Goal: Task Accomplishment & Management: Manage account settings

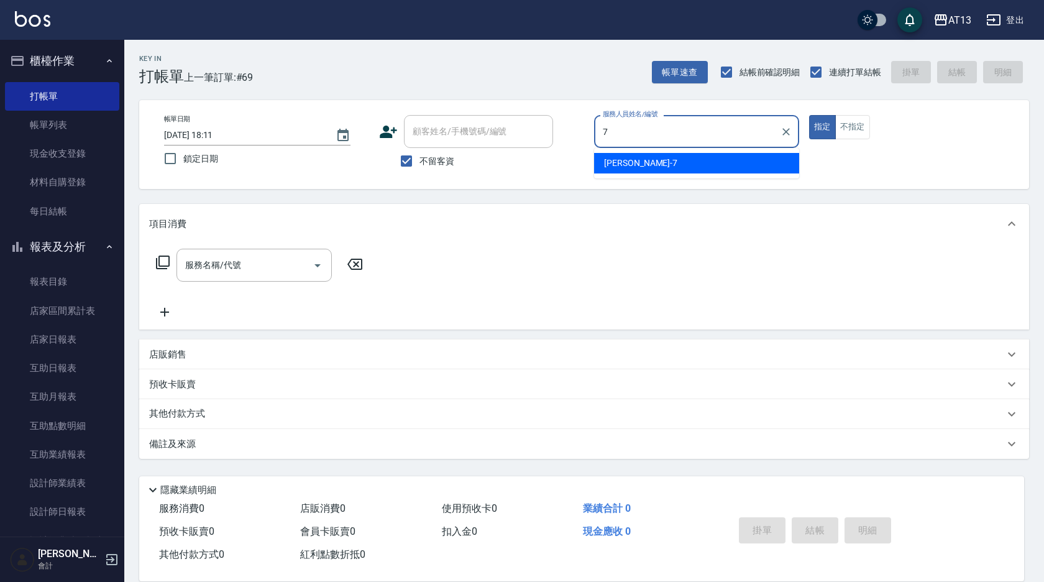
click at [625, 162] on span "[PERSON_NAME]-7" at bounding box center [640, 163] width 73 height 13
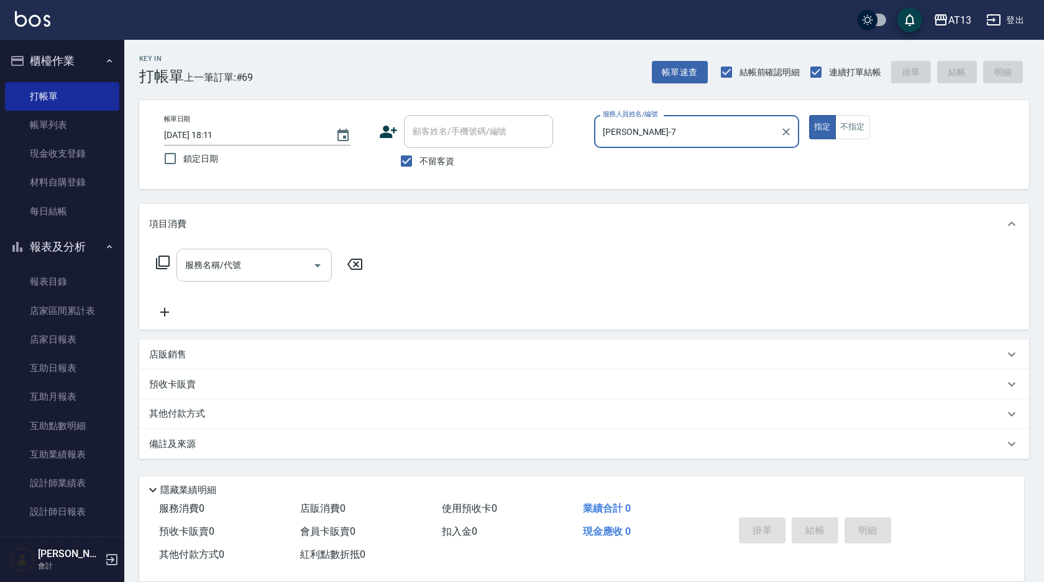
type input "[PERSON_NAME]-7"
click at [255, 276] on input "服務名稱/代號" at bounding box center [245, 265] width 126 height 22
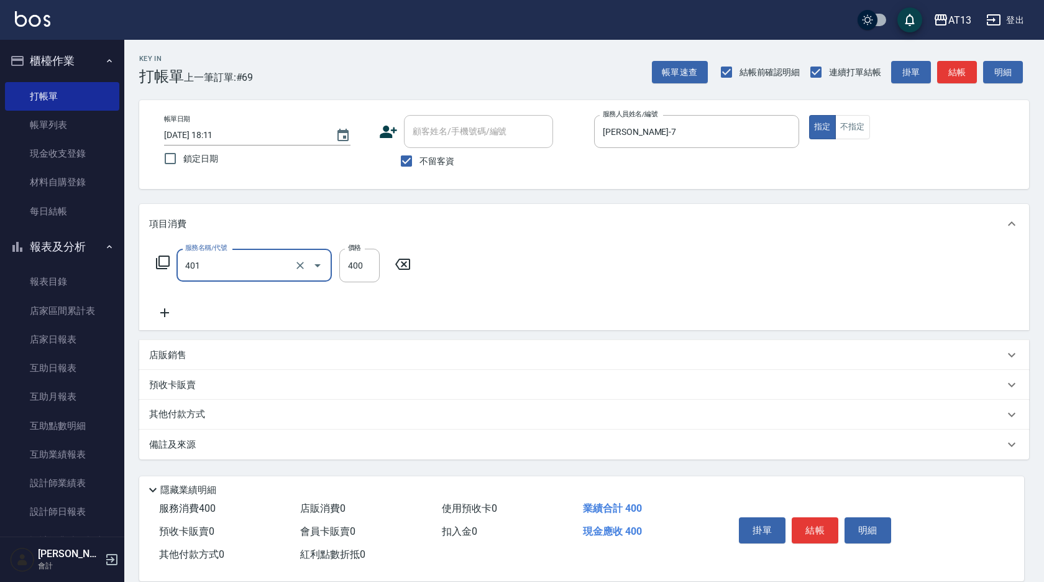
type input "剪髮(401)"
type input "300"
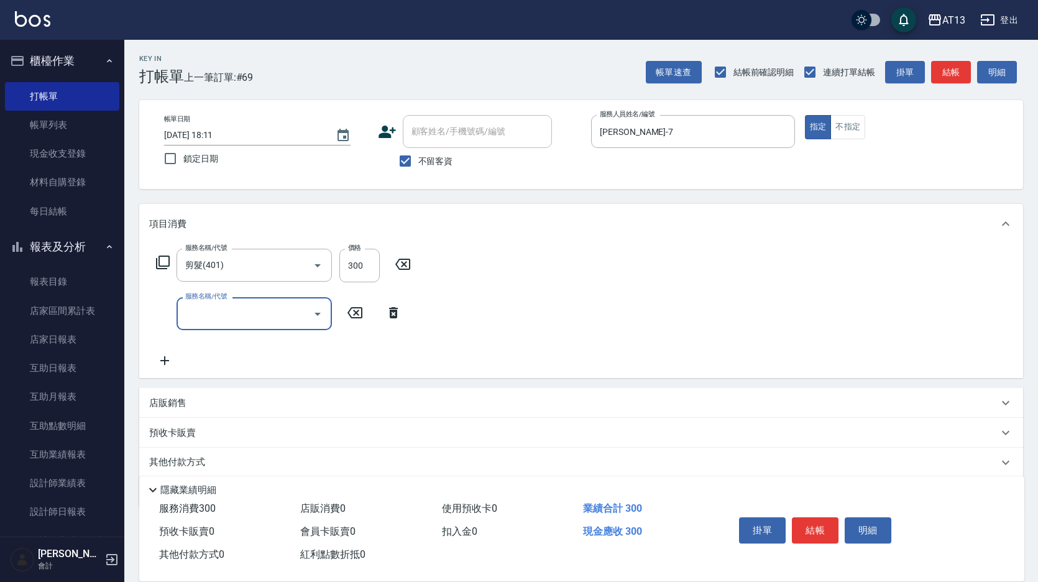
click at [671, 275] on div "服務名稱/代號 剪髮(401) 服務名稱/代號 價格 300 價格 服務名稱/代號 服務名稱/代號" at bounding box center [581, 311] width 884 height 134
click at [815, 517] on button "結帳" at bounding box center [815, 530] width 47 height 26
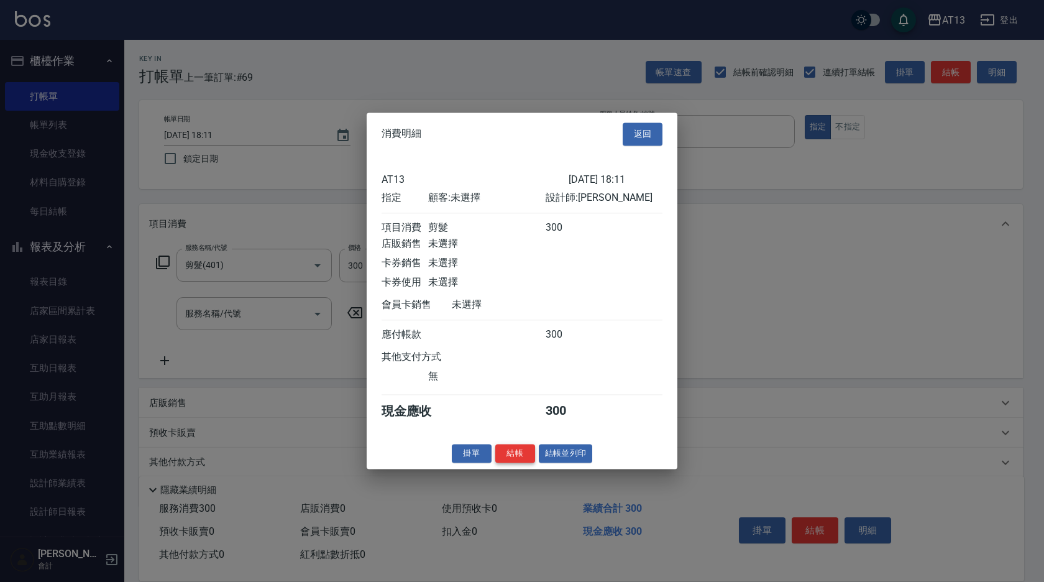
click at [518, 463] on button "結帳" at bounding box center [515, 453] width 40 height 19
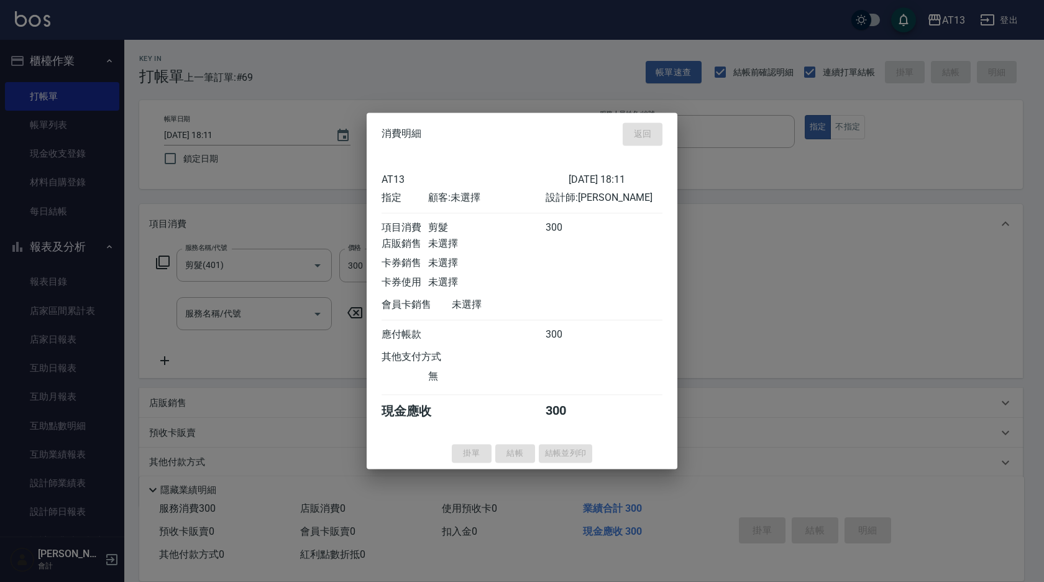
type input "2025/09/07 18:59"
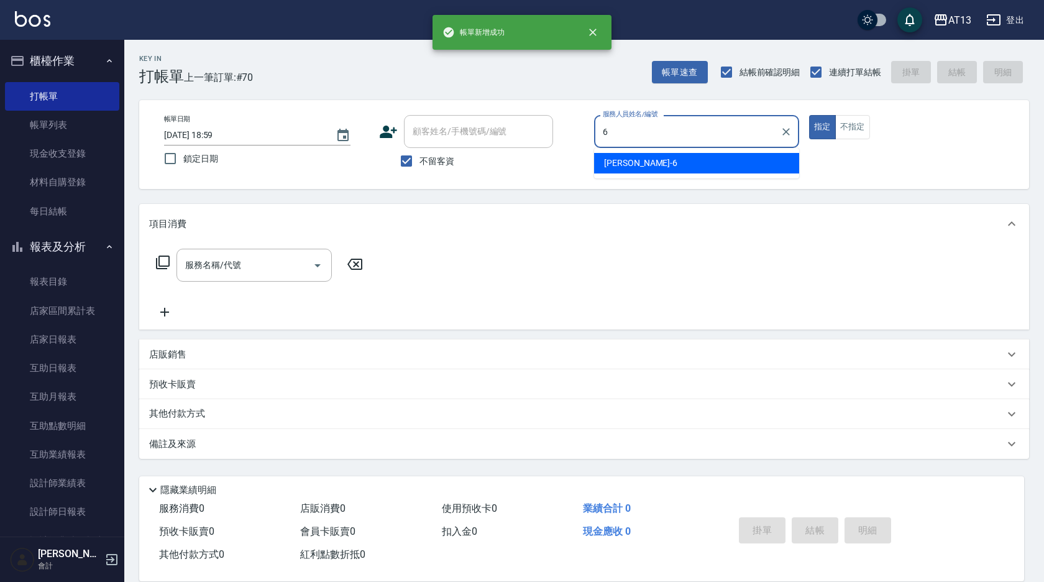
click at [648, 165] on div "亭妤 -6" at bounding box center [696, 163] width 205 height 21
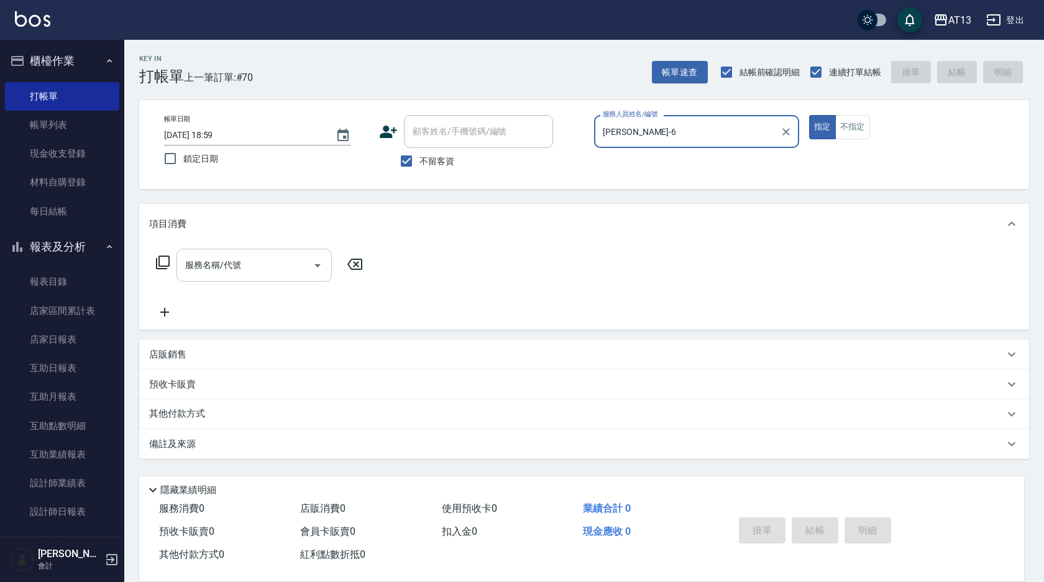
type input "亭妤-6"
click at [268, 262] on input "服務名稱/代號" at bounding box center [245, 265] width 126 height 22
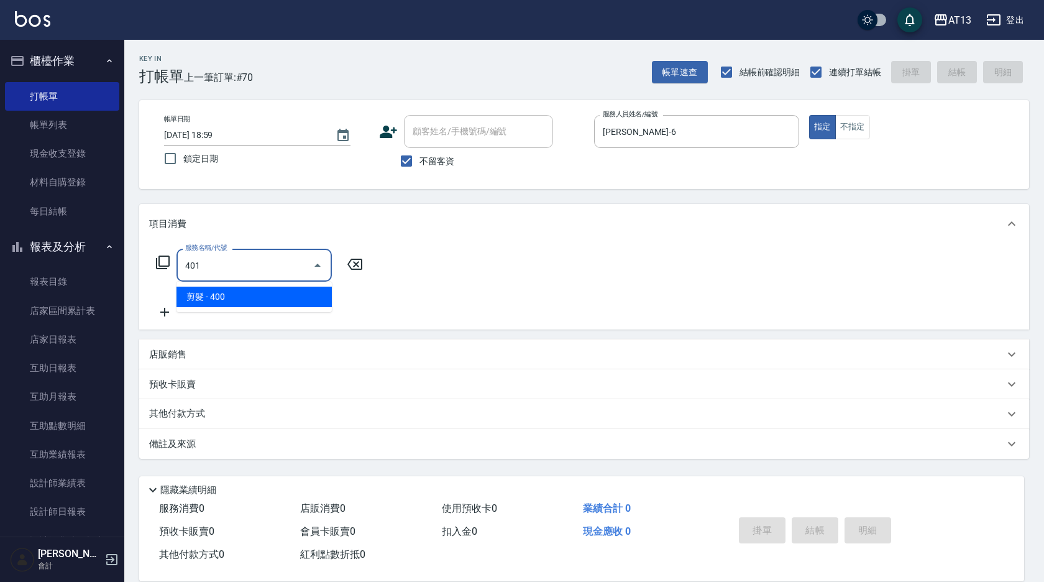
type input "剪髮(401)"
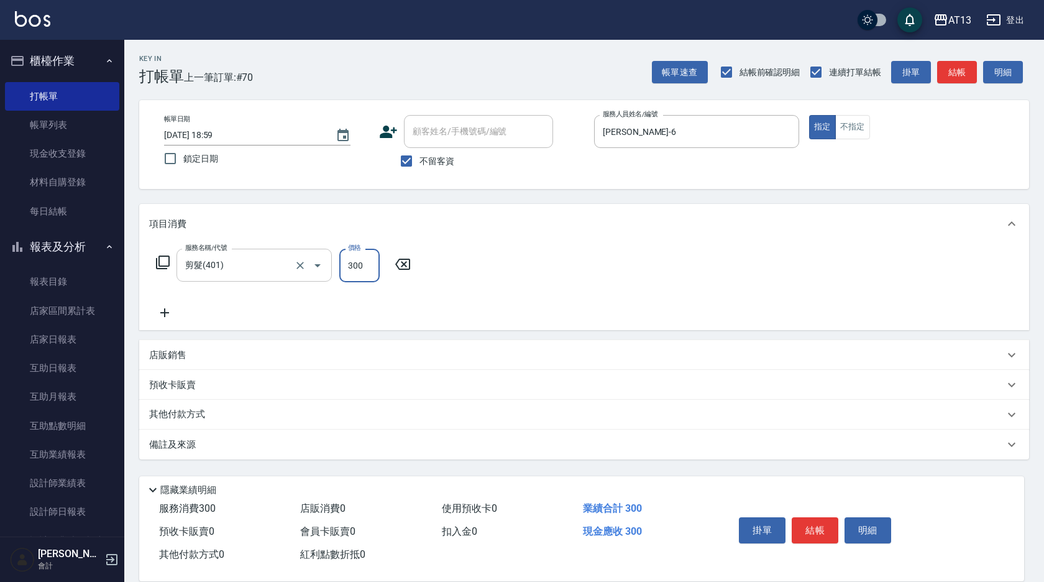
type input "300"
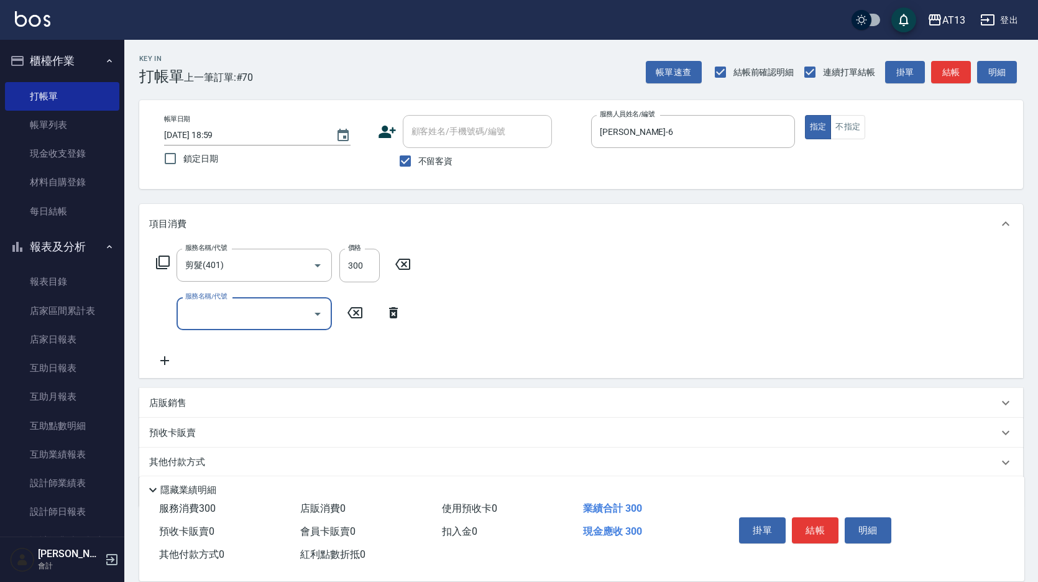
click at [593, 284] on div "服務名稱/代號 剪髮(401) 服務名稱/代號 價格 300 價格 服務名稱/代號 服務名稱/代號" at bounding box center [581, 311] width 884 height 134
click at [828, 531] on button "結帳" at bounding box center [815, 530] width 47 height 26
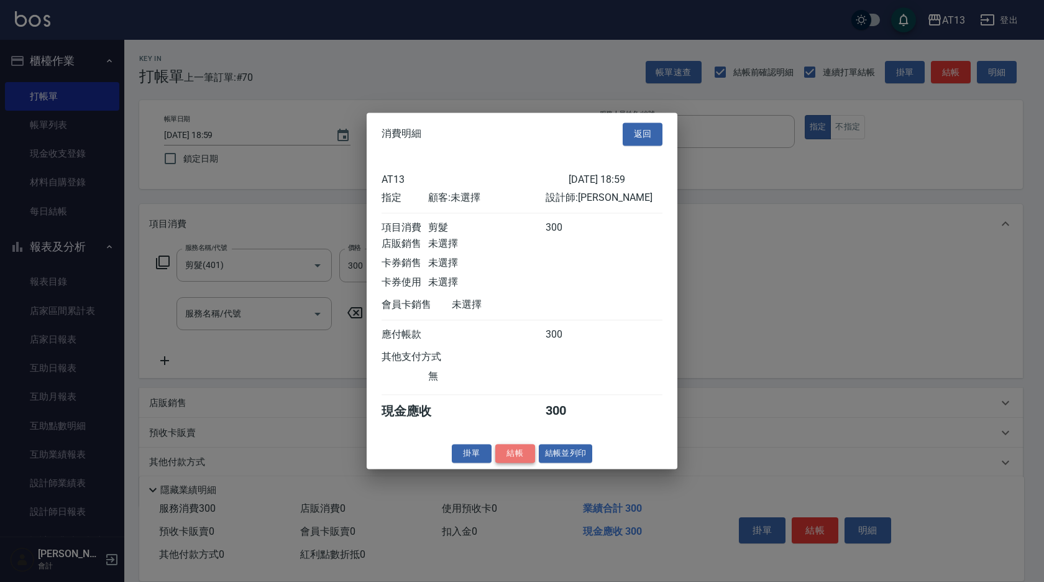
click at [518, 463] on button "結帳" at bounding box center [515, 453] width 40 height 19
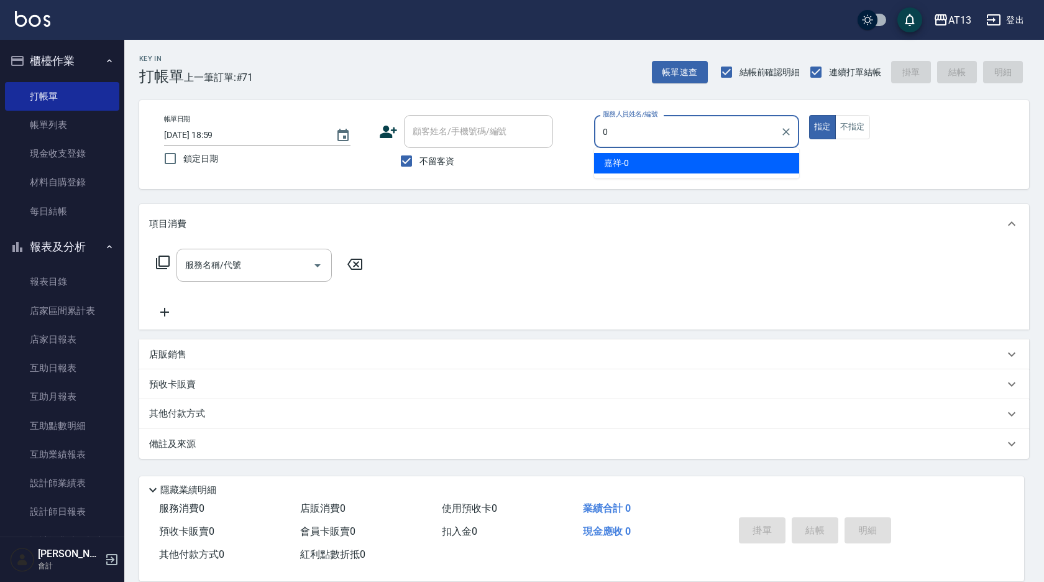
click at [622, 151] on ul "嘉祥 -0" at bounding box center [696, 163] width 205 height 30
click at [647, 165] on div "嘉祥 -0" at bounding box center [696, 163] width 205 height 21
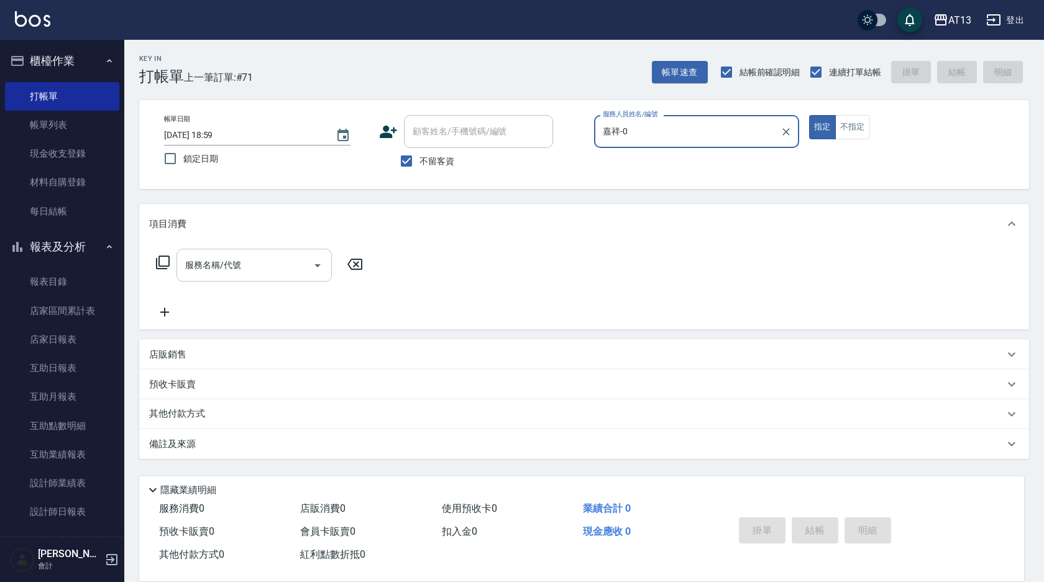
type input "嘉祥-0"
click at [232, 263] on div "服務名稱/代號 服務名稱/代號" at bounding box center [253, 265] width 155 height 33
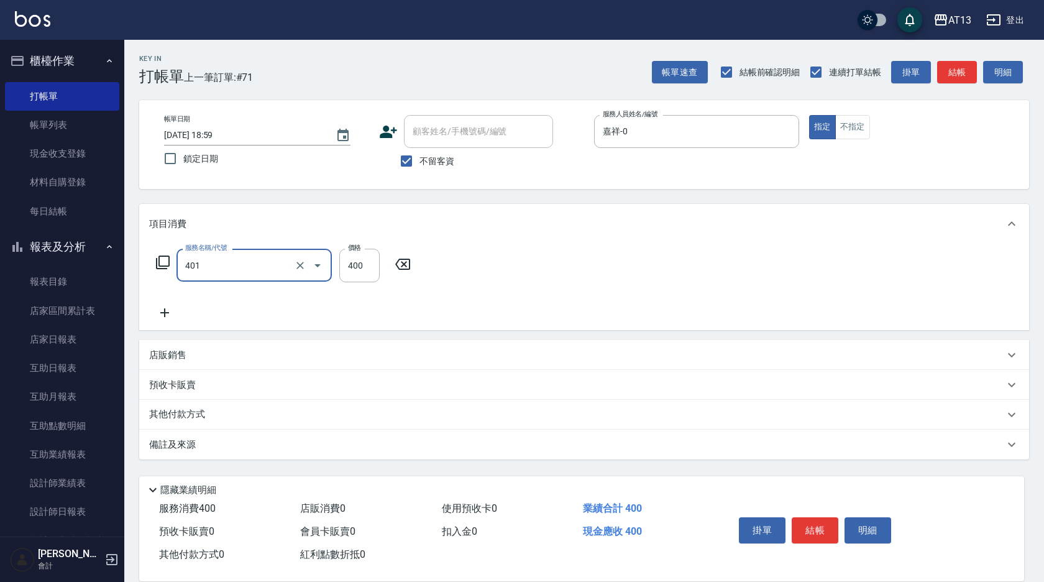
type input "剪髮(401)"
type input "300"
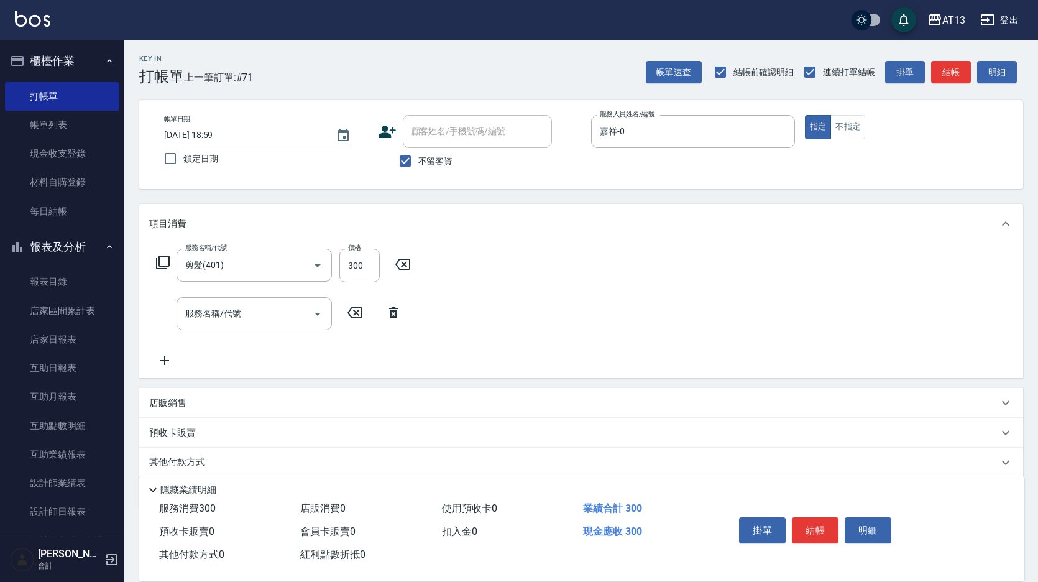
click at [519, 297] on div "服務名稱/代號 剪髮(401) 服務名稱/代號 價格 300 價格 服務名稱/代號 服務名稱/代號" at bounding box center [581, 311] width 884 height 134
click at [808, 541] on div "掛單 結帳 明細" at bounding box center [815, 531] width 162 height 39
click at [805, 525] on button "結帳" at bounding box center [815, 530] width 47 height 26
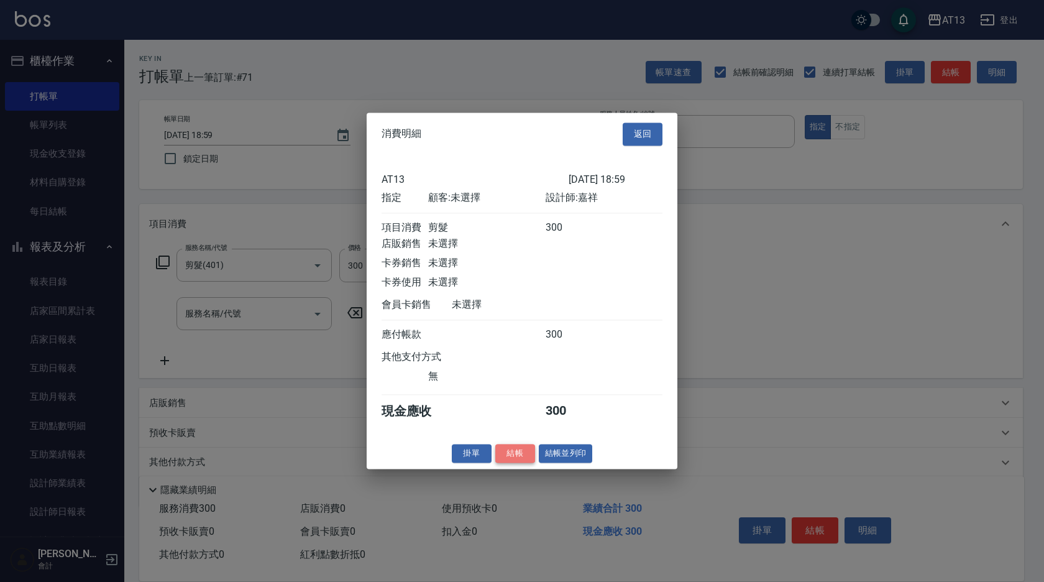
click at [526, 456] on button "結帳" at bounding box center [515, 453] width 40 height 19
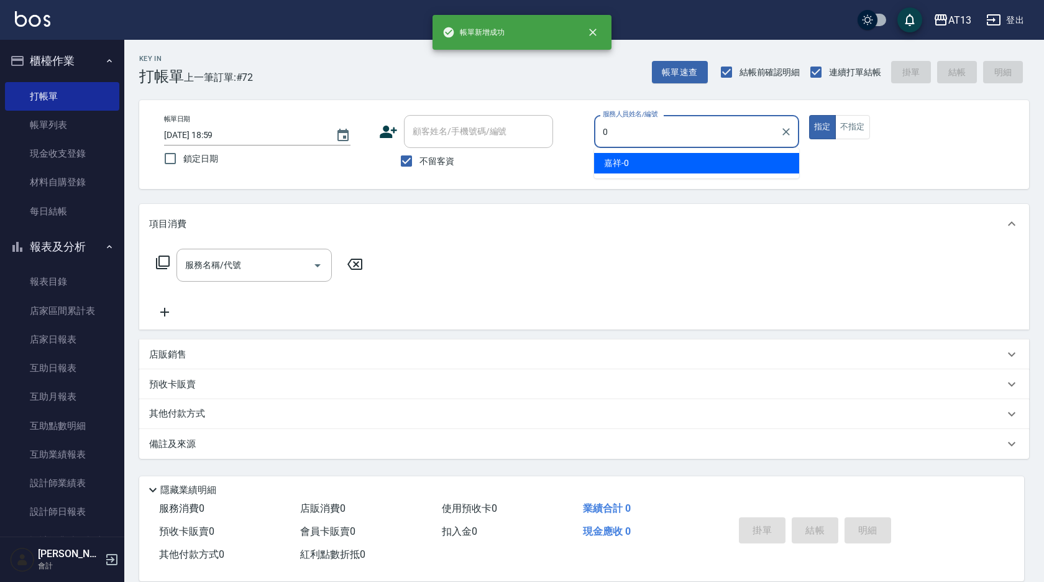
click at [629, 160] on div "嘉祥 -0" at bounding box center [696, 163] width 205 height 21
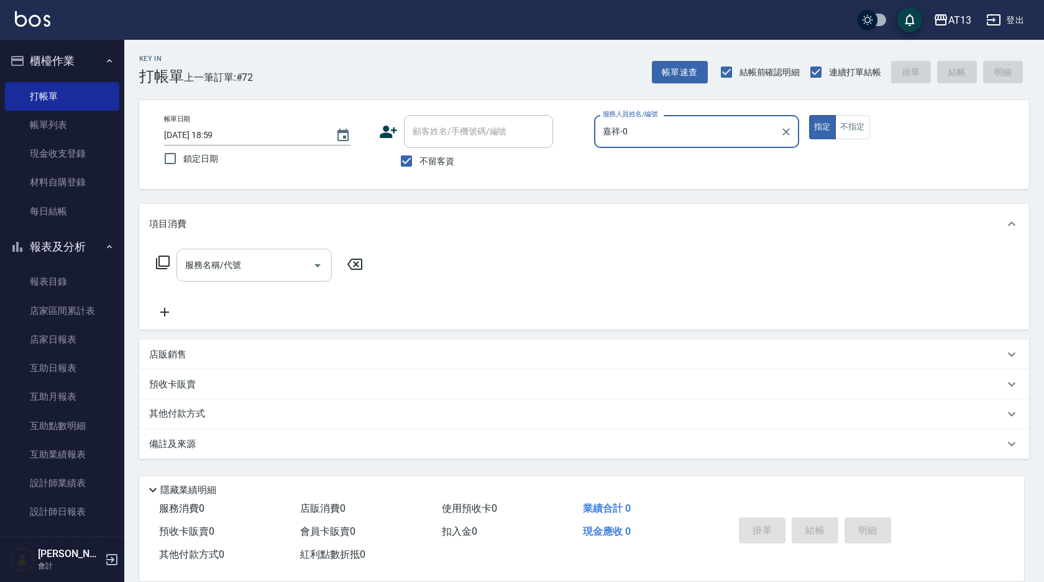
type input "嘉祥-0"
click at [262, 262] on input "服務名稱/代號" at bounding box center [245, 265] width 126 height 22
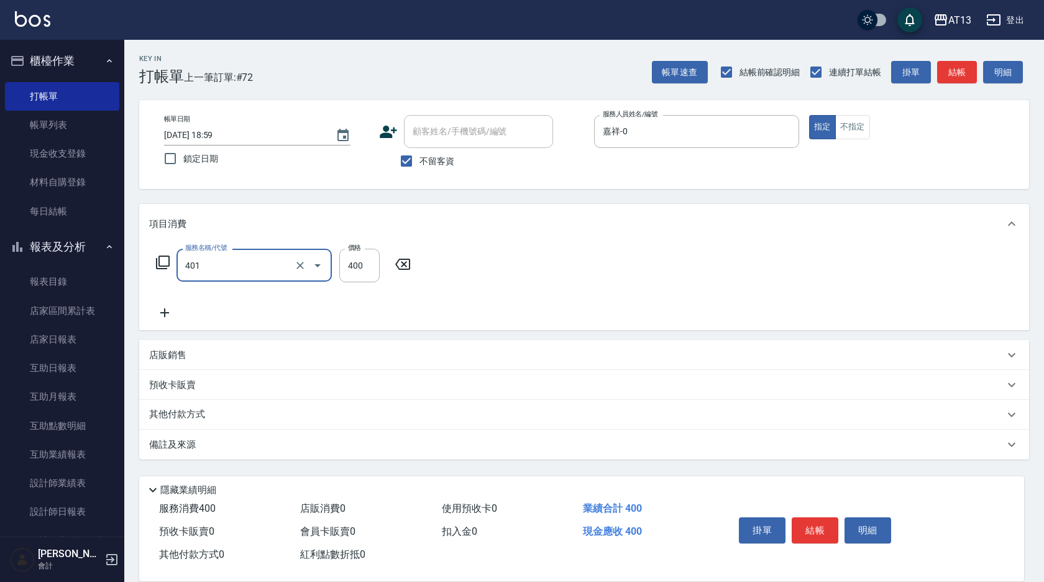
type input "剪髮(401)"
type input "300"
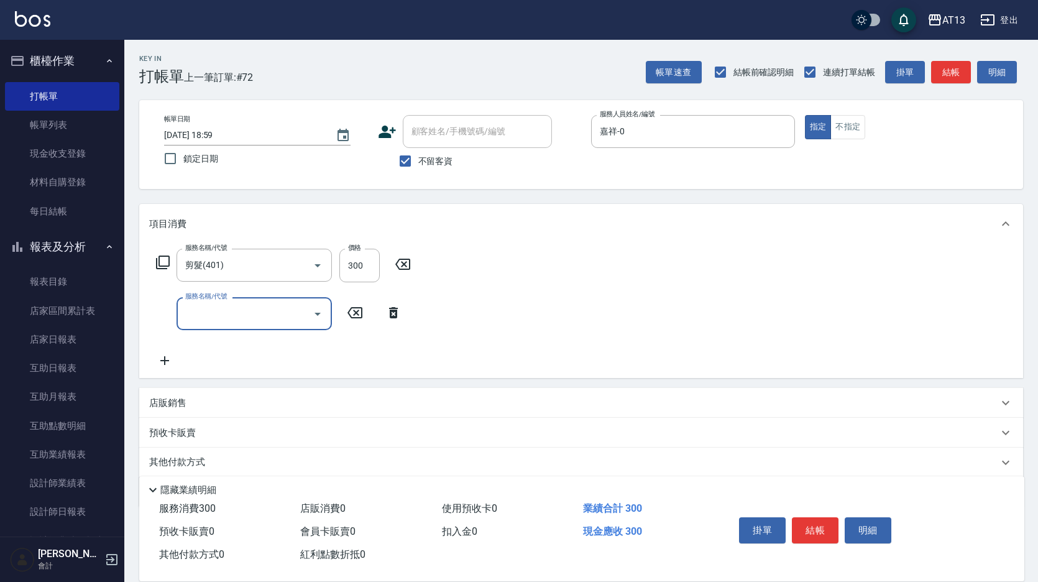
click at [645, 263] on div "服務名稱/代號 剪髮(401) 服務名稱/代號 價格 300 價格 服務名稱/代號 服務名稱/代號" at bounding box center [581, 311] width 884 height 134
click at [805, 512] on div "掛單 結帳 明細" at bounding box center [815, 531] width 162 height 39
click at [810, 517] on button "結帳" at bounding box center [815, 530] width 47 height 26
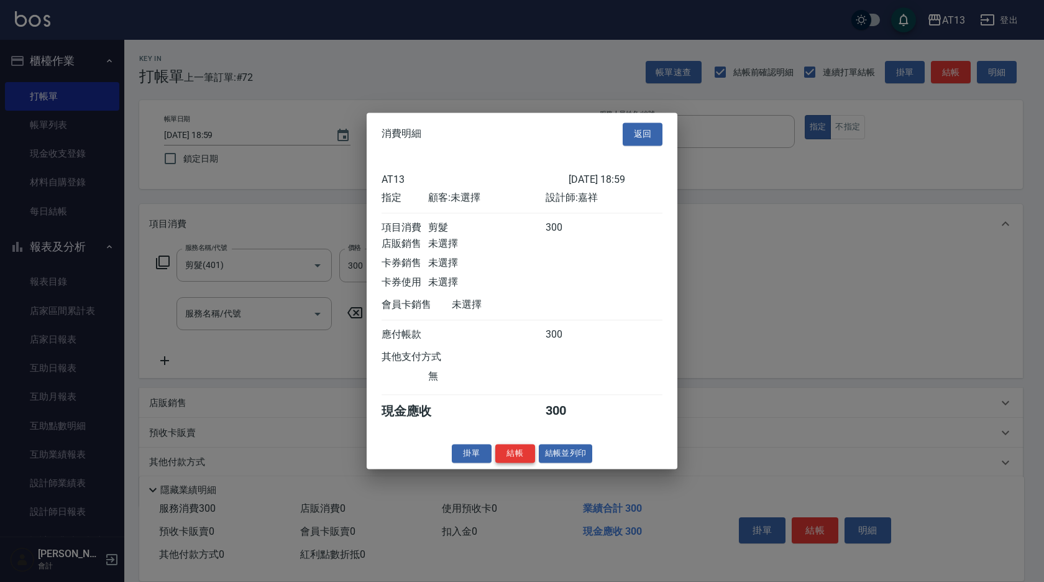
click at [514, 453] on button "結帳" at bounding box center [515, 453] width 40 height 19
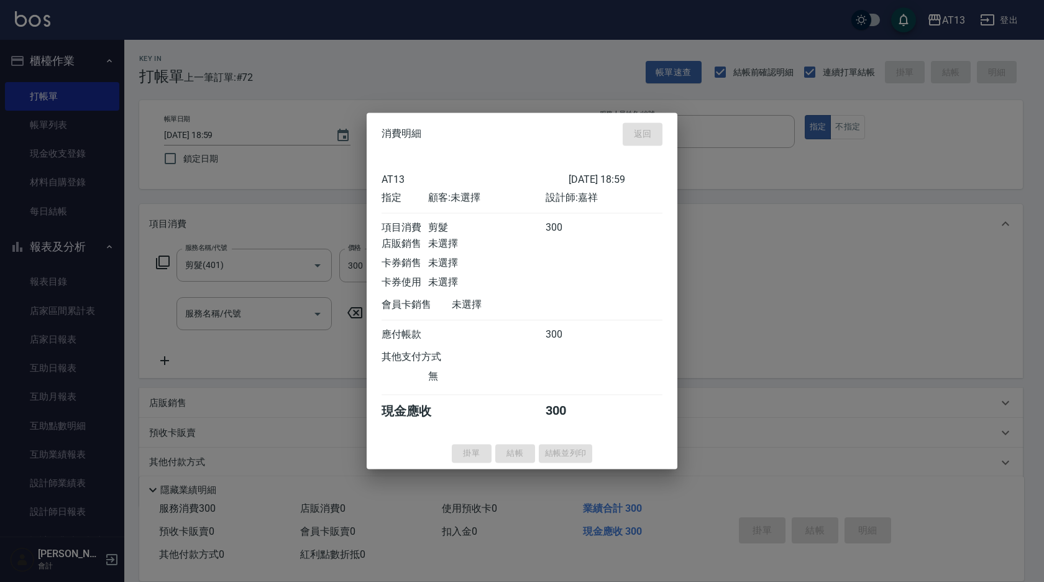
type input "2025/09/07 19:00"
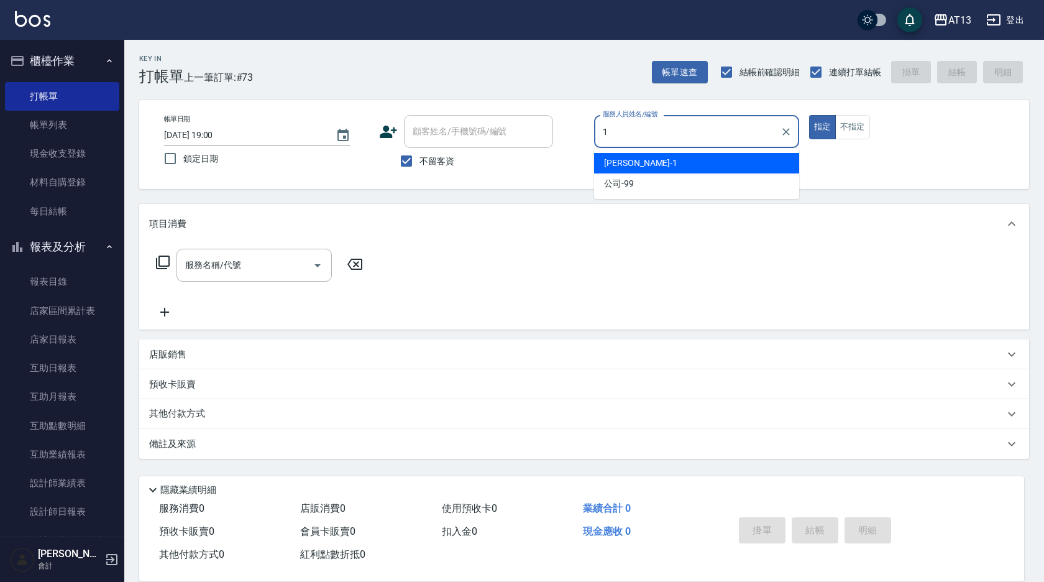
drag, startPoint x: 741, startPoint y: 167, endPoint x: 764, endPoint y: 167, distance: 23.0
click at [741, 167] on div "鈞茹 -1" at bounding box center [696, 163] width 205 height 21
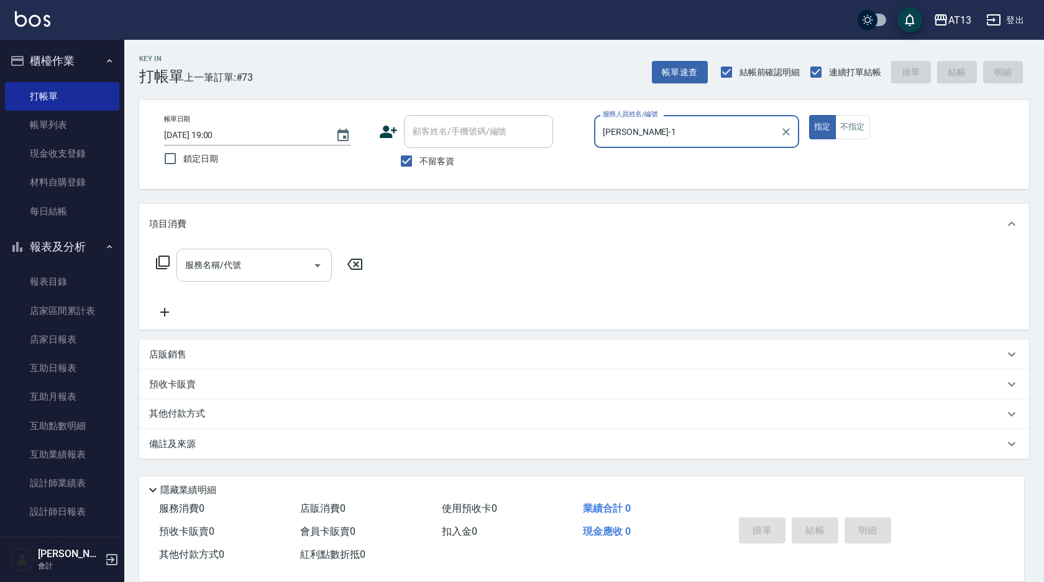
type input "鈞茹-1"
drag, startPoint x: 289, startPoint y: 265, endPoint x: 270, endPoint y: 276, distance: 21.7
click at [288, 265] on input "服務名稱/代號" at bounding box center [245, 265] width 126 height 22
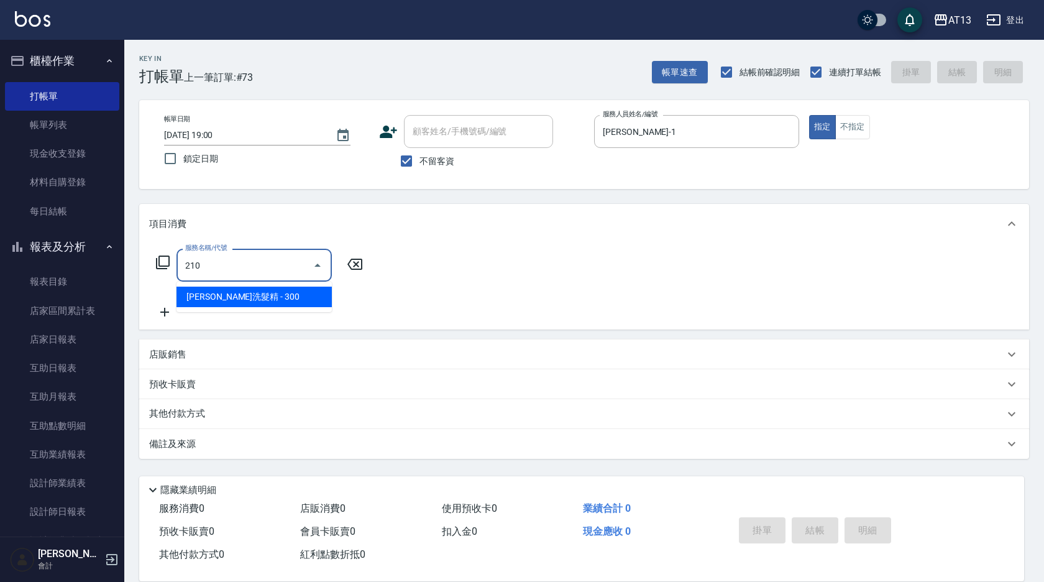
type input "歐娜洗髮精(210)"
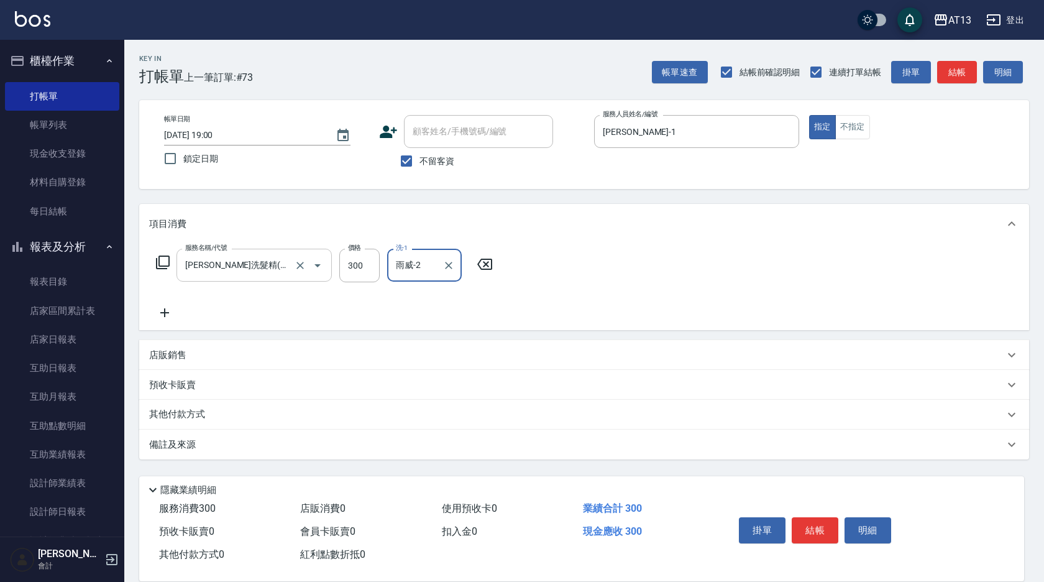
type input "雨威-2"
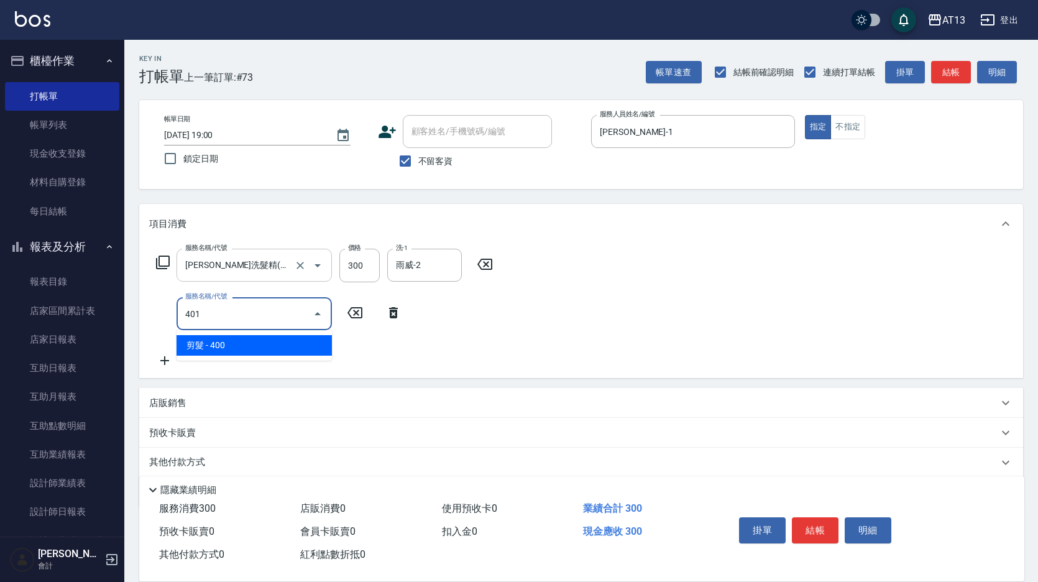
type input "剪髮(401)"
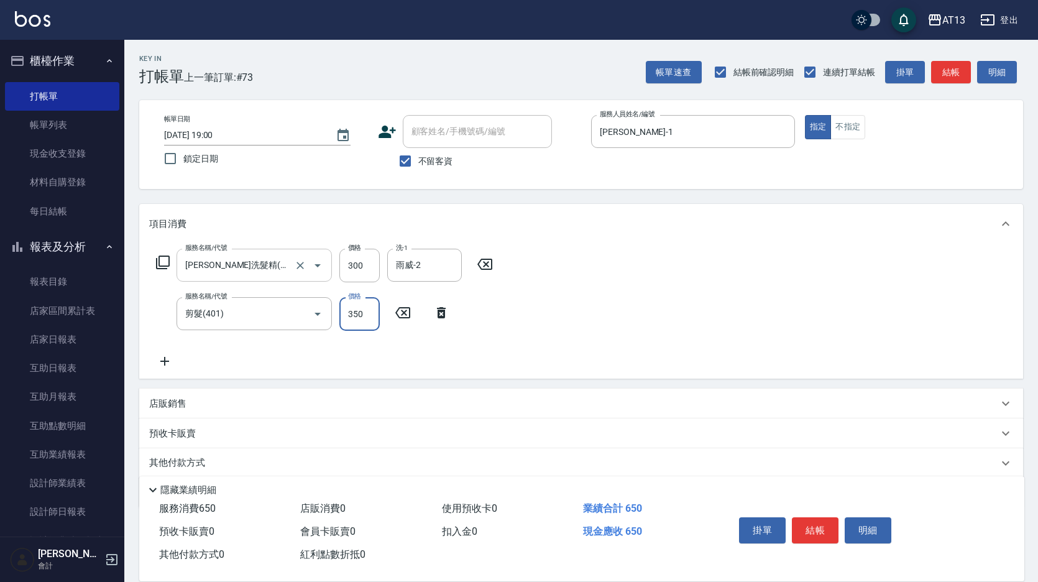
type input "350"
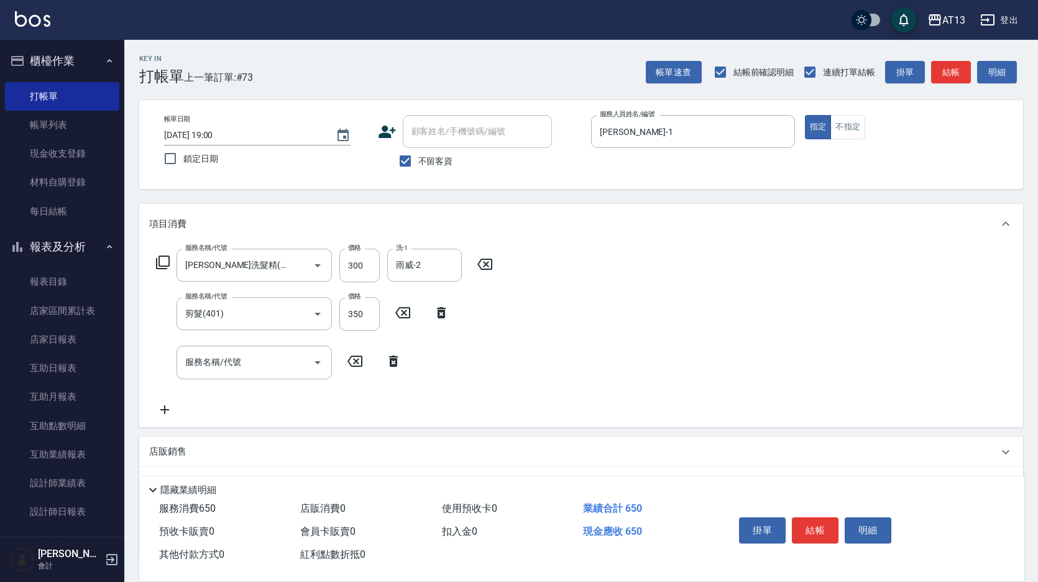
click at [583, 336] on div "服務名稱/代號 歐娜洗髮精(210) 服務名稱/代號 價格 300 價格 洗-1 雨威-2 洗-1 服務名稱/代號 剪髮(401) 服務名稱/代號 價格 35…" at bounding box center [581, 335] width 884 height 183
click at [816, 525] on button "結帳" at bounding box center [815, 530] width 47 height 26
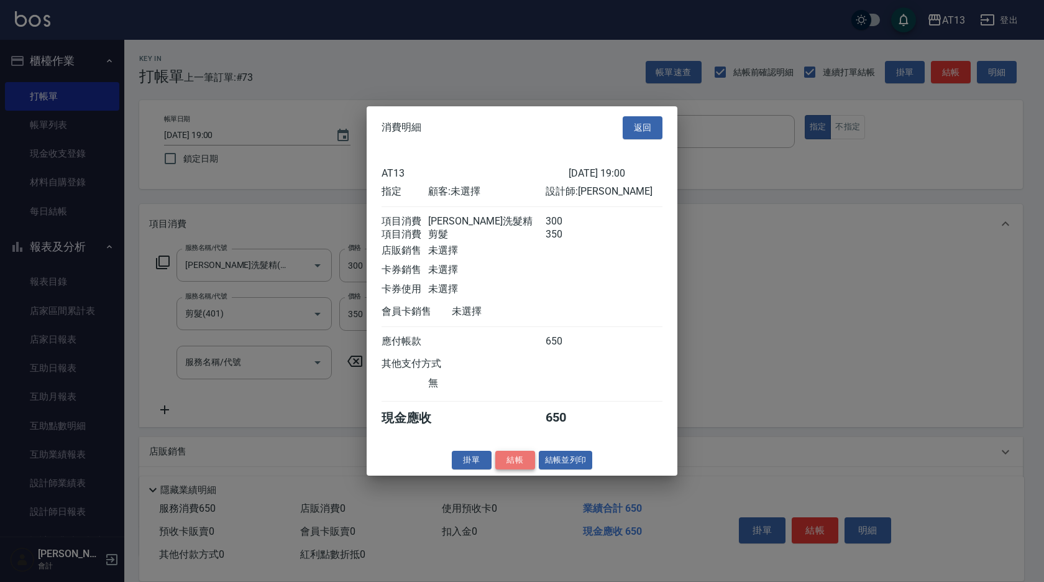
click at [515, 467] on button "結帳" at bounding box center [515, 459] width 40 height 19
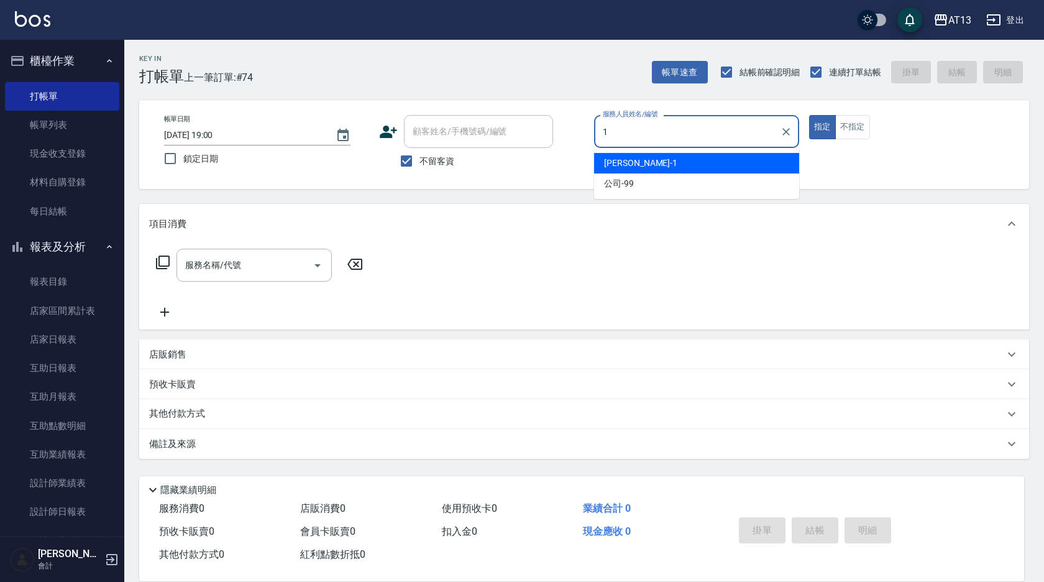
drag, startPoint x: 656, startPoint y: 163, endPoint x: 624, endPoint y: 171, distance: 32.9
click at [656, 162] on div "鈞茹 -1" at bounding box center [696, 163] width 205 height 21
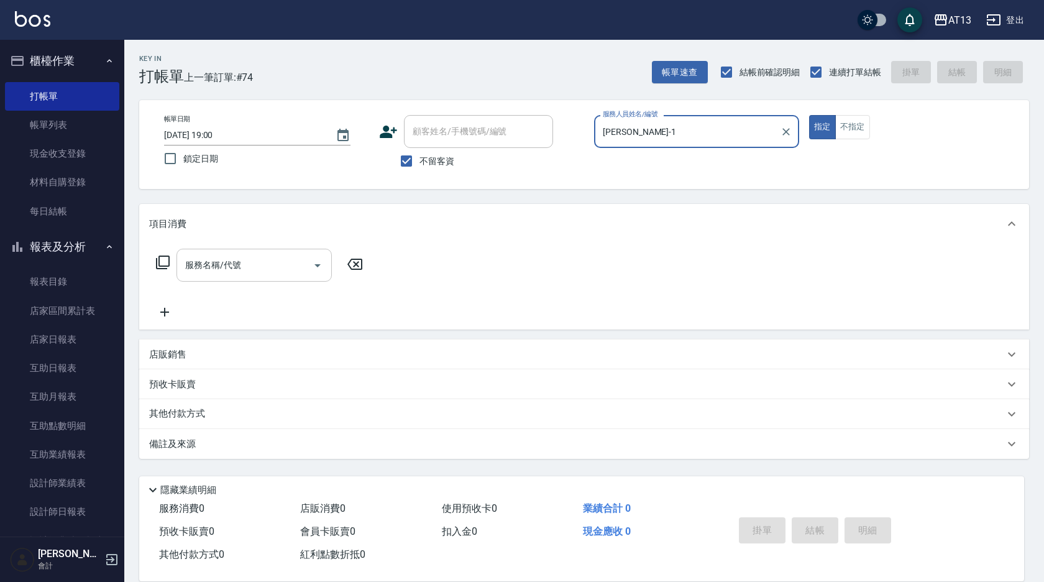
type input "鈞茹-1"
click at [244, 272] on input "服務名稱/代號" at bounding box center [245, 265] width 126 height 22
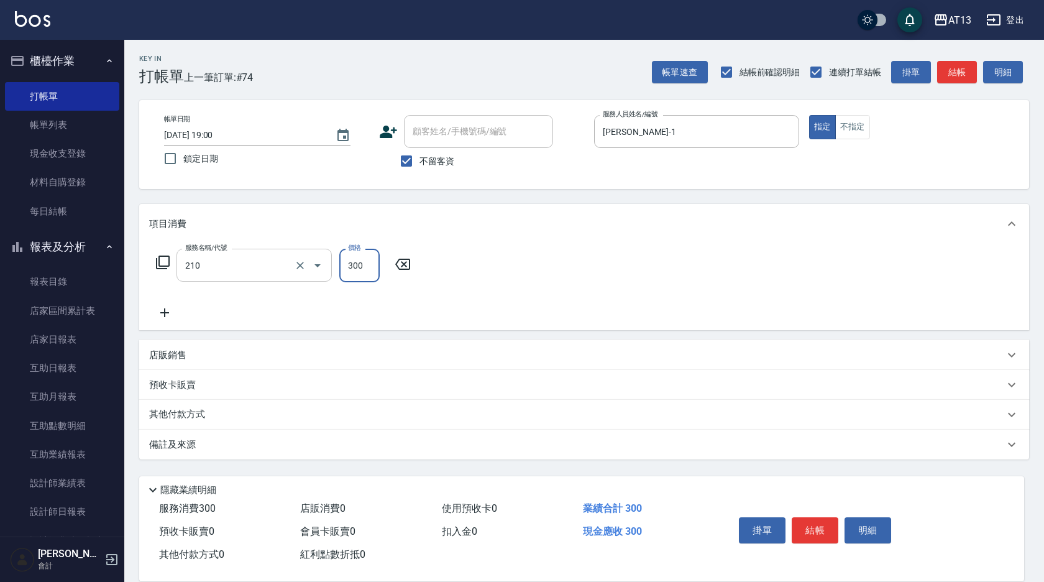
type input "歐娜洗髮精(210)"
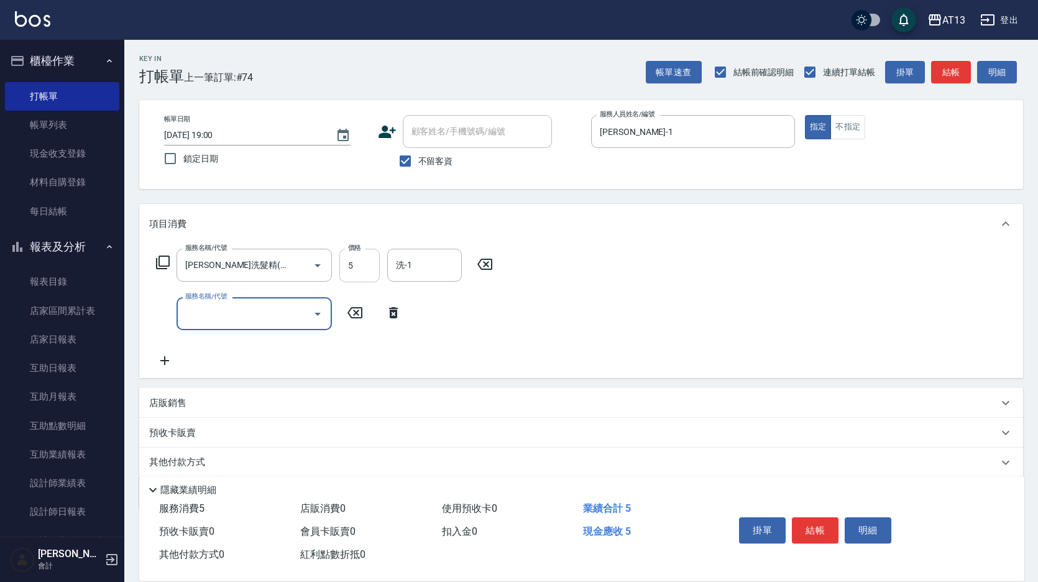
click at [349, 276] on input "5" at bounding box center [359, 266] width 40 height 34
type input "300"
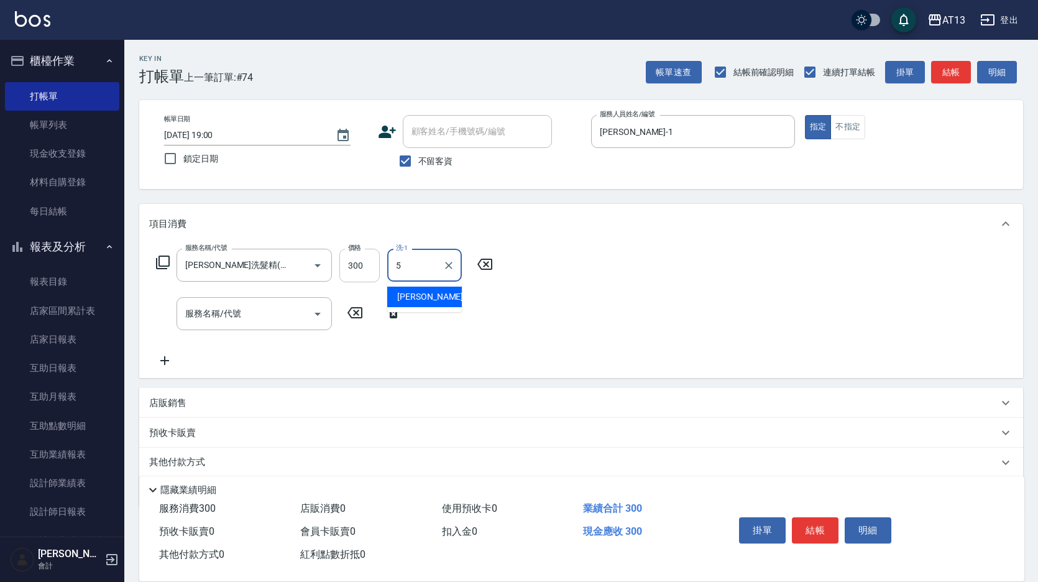
type input "陳紓晴-5"
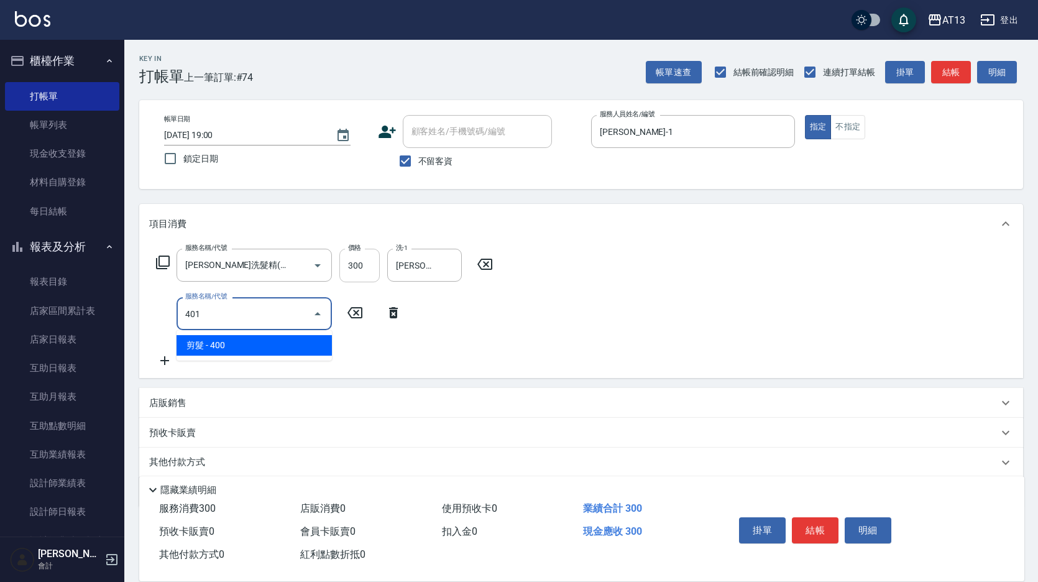
type input "剪髮(401)"
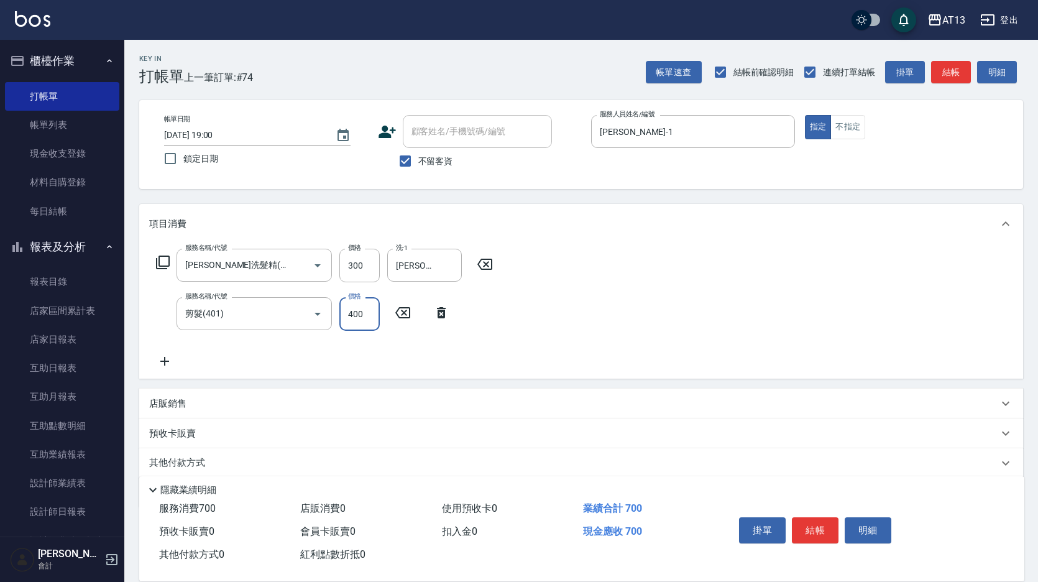
click at [623, 280] on div "服務名稱/代號 歐娜洗髮精(210) 服務名稱/代號 價格 300 價格 洗-1 陳紓晴-5 洗-1 服務名稱/代號 剪髮(401) 服務名稱/代號 價格 4…" at bounding box center [581, 311] width 884 height 135
drag, startPoint x: 820, startPoint y: 511, endPoint x: 821, endPoint y: 517, distance: 6.5
click at [819, 512] on div "掛單 結帳 明細" at bounding box center [815, 531] width 162 height 39
click at [822, 522] on button "結帳" at bounding box center [815, 530] width 47 height 26
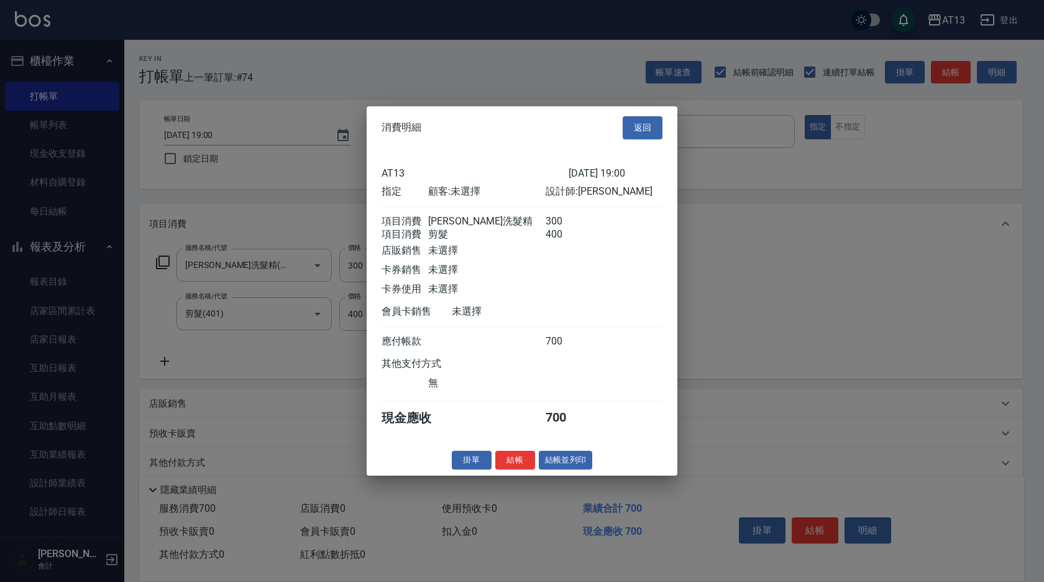
click at [499, 469] on button "結帳" at bounding box center [515, 459] width 40 height 19
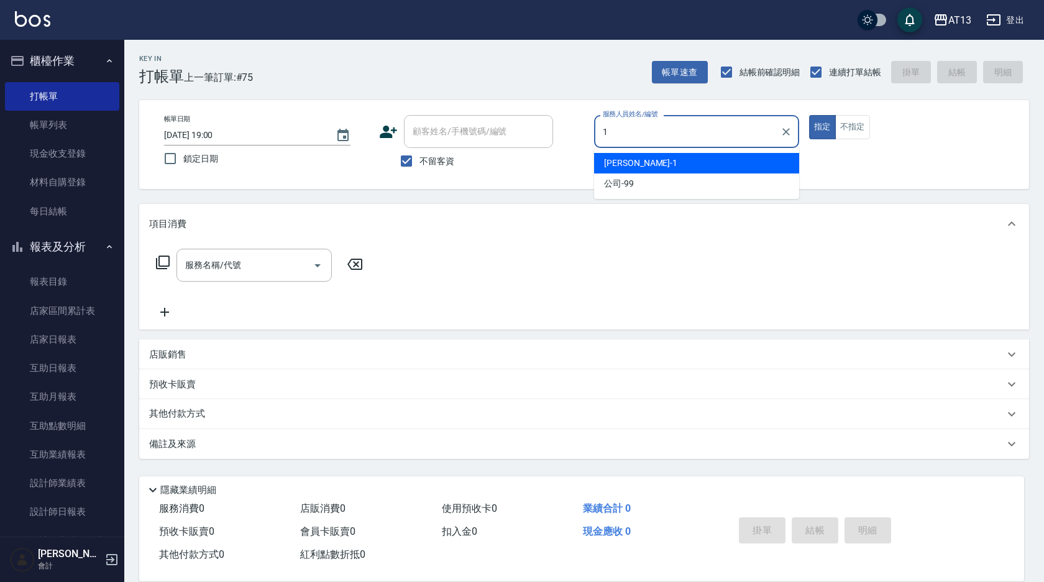
click at [723, 170] on div "鈞茹 -1" at bounding box center [696, 163] width 205 height 21
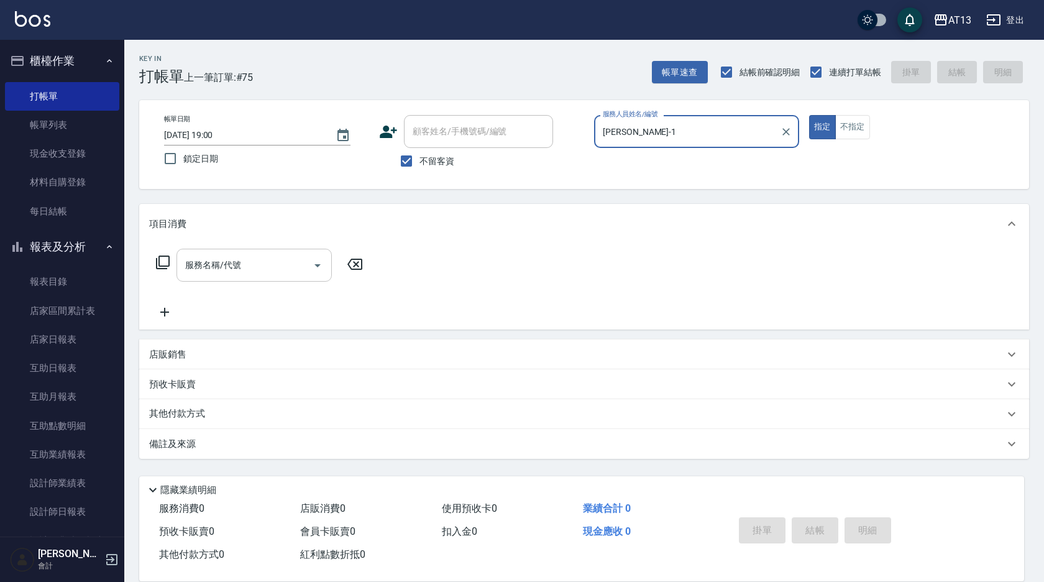
type input "鈞茹-1"
click at [239, 271] on input "服務名稱/代號" at bounding box center [245, 265] width 126 height 22
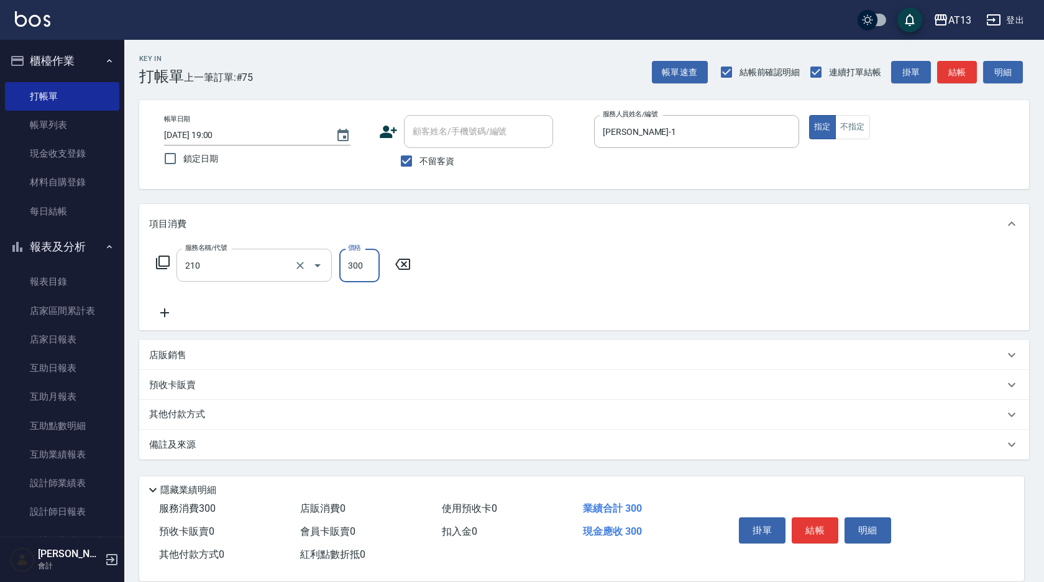
type input "歐娜洗髮精(210)"
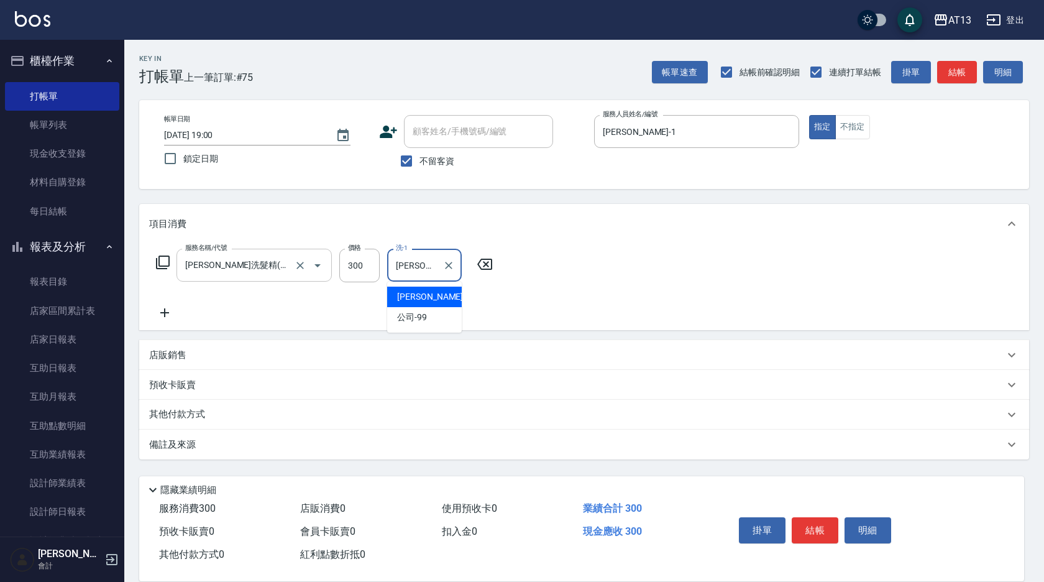
type input "鈞茹-1"
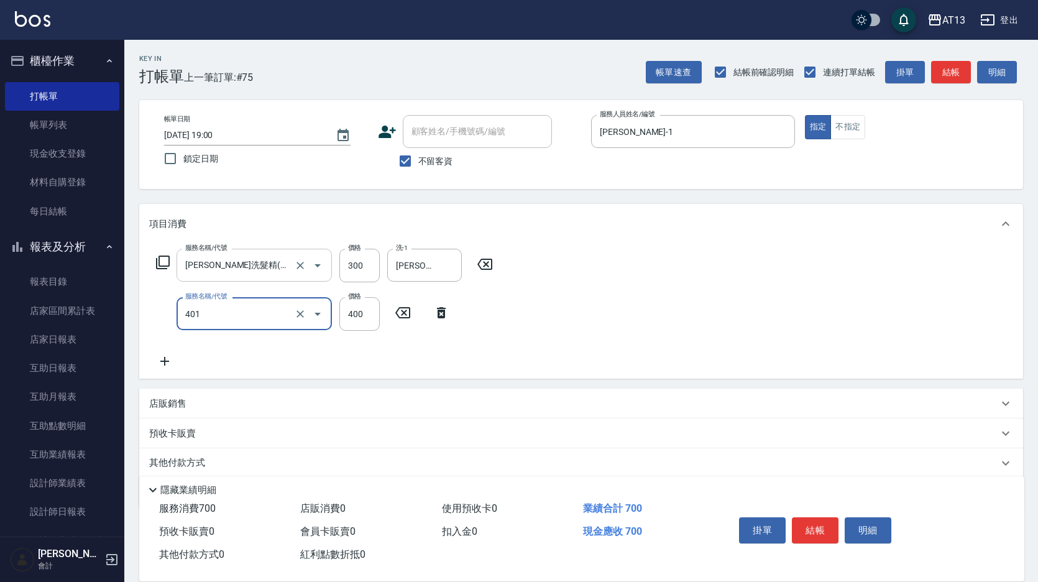
type input "剪髮(401)"
drag, startPoint x: 679, startPoint y: 302, endPoint x: 833, endPoint y: 482, distance: 237.1
click at [679, 303] on div "服務名稱/代號 歐娜洗髮精(210) 服務名稱/代號 價格 300 價格 洗-1 鈞茹-1 洗-1 服務名稱/代號 剪髮(401) 服務名稱/代號 價格 40…" at bounding box center [581, 311] width 884 height 135
click at [809, 531] on button "結帳" at bounding box center [815, 530] width 47 height 26
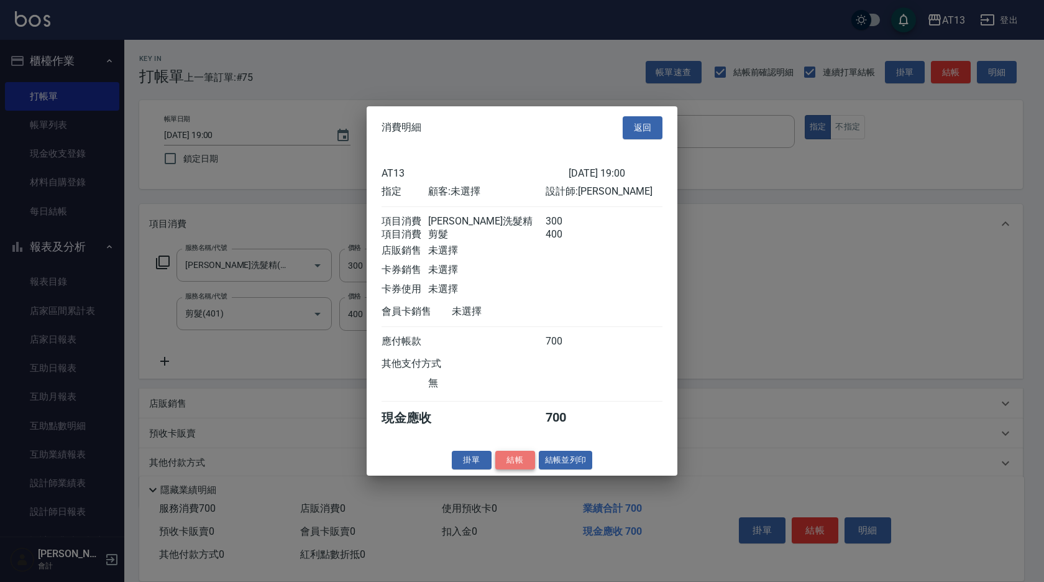
click at [519, 464] on button "結帳" at bounding box center [515, 459] width 40 height 19
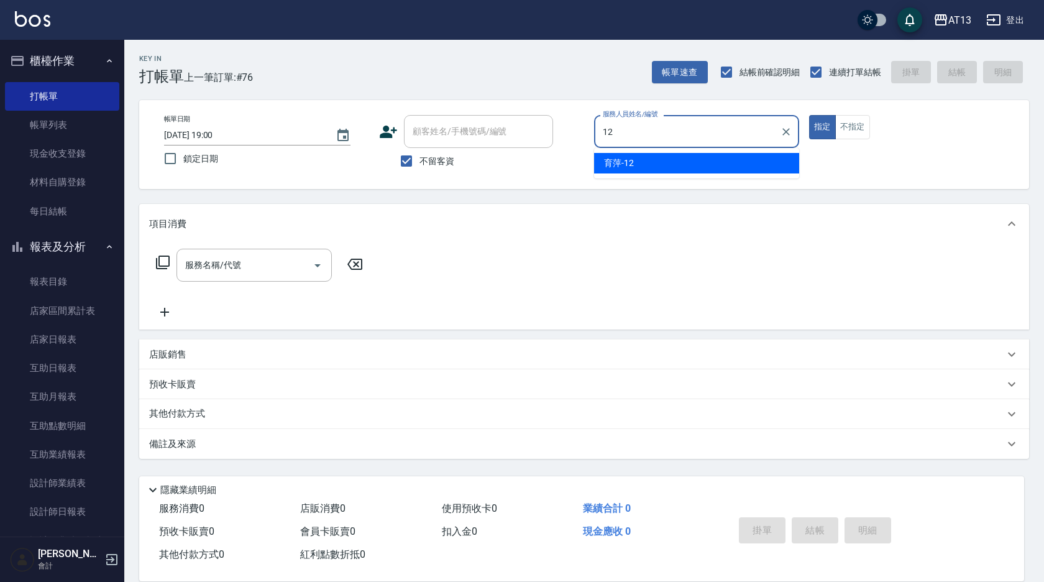
click at [651, 154] on div "育萍 -12" at bounding box center [696, 163] width 205 height 21
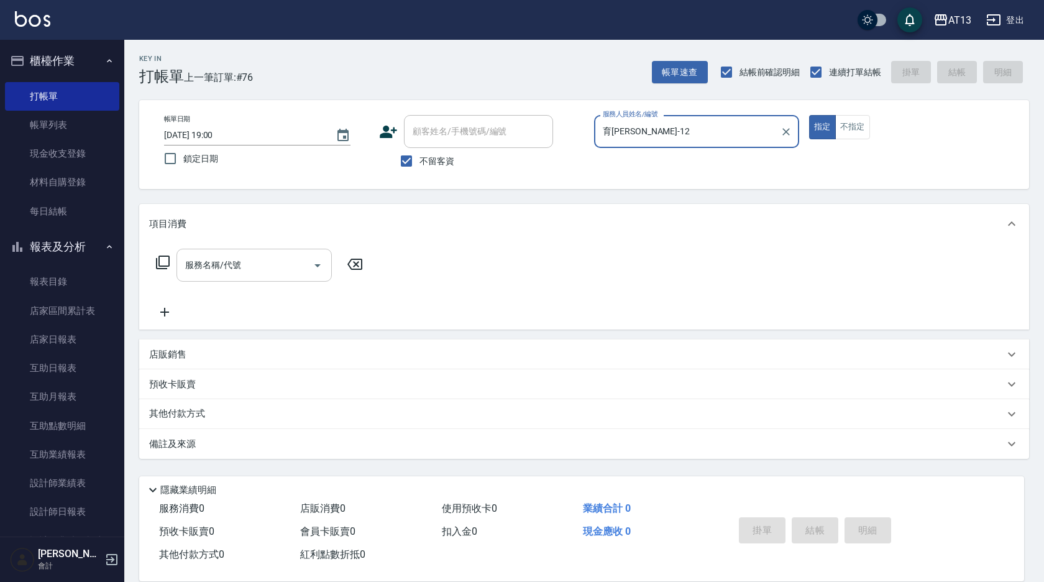
type input "育萍-12"
click at [273, 266] on input "服務名稱/代號" at bounding box center [245, 265] width 126 height 22
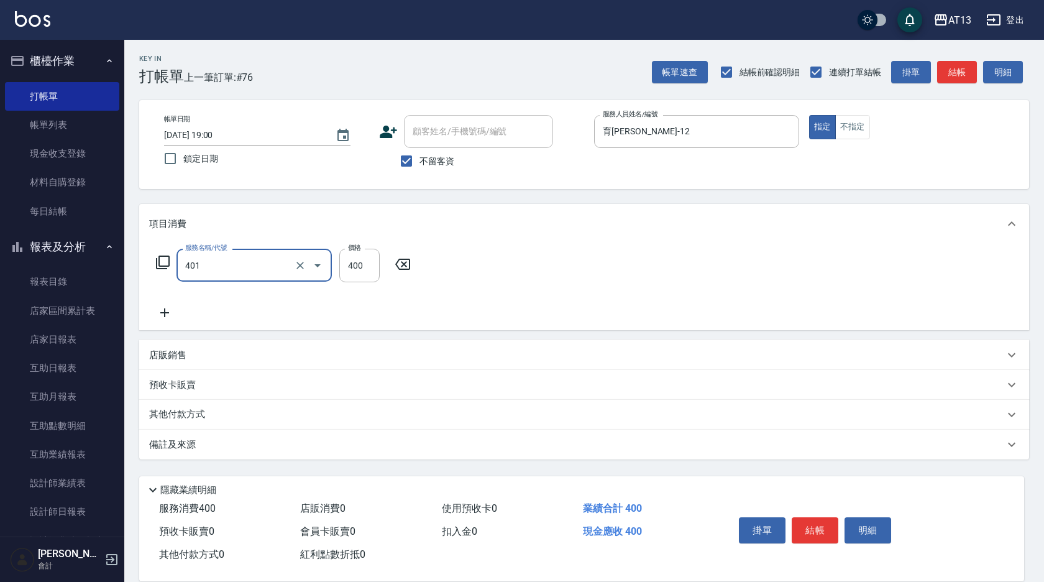
type input "剪髮(401)"
type input "500"
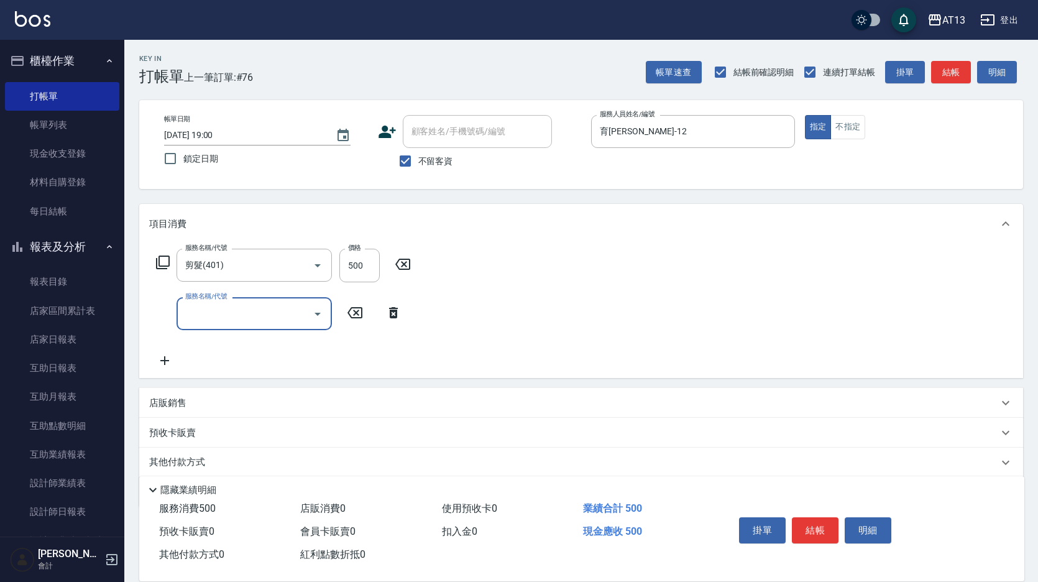
drag, startPoint x: 642, startPoint y: 270, endPoint x: 843, endPoint y: 460, distance: 276.0
click at [642, 271] on div "服務名稱/代號 剪髮(401) 服務名稱/代號 價格 500 價格 服務名稱/代號 服務名稱/代號" at bounding box center [581, 311] width 884 height 134
drag, startPoint x: 823, startPoint y: 523, endPoint x: 815, endPoint y: 510, distance: 15.2
click at [819, 525] on button "結帳" at bounding box center [815, 530] width 47 height 26
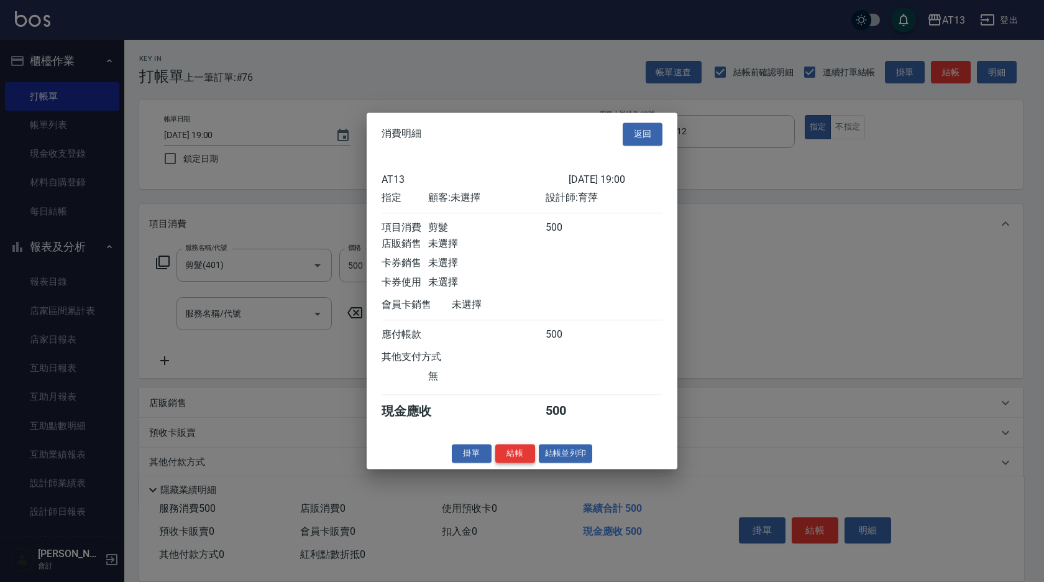
click at [513, 456] on button "結帳" at bounding box center [515, 453] width 40 height 19
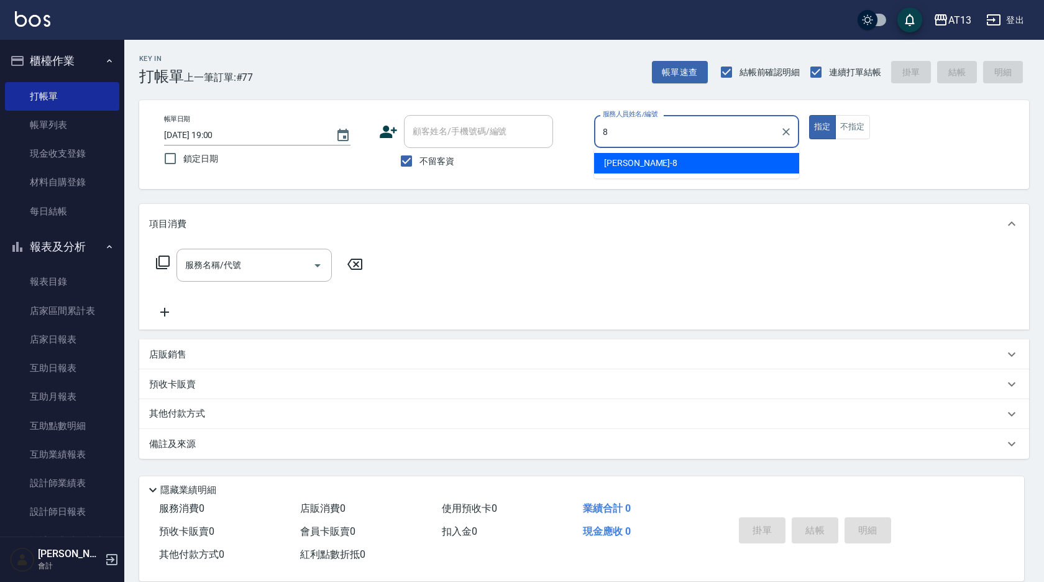
drag, startPoint x: 615, startPoint y: 165, endPoint x: 621, endPoint y: 163, distance: 6.5
click at [615, 165] on span "Jerry -8" at bounding box center [640, 163] width 73 height 13
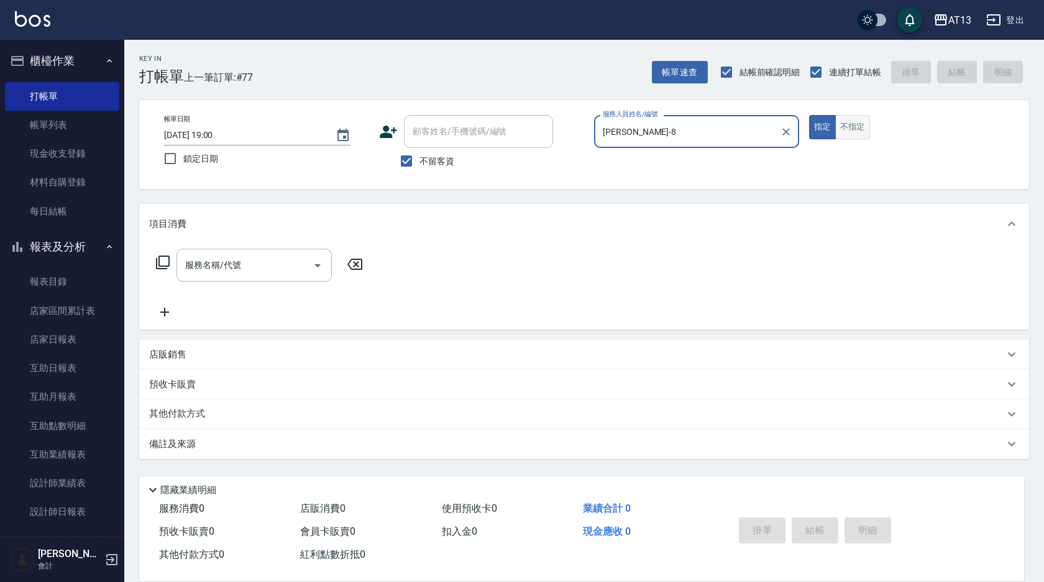
type input "Jerry-8"
click at [857, 129] on button "不指定" at bounding box center [852, 127] width 35 height 24
click at [227, 277] on div "服務名稱/代號" at bounding box center [253, 265] width 155 height 33
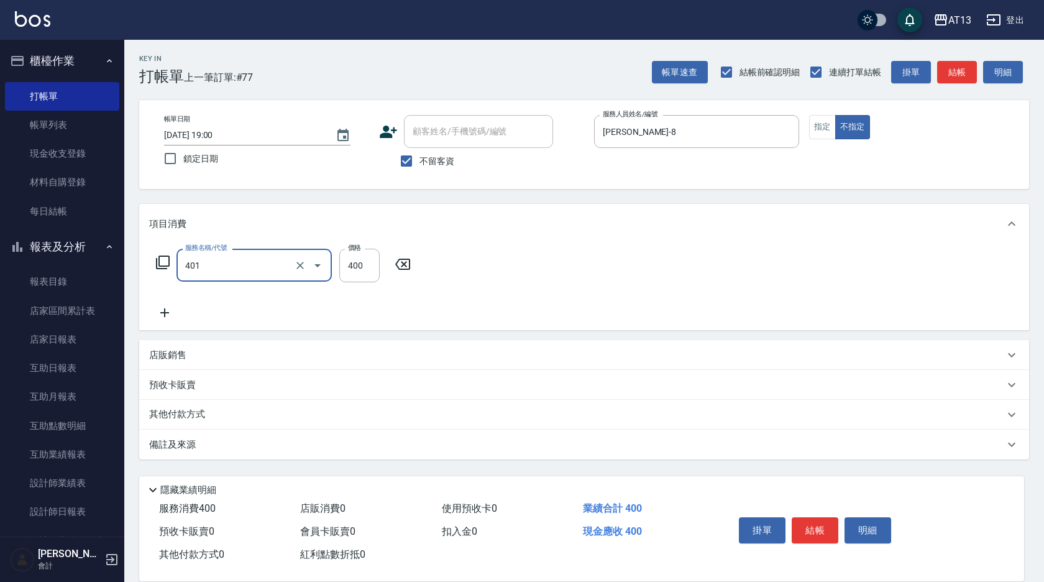
type input "剪髮(401)"
type input "200"
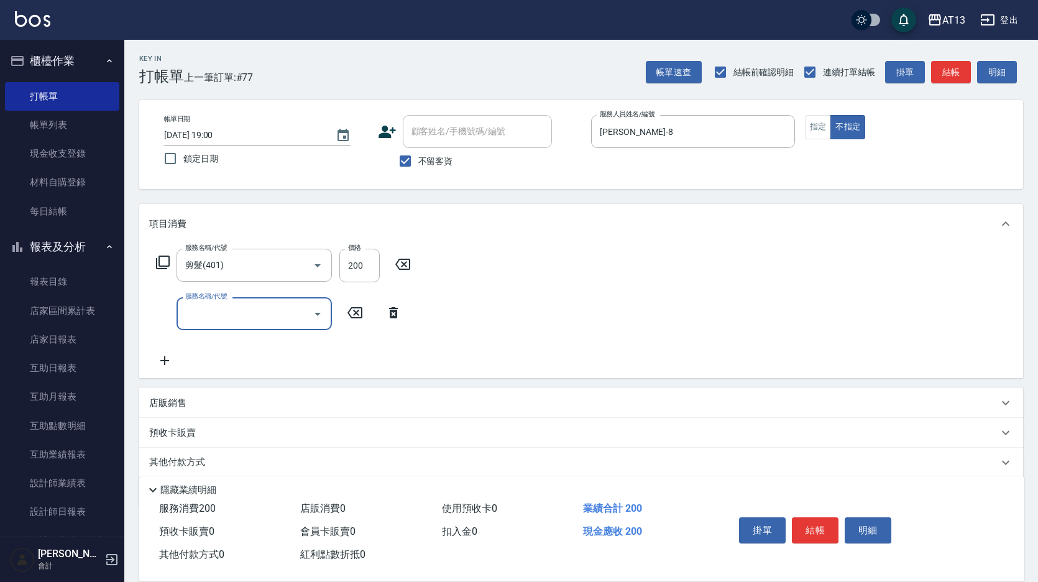
click at [493, 289] on div "服務名稱/代號 剪髮(401) 服務名稱/代號 價格 200 價格 服務名稱/代號 服務名稱/代號" at bounding box center [581, 311] width 884 height 134
click at [845, 529] on button "明細" at bounding box center [867, 530] width 47 height 26
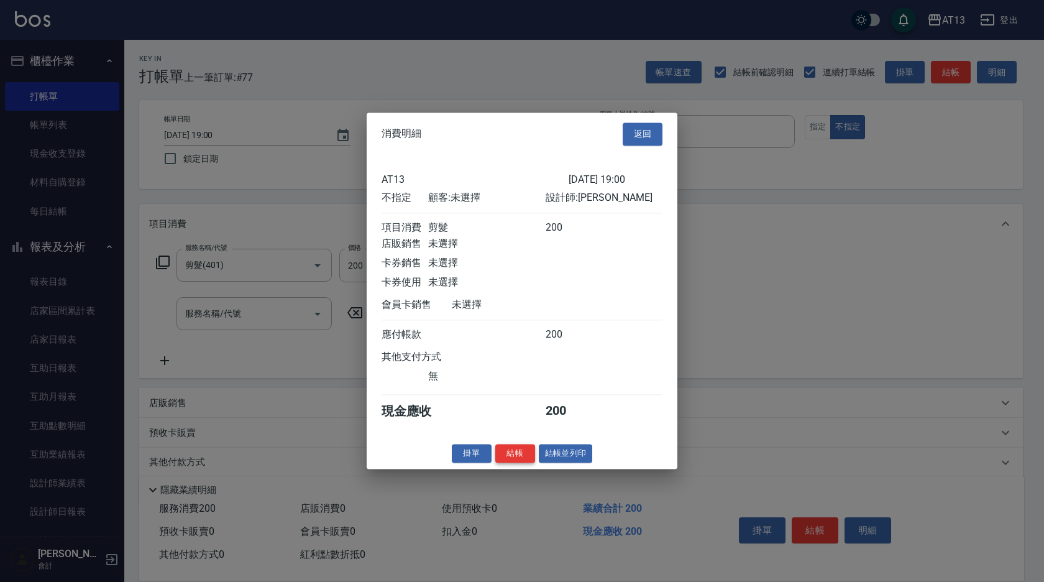
click at [527, 457] on button "結帳" at bounding box center [515, 453] width 40 height 19
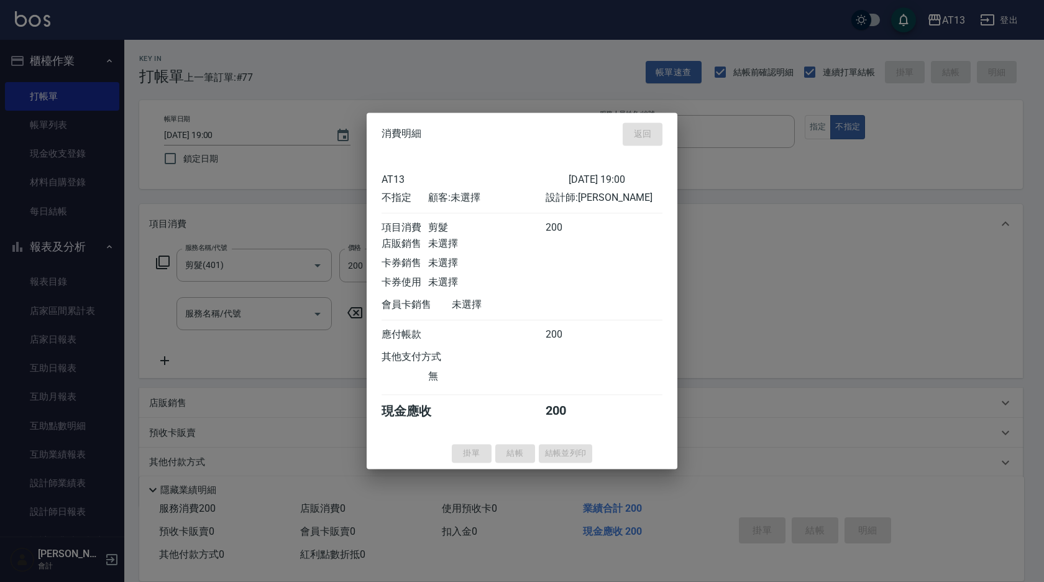
type input "2025/09/07 19:01"
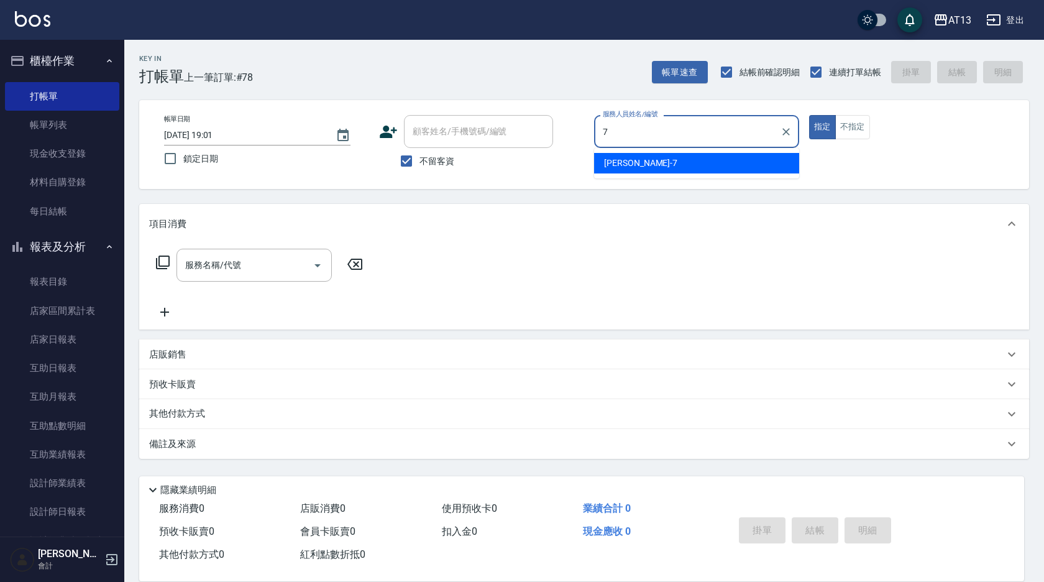
click at [720, 164] on div "呂佳容 -7" at bounding box center [696, 163] width 205 height 21
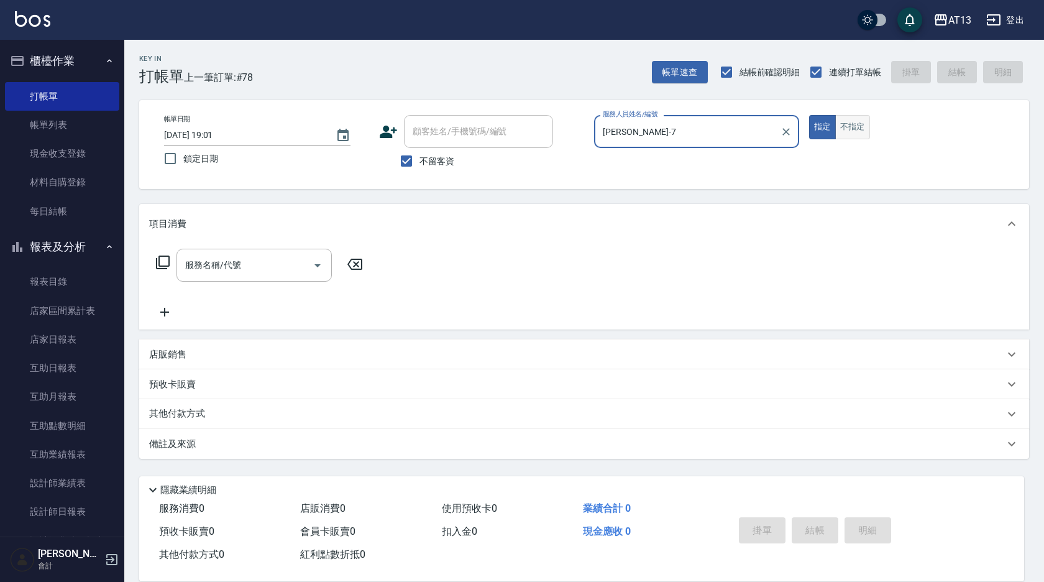
type input "呂佳容-7"
click at [854, 121] on button "不指定" at bounding box center [852, 127] width 35 height 24
click at [262, 277] on div "服務名稱/代號" at bounding box center [253, 265] width 155 height 33
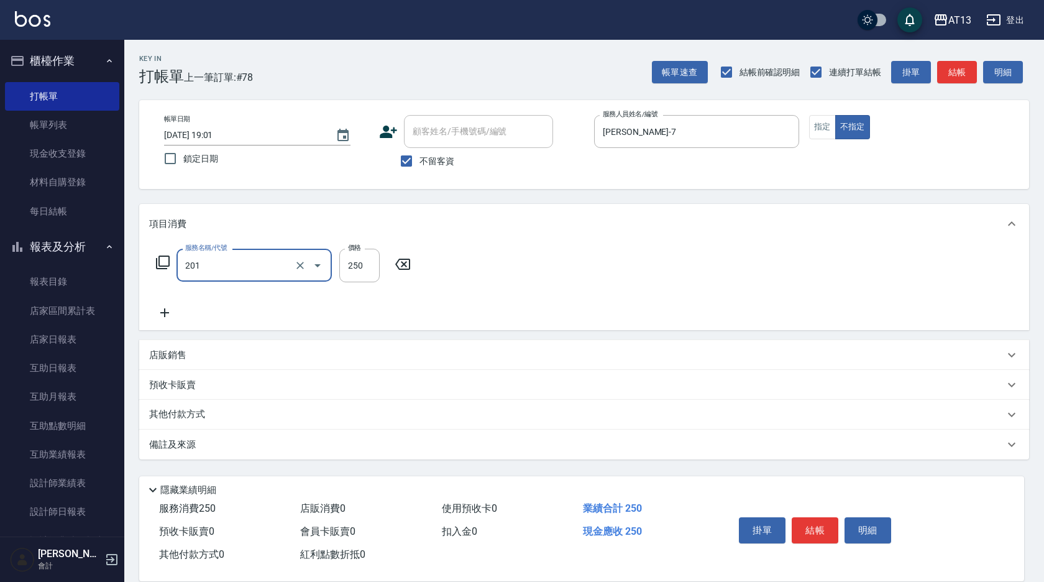
type input "洗髮(201)"
type input "呂佳容-7"
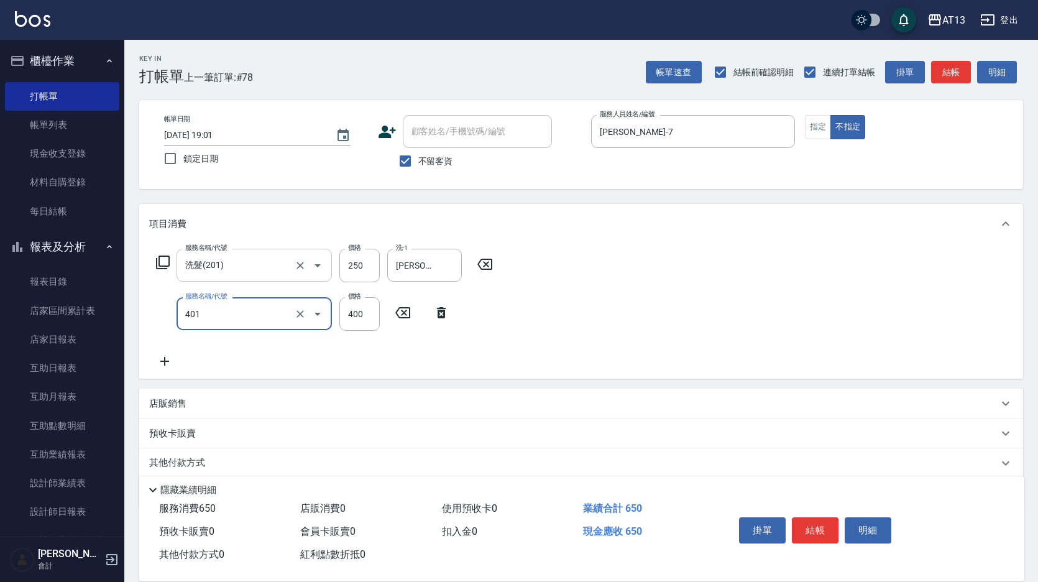
type input "剪髮(401)"
type input "200"
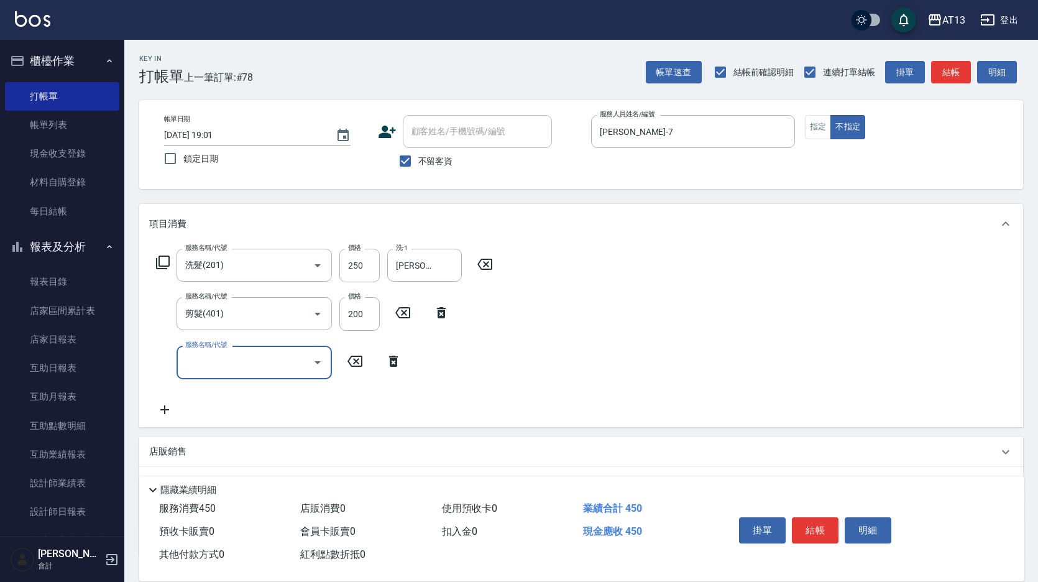
click at [637, 400] on div "服務名稱/代號 洗髮(201) 服務名稱/代號 價格 250 價格 洗-1 呂佳容-7 洗-1 服務名稱/代號 剪髮(401) 服務名稱/代號 價格 200 …" at bounding box center [581, 335] width 884 height 183
click at [790, 524] on div "掛單 結帳 明細" at bounding box center [815, 531] width 162 height 39
click at [820, 526] on button "結帳" at bounding box center [815, 530] width 47 height 26
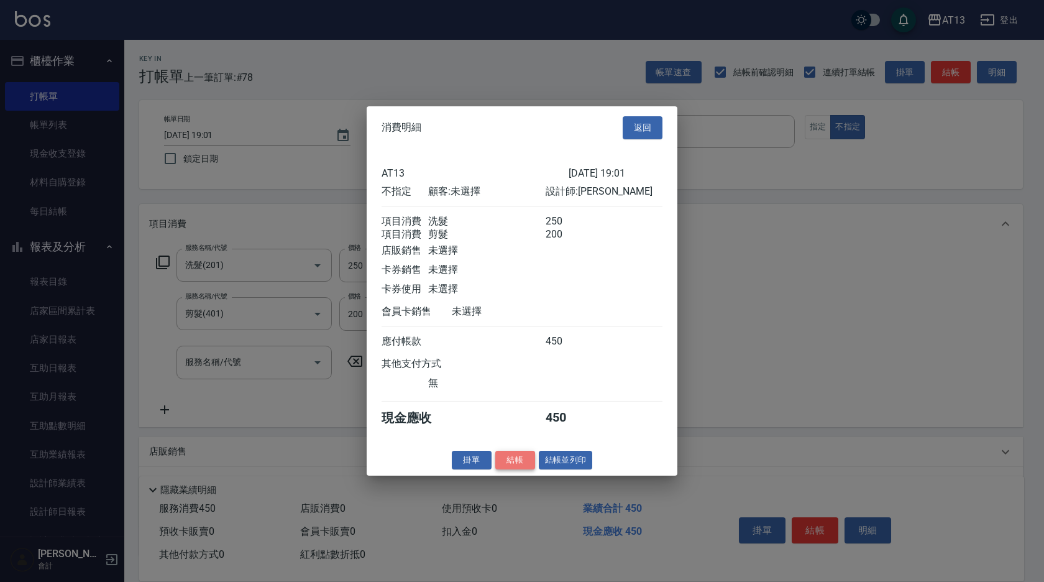
click at [525, 469] on button "結帳" at bounding box center [515, 459] width 40 height 19
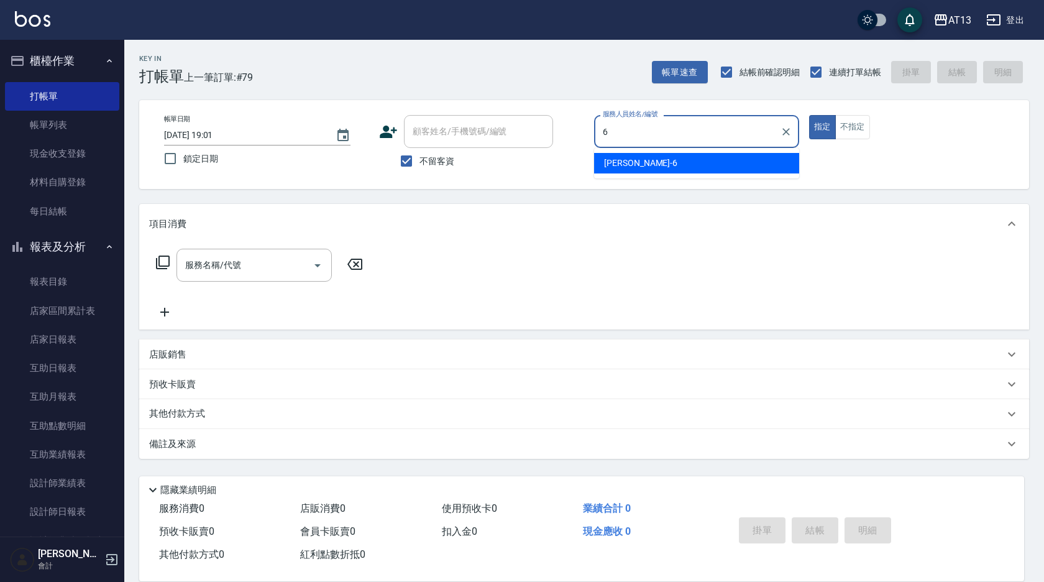
click at [684, 150] on ul "亭妤 -6" at bounding box center [696, 163] width 205 height 30
click at [761, 160] on div "亭妤 -6" at bounding box center [696, 163] width 205 height 21
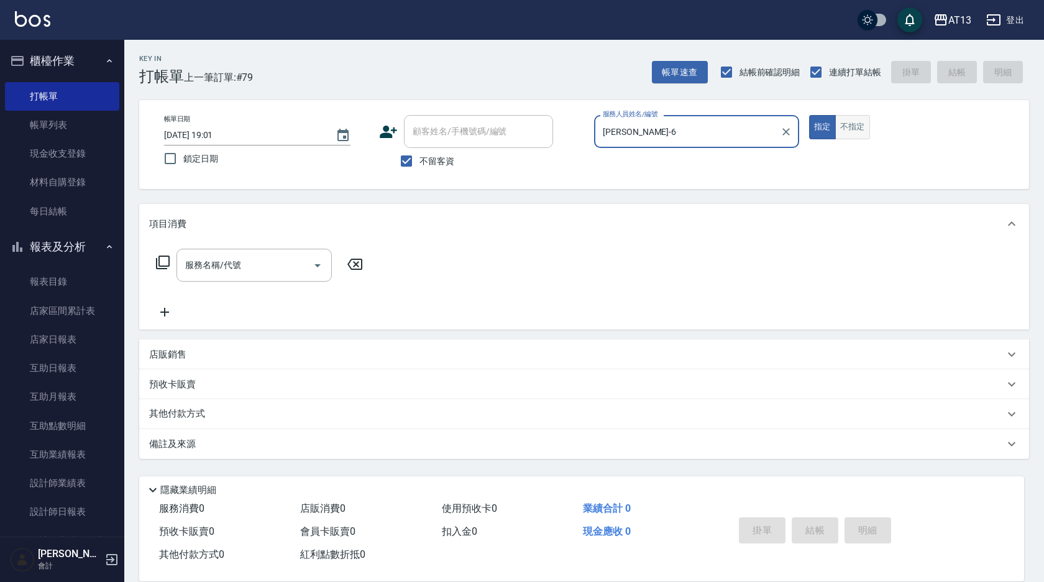
type input "亭妤-6"
click at [864, 126] on button "不指定" at bounding box center [852, 127] width 35 height 24
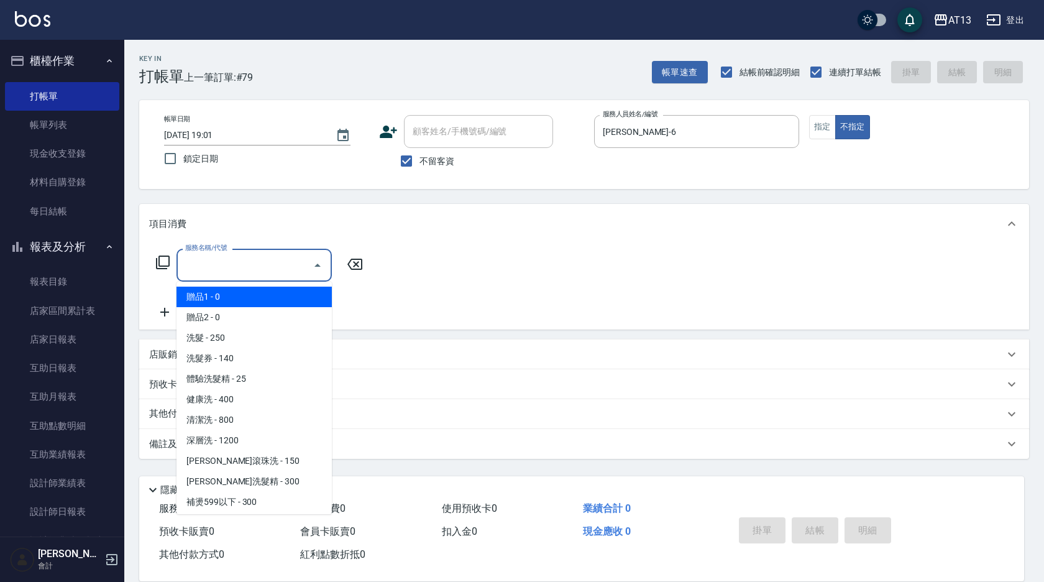
click at [280, 266] on input "服務名稱/代號" at bounding box center [245, 265] width 126 height 22
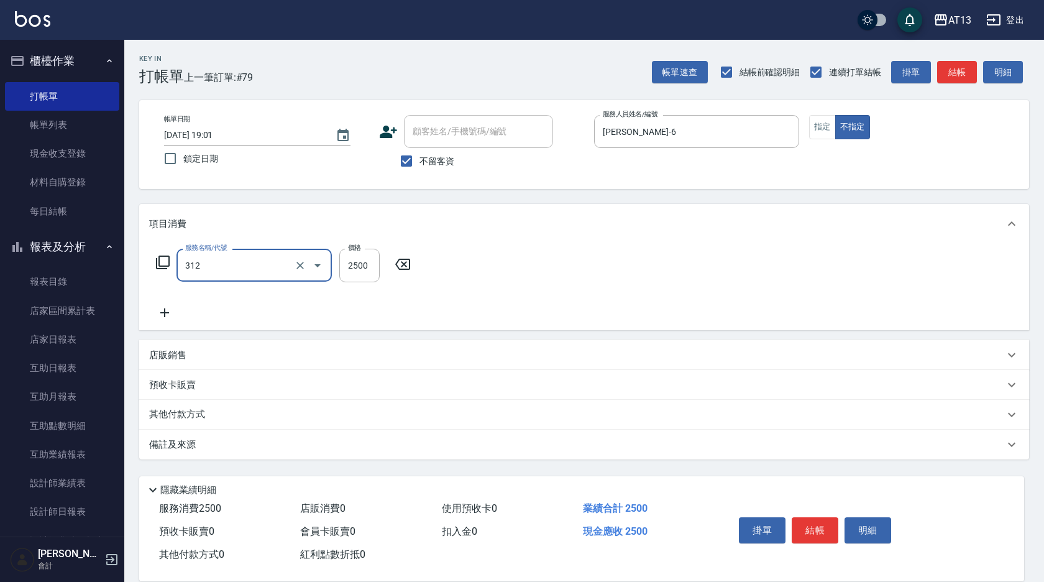
type input "有氧水離子燙2500(312)"
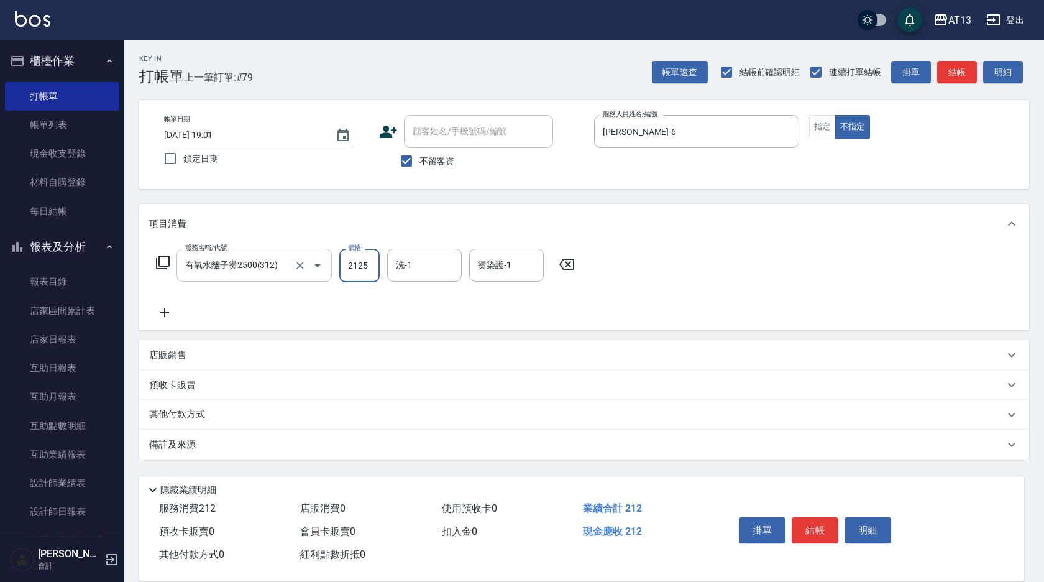
type input "2125"
type input "蔡萓秦-11"
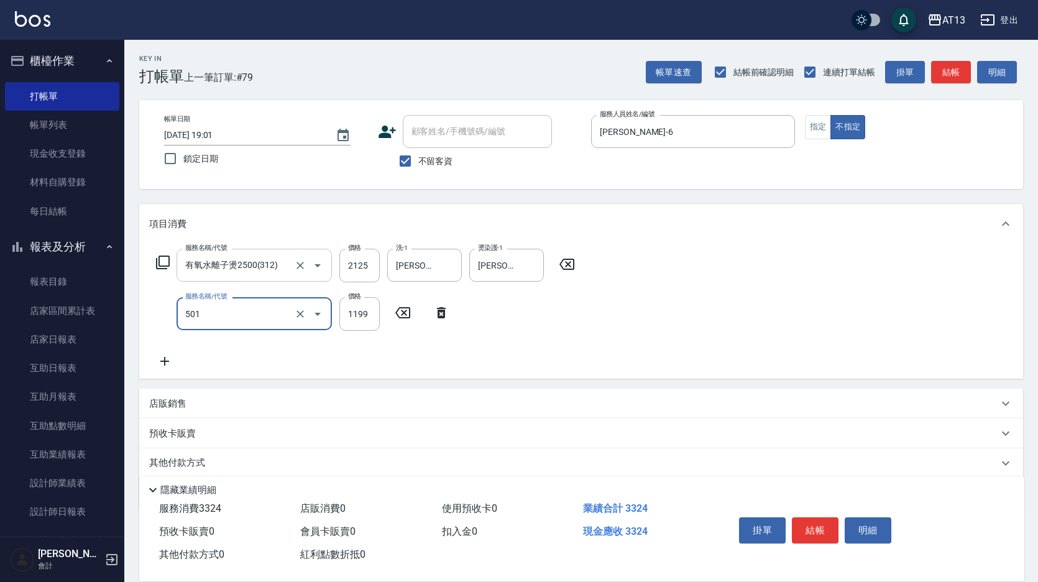
type input "染髮(501)"
type input "1600"
type input "蔡萓秦-11"
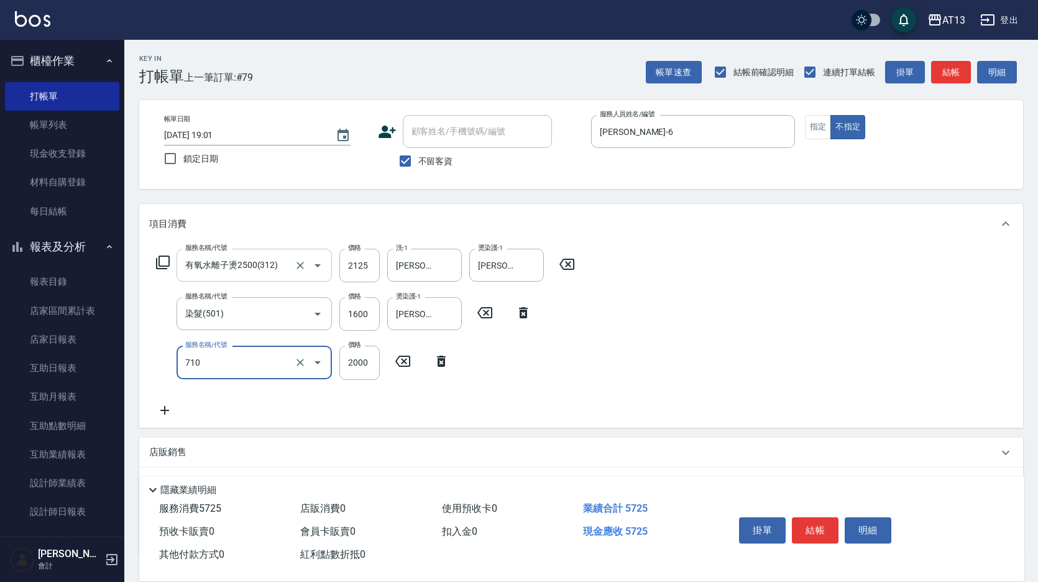
type input "髮善4段護髮2000(710)"
type input "1400"
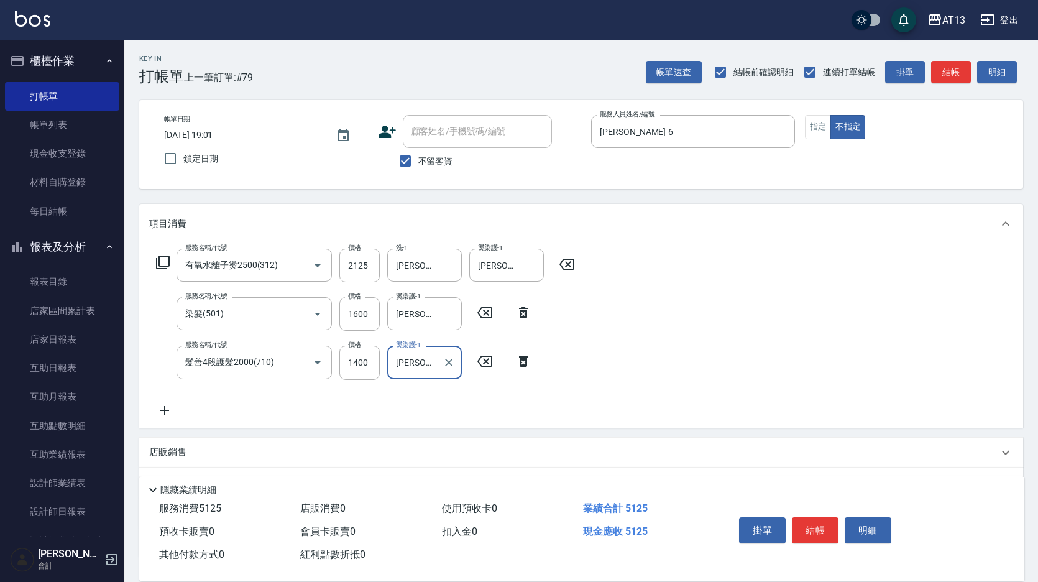
type input "蔡萓秦-11"
click at [629, 361] on div "服務名稱/代號 有氧水離子燙2500(312) 服務名稱/代號 價格 2125 價格 洗-1 蔡萓秦-11 洗-1 燙染護-1 蔡萓秦-11 燙染護-1 服務…" at bounding box center [581, 335] width 884 height 183
click at [832, 520] on button "結帳" at bounding box center [815, 530] width 47 height 26
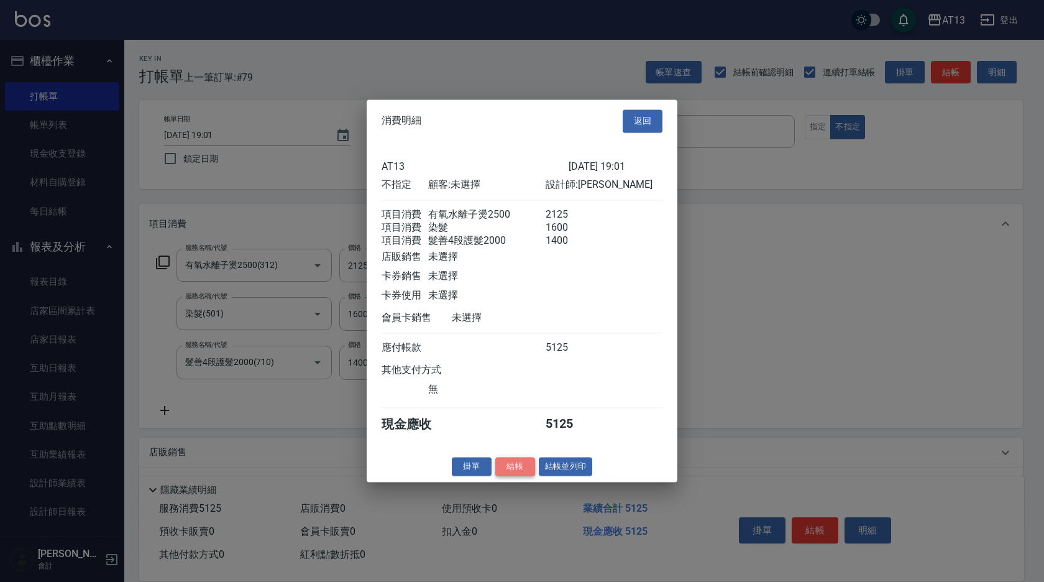
click at [509, 471] on button "結帳" at bounding box center [515, 466] width 40 height 19
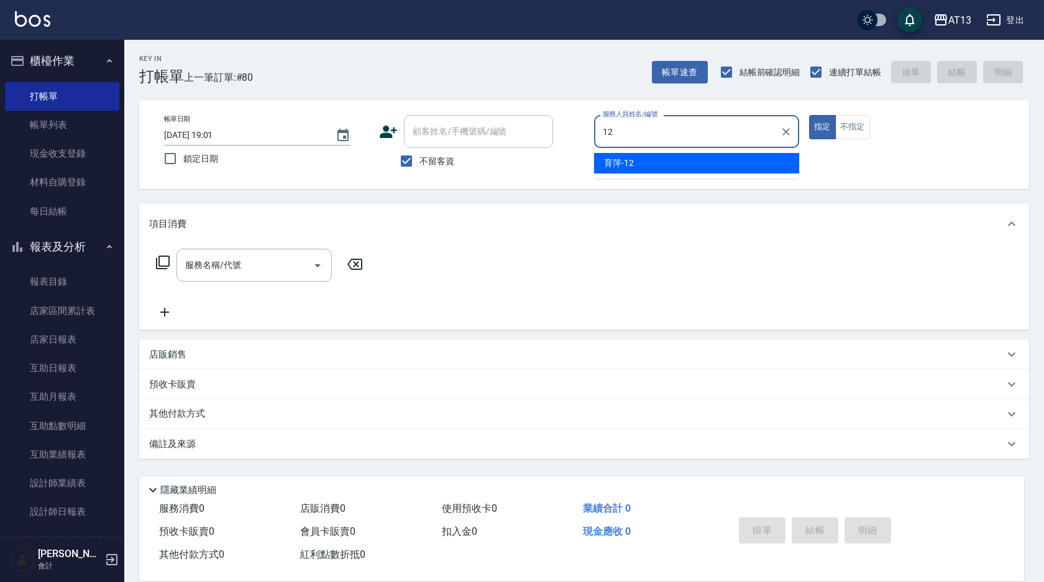
click at [627, 167] on span "育萍 -12" at bounding box center [619, 163] width 30 height 13
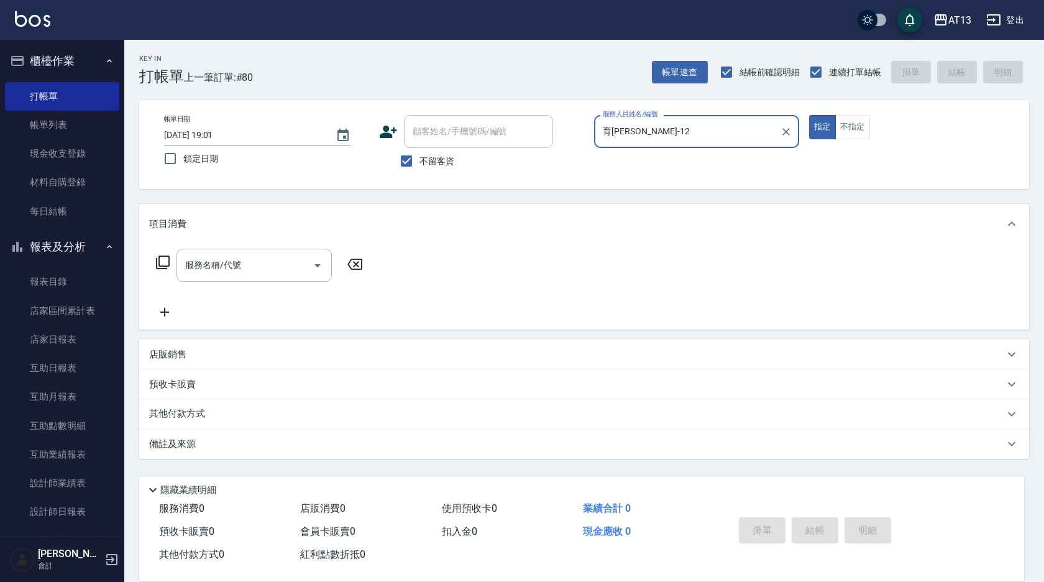
type input "育萍-12"
click at [217, 257] on input "服務名稱/代號" at bounding box center [245, 265] width 126 height 22
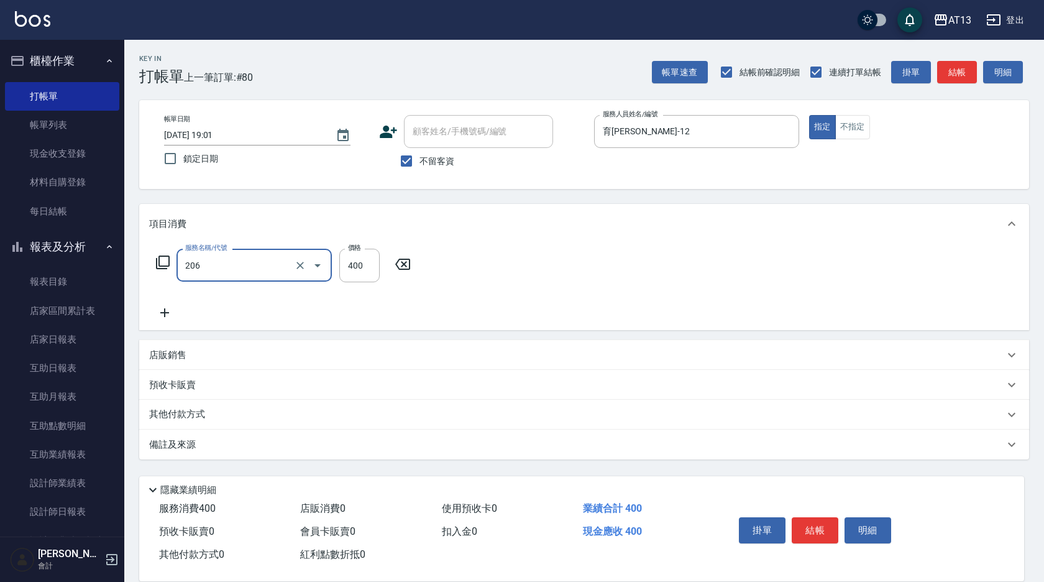
type input "健康洗(206)"
type input "葉采臻-24"
click at [818, 523] on button "結帳" at bounding box center [815, 530] width 47 height 26
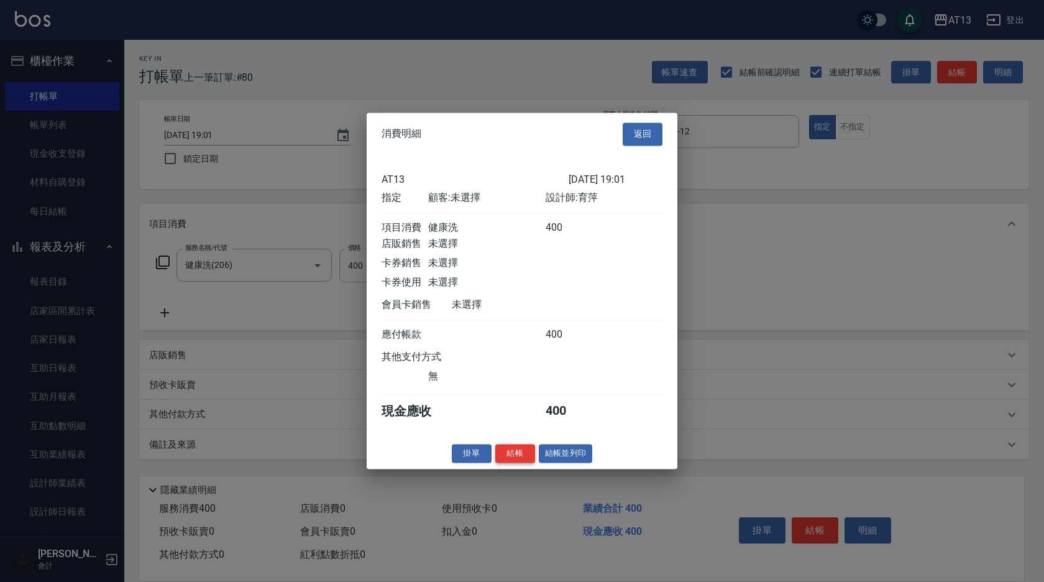
click at [523, 462] on button "結帳" at bounding box center [515, 453] width 40 height 19
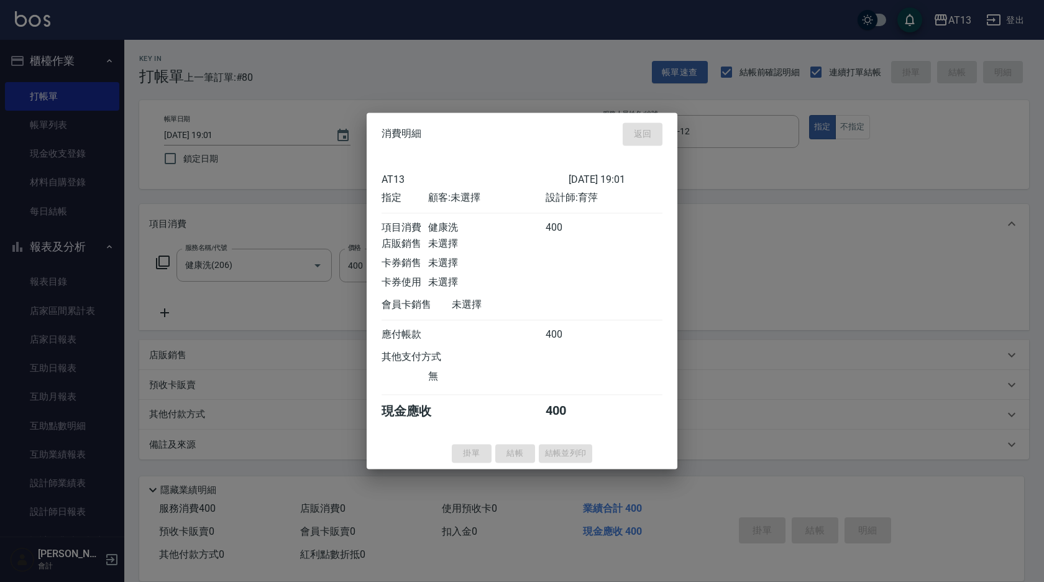
type input "2025/09/07 19:02"
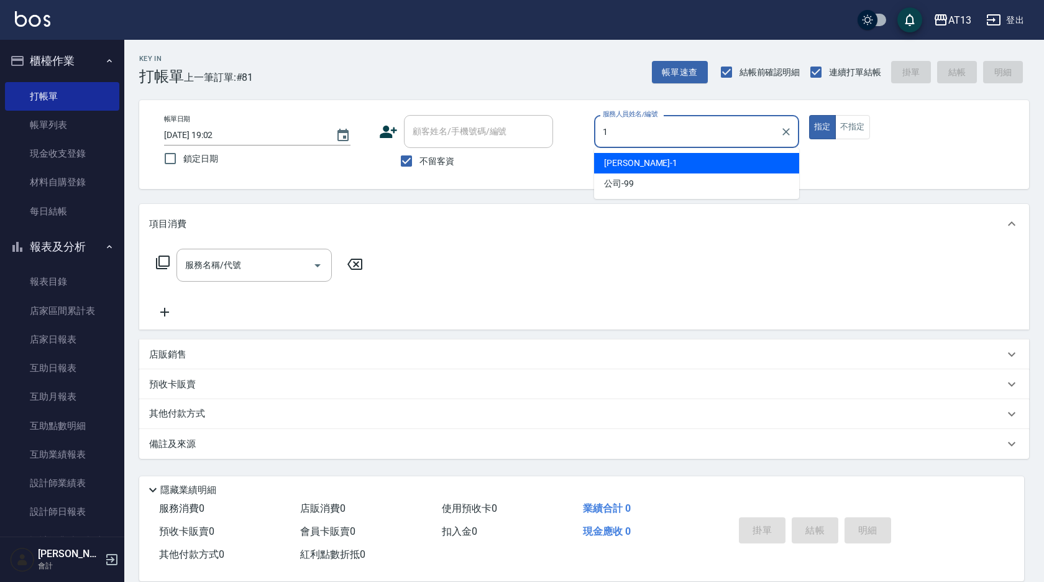
click at [619, 168] on span "鈞茹 -1" at bounding box center [640, 163] width 73 height 13
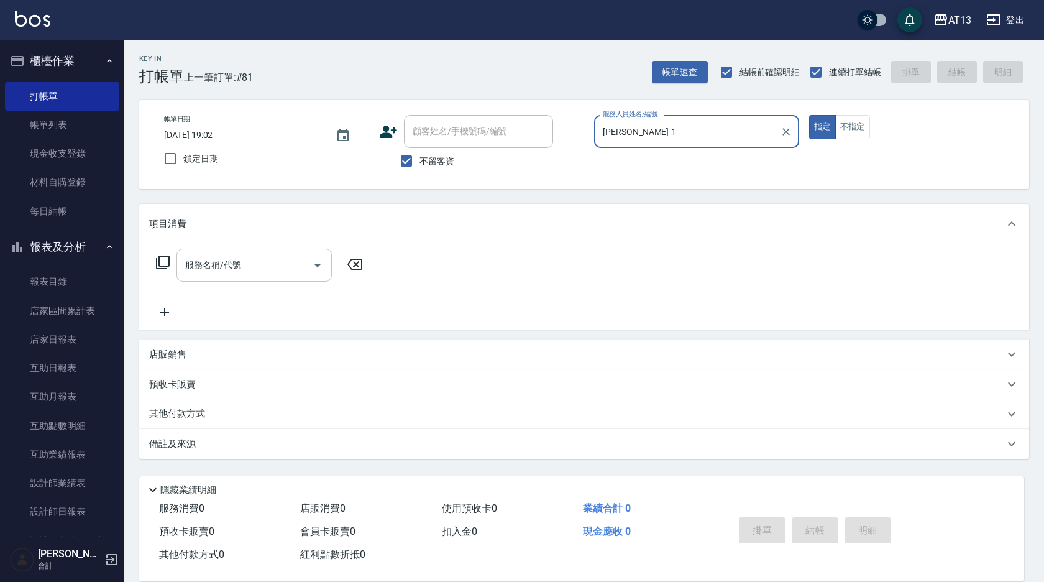
type input "鈞茹-1"
click at [267, 259] on input "服務名稱/代號" at bounding box center [245, 265] width 126 height 22
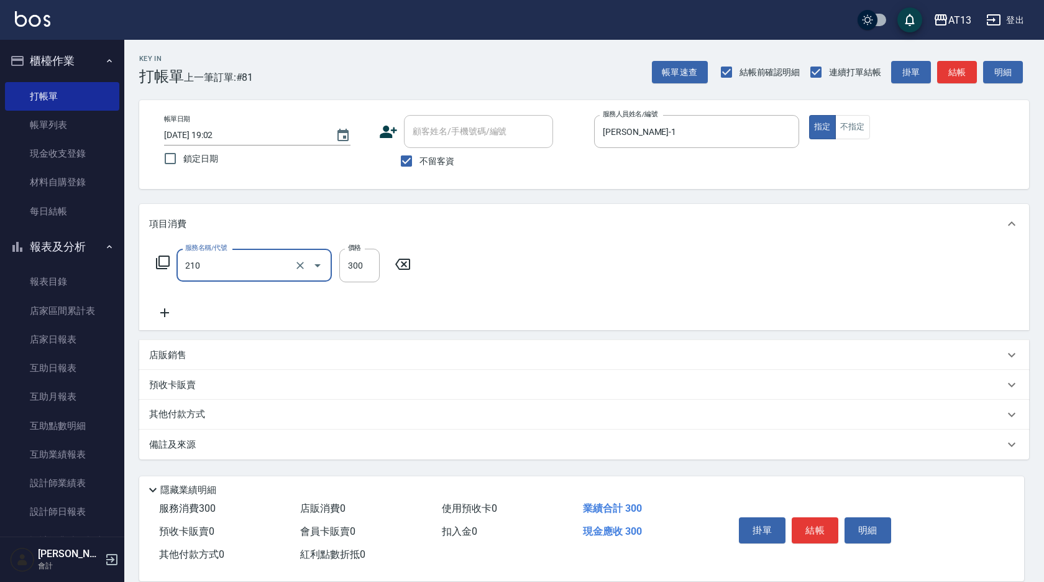
type input "歐娜洗髮精(210)"
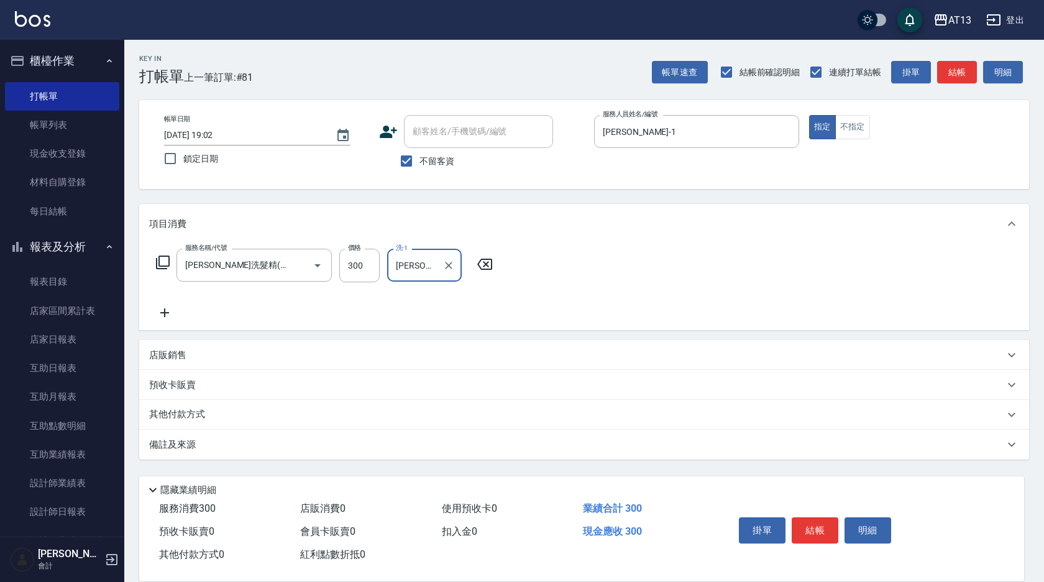
type input "蔡萓秦-11"
drag, startPoint x: 825, startPoint y: 509, endPoint x: 820, endPoint y: 515, distance: 8.0
click at [821, 515] on div "掛單 結帳 明細" at bounding box center [815, 531] width 162 height 39
click at [817, 518] on button "結帳" at bounding box center [815, 530] width 47 height 26
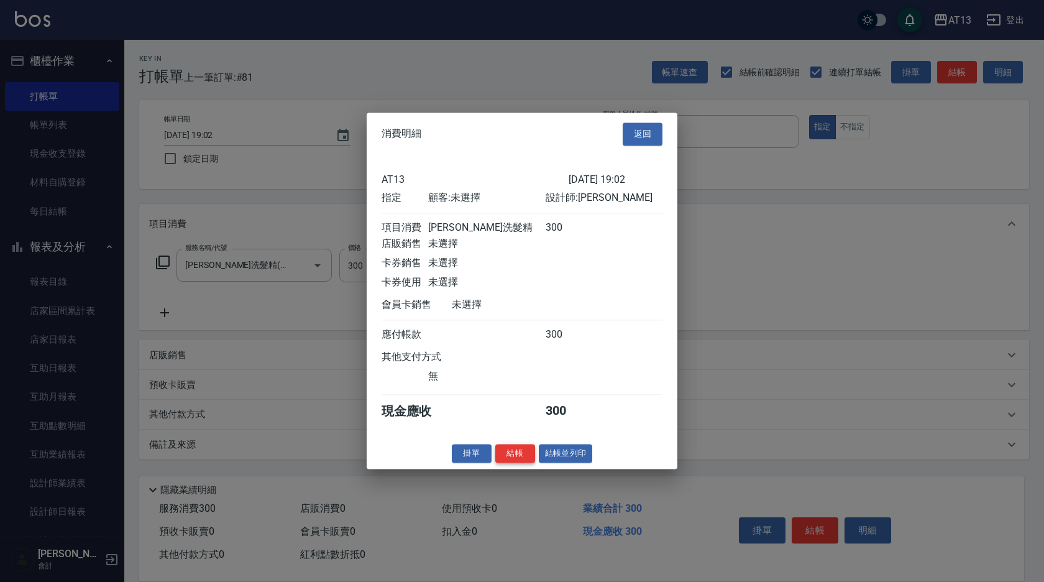
click at [518, 456] on button "結帳" at bounding box center [515, 453] width 40 height 19
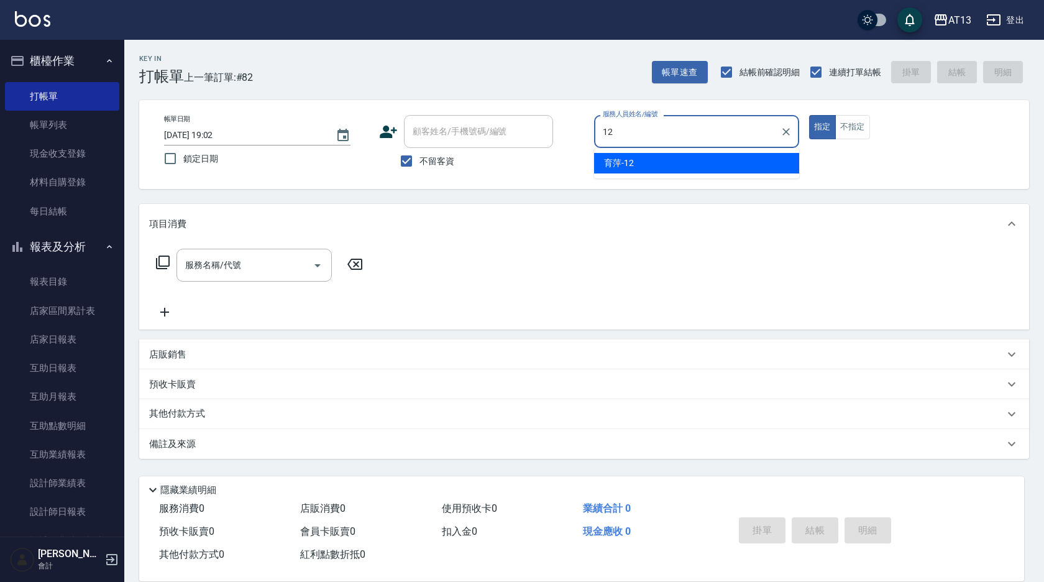
drag, startPoint x: 620, startPoint y: 169, endPoint x: 523, endPoint y: 189, distance: 98.9
click at [620, 165] on span "育萍 -12" at bounding box center [619, 163] width 30 height 13
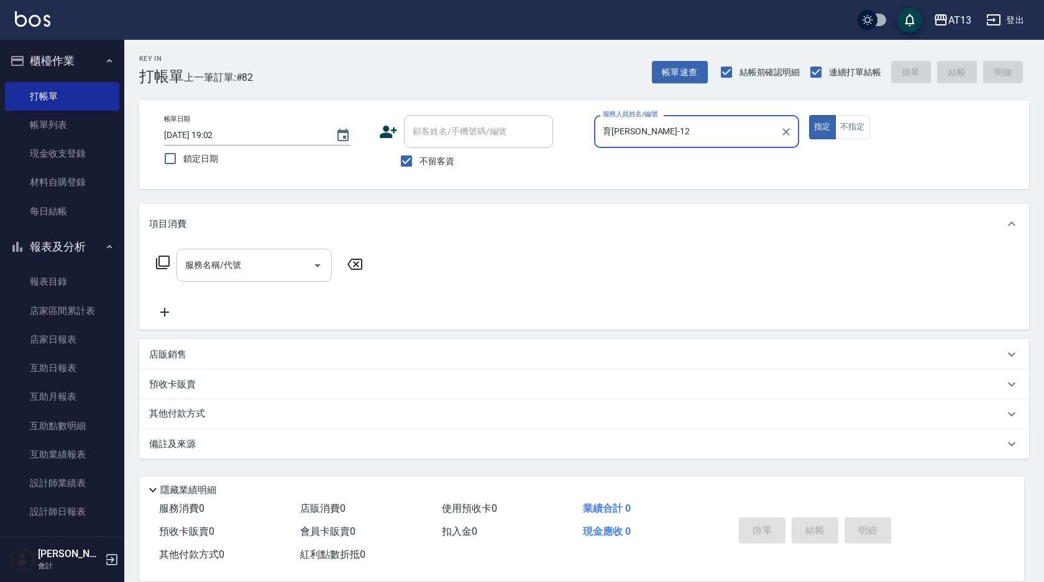
type input "育萍-12"
click at [274, 260] on input "服務名稱/代號" at bounding box center [245, 265] width 126 height 22
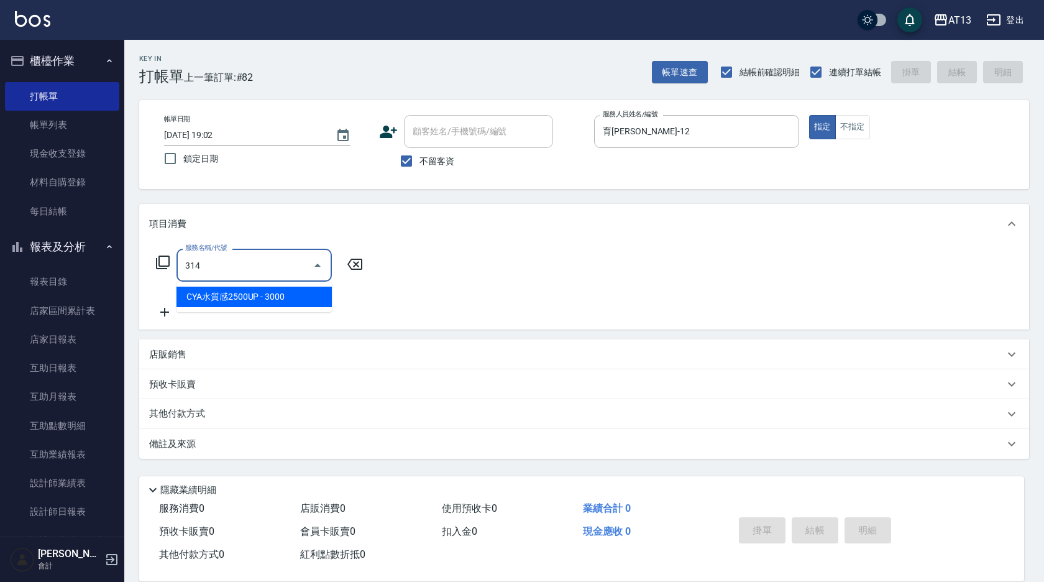
type input "CYA水質感2500UP(314)"
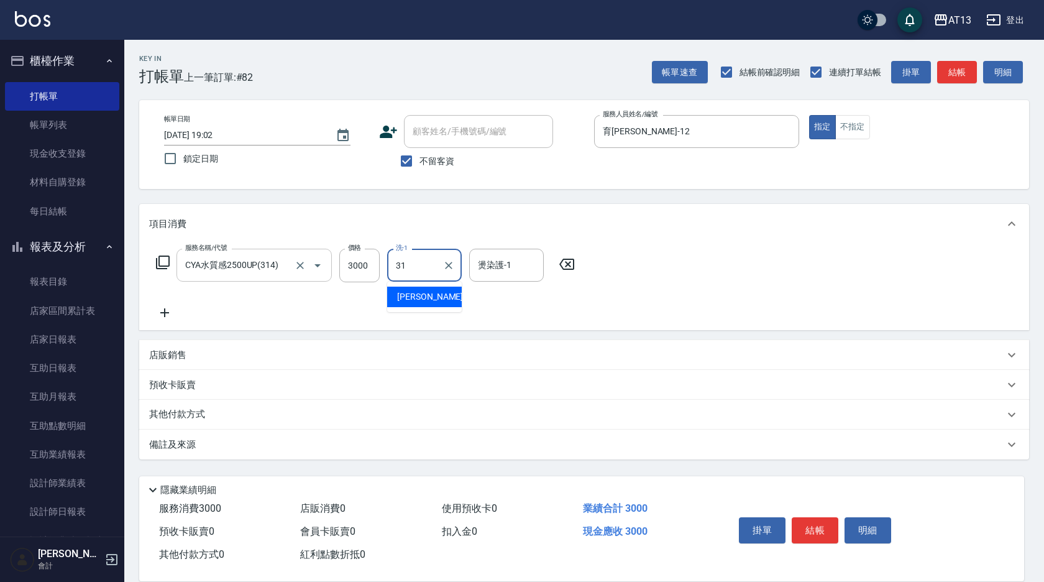
type input "李垣潔-31"
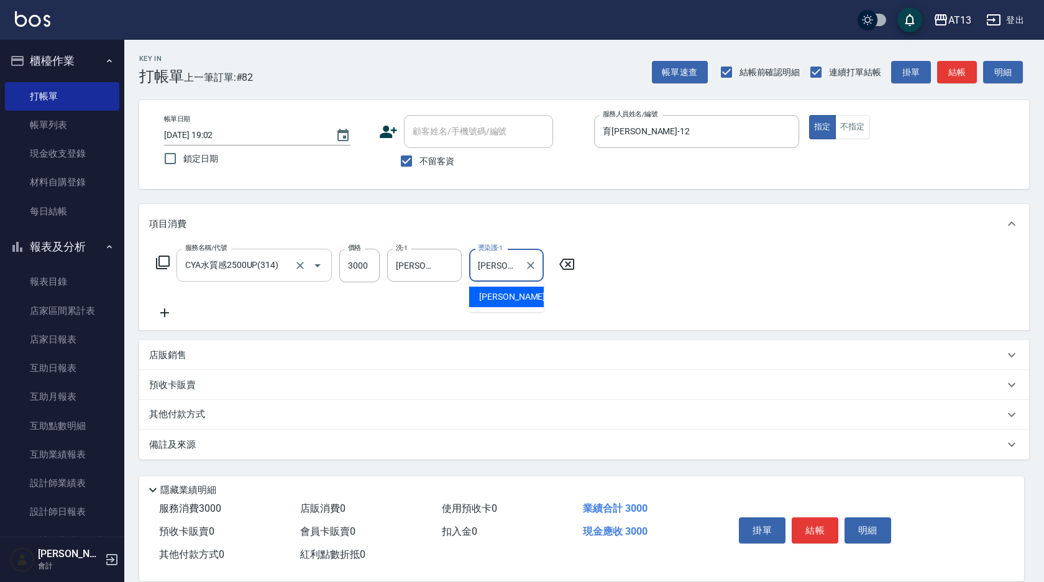
type input "李垣潔-31"
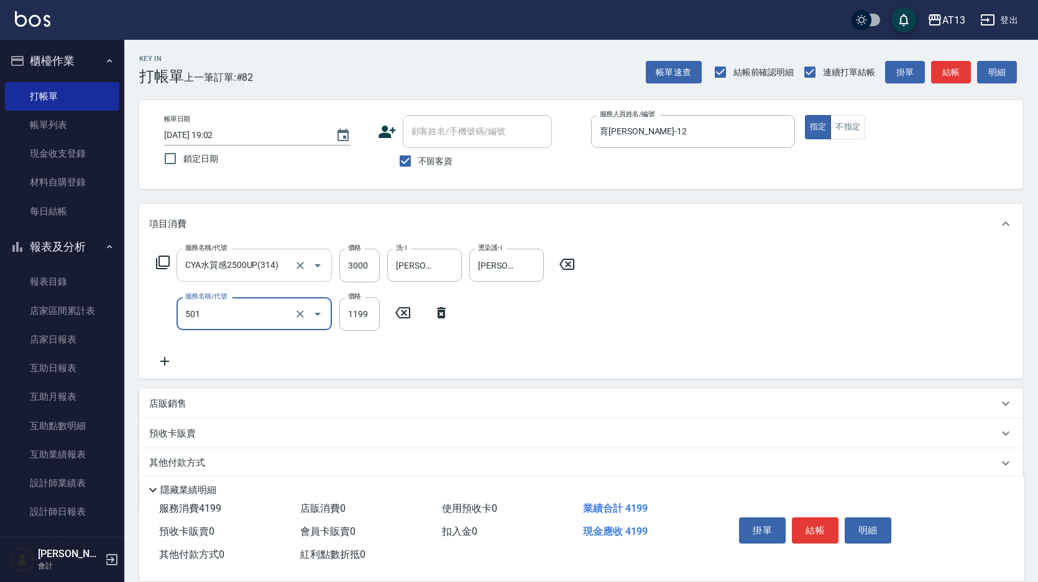
type input "染髮(501)"
type input "2200"
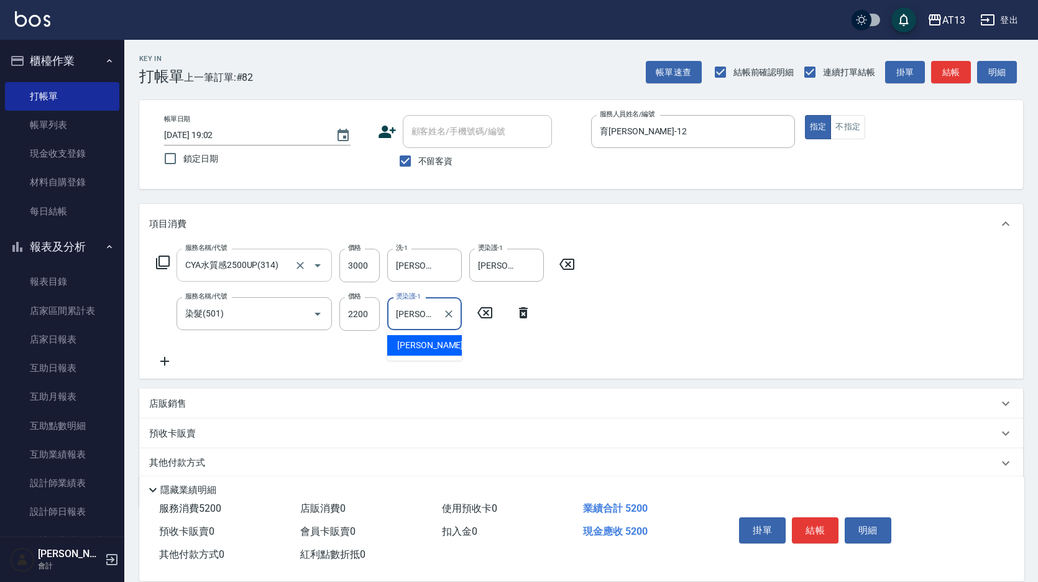
type input "李垣潔-31"
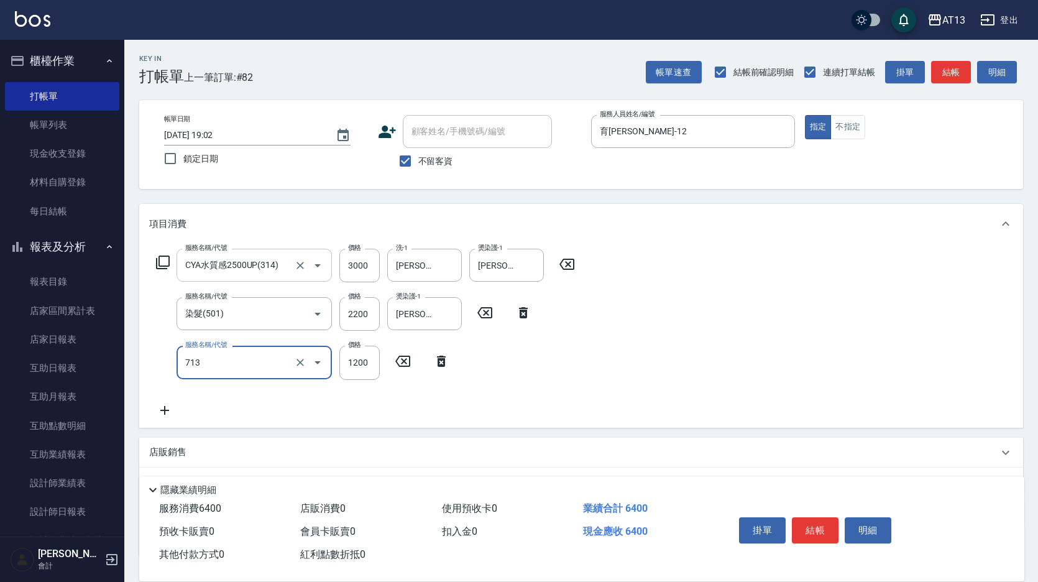
type input "水樣結構式1200(713)"
type input "840"
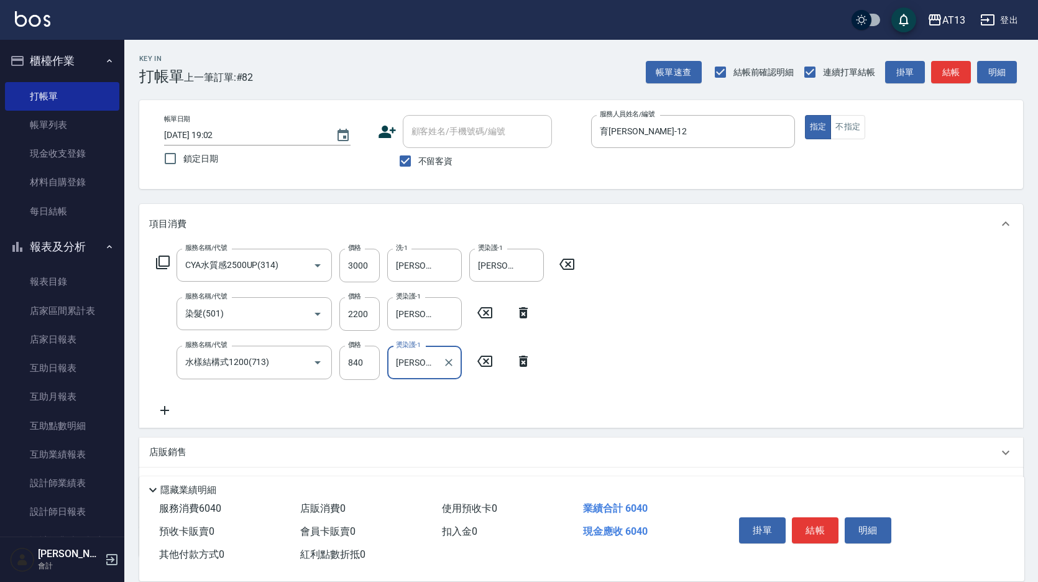
type input "李垣潔-31"
drag, startPoint x: 862, startPoint y: 313, endPoint x: 849, endPoint y: 332, distance: 22.4
click at [861, 314] on div "服務名稱/代號 CYA水質感2500UP(314) 服務名稱/代號 價格 3000 價格 洗-1 李垣潔-31 洗-1 燙染護-1 李垣潔-31 燙染護-1 …" at bounding box center [581, 335] width 884 height 183
click at [808, 517] on button "結帳" at bounding box center [815, 530] width 47 height 26
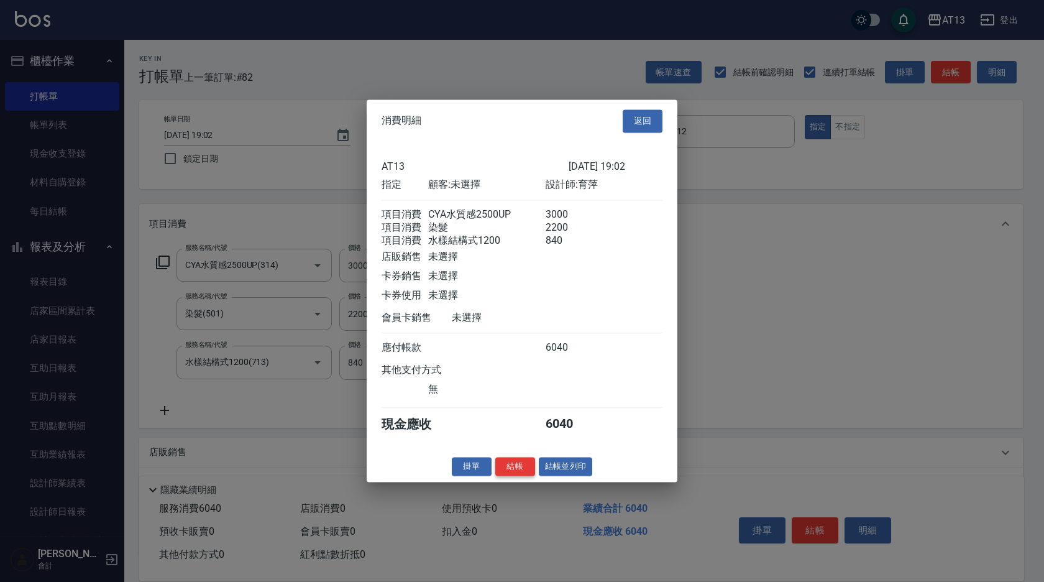
click at [508, 476] on button "結帳" at bounding box center [515, 466] width 40 height 19
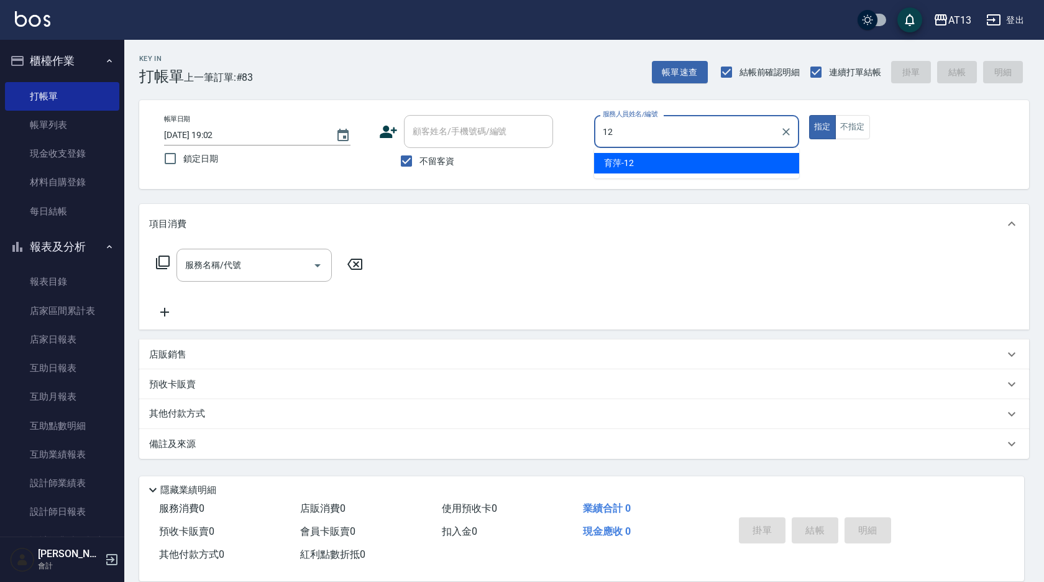
click at [721, 176] on ul "育萍 -12" at bounding box center [696, 163] width 205 height 30
click at [715, 168] on div "育萍 -12" at bounding box center [696, 163] width 205 height 21
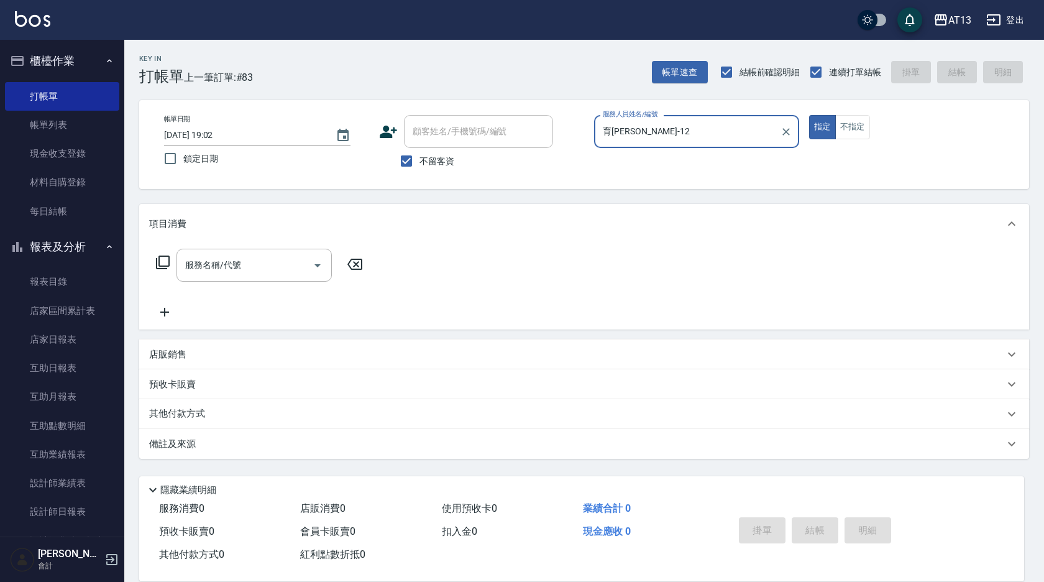
type input "育萍-12"
drag, startPoint x: 285, startPoint y: 247, endPoint x: 278, endPoint y: 249, distance: 7.9
click at [283, 247] on div "服務名稱/代號 服務名稱/代號" at bounding box center [584, 287] width 890 height 86
click at [274, 262] on input "服務名稱/代號" at bounding box center [245, 265] width 126 height 22
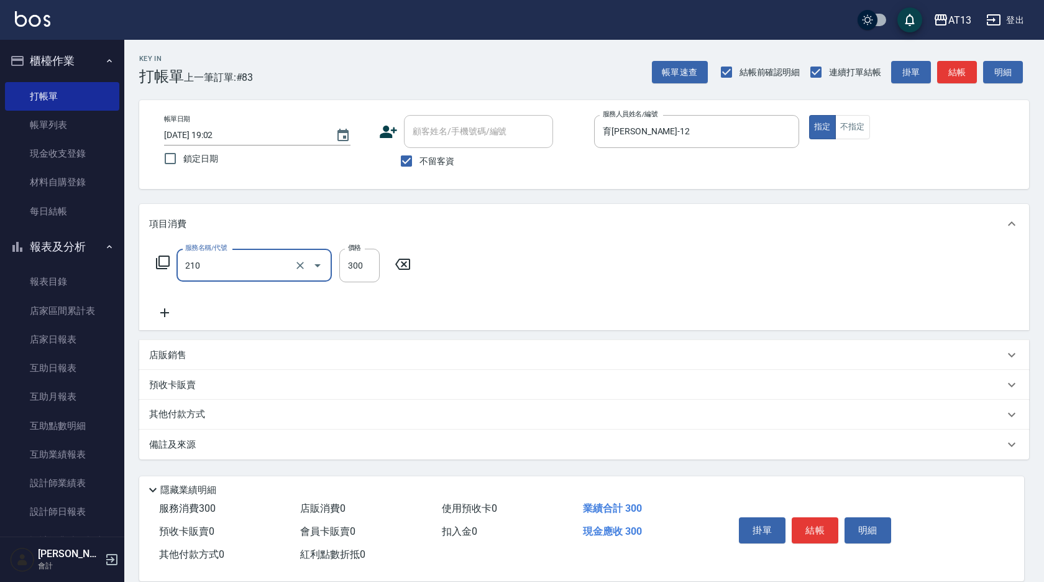
type input "歐娜洗髮精(210)"
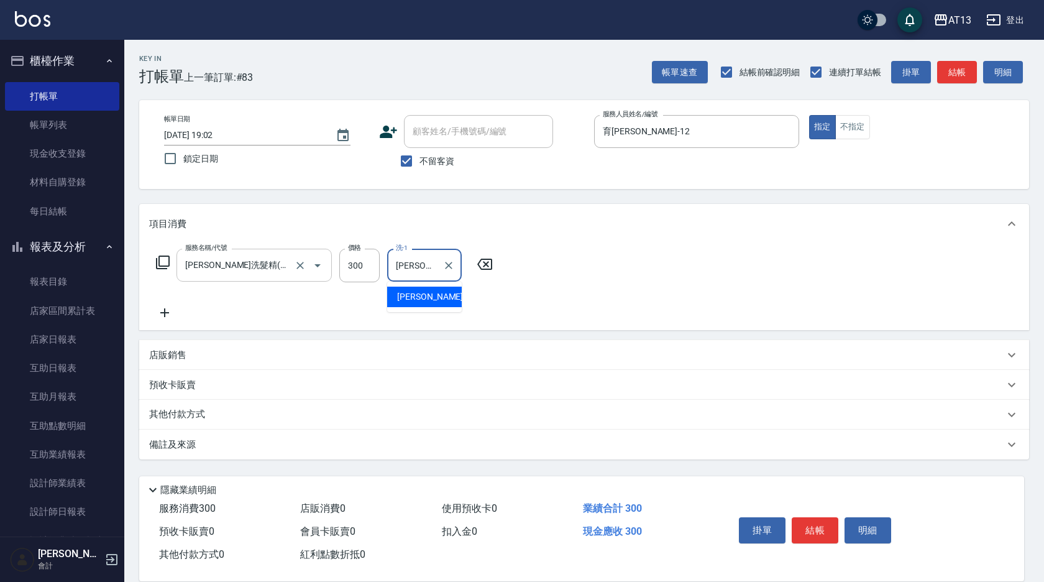
type input "蔡萓秦-11"
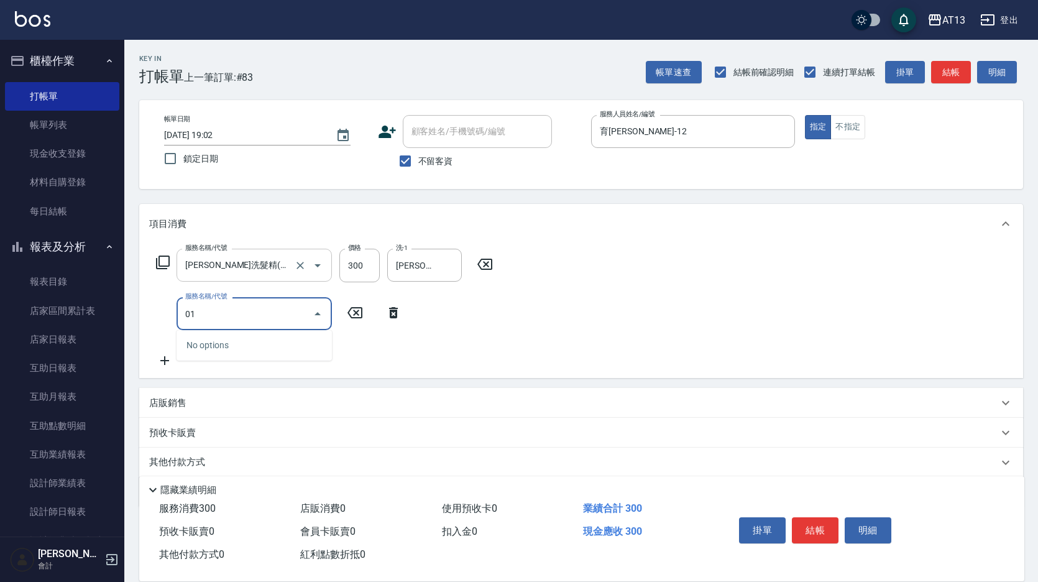
type input "0"
type input "剪髮(401)"
type input "500"
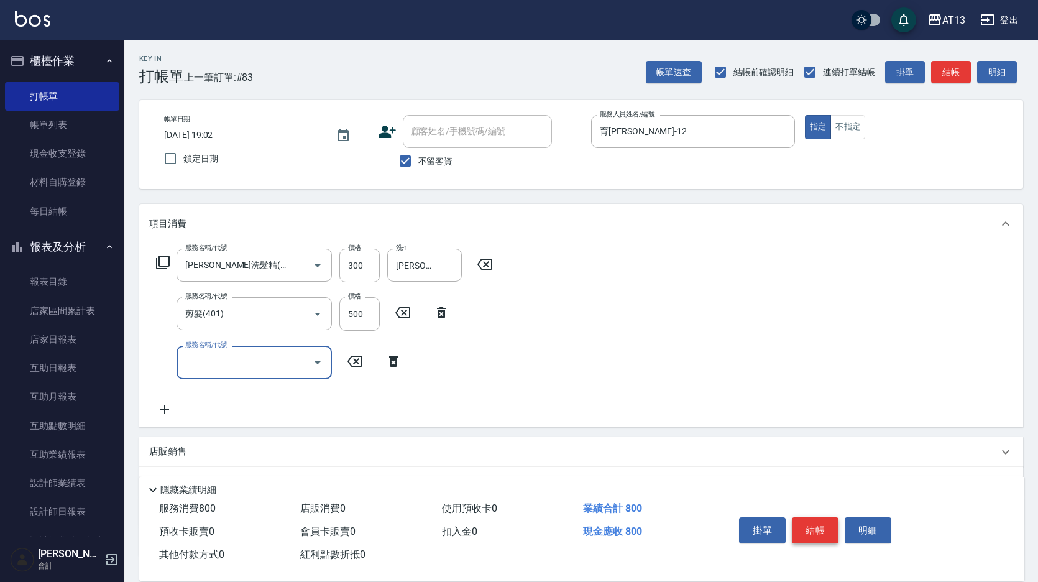
click at [808, 523] on button "結帳" at bounding box center [815, 530] width 47 height 26
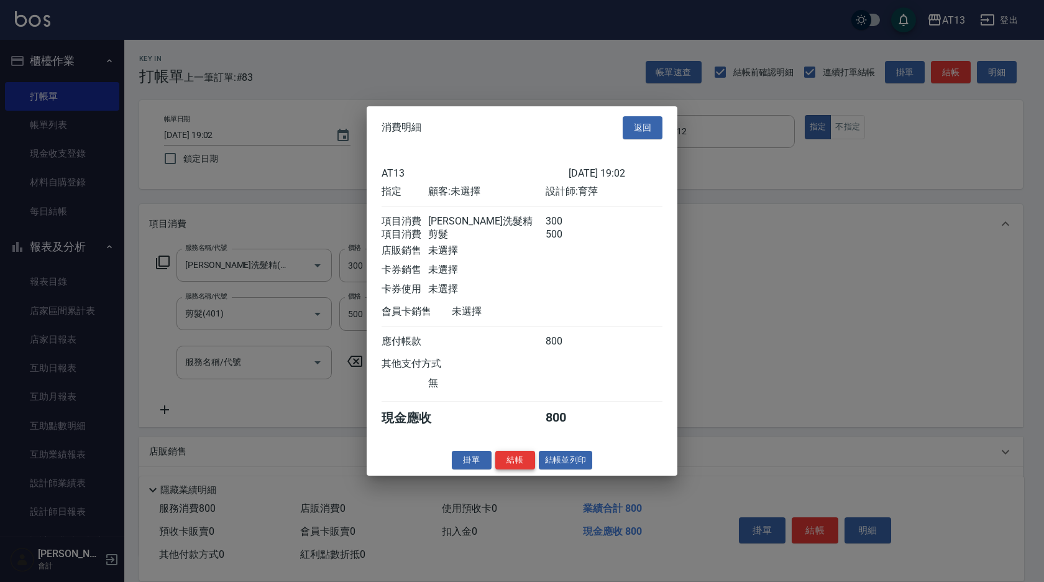
click at [506, 469] on button "結帳" at bounding box center [515, 459] width 40 height 19
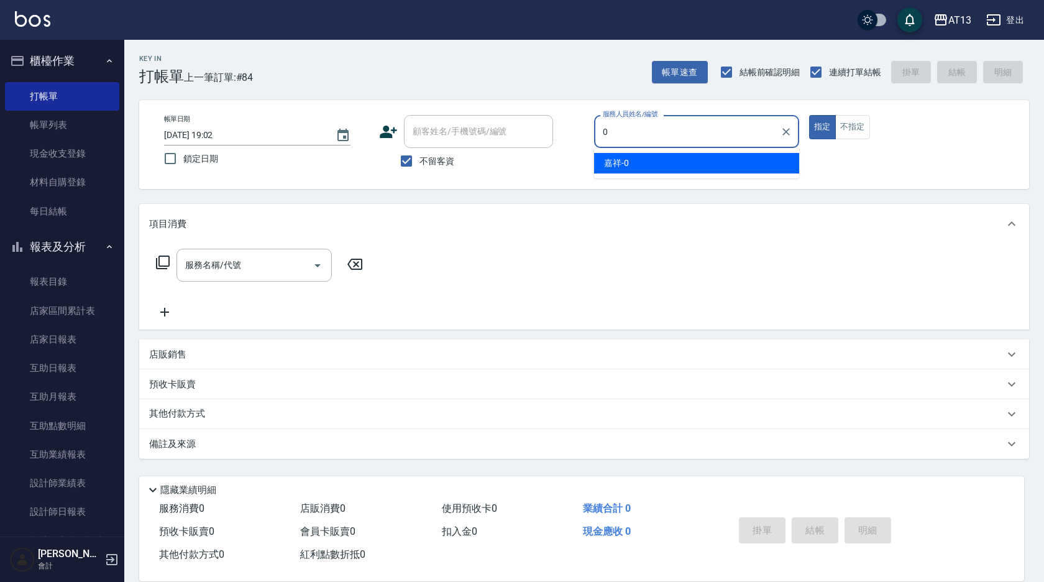
click at [629, 168] on div "嘉祥 -0" at bounding box center [696, 163] width 205 height 21
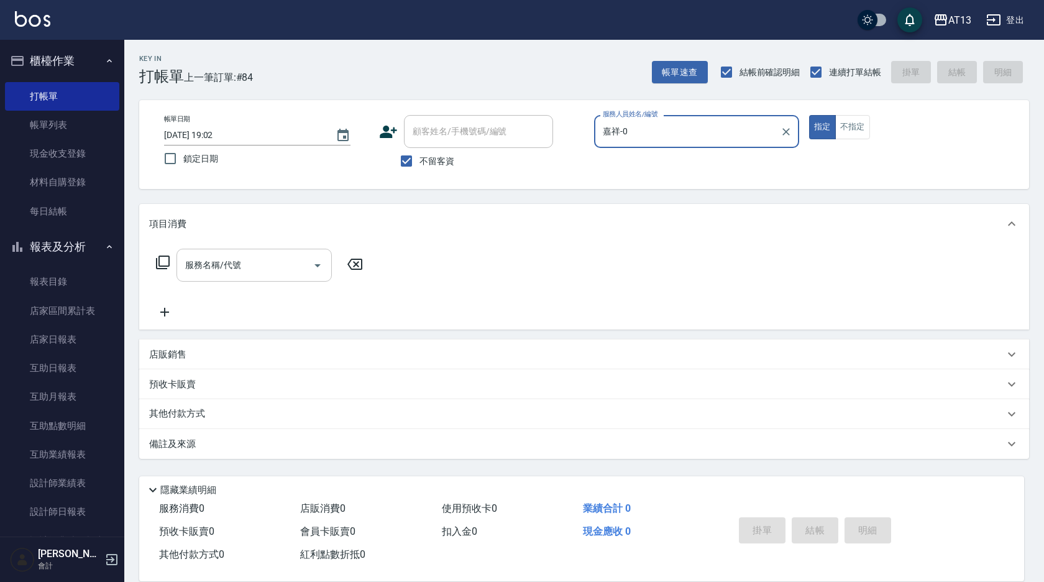
click at [260, 279] on div "服務名稱/代號" at bounding box center [253, 265] width 155 height 33
type input "嘉祥-0"
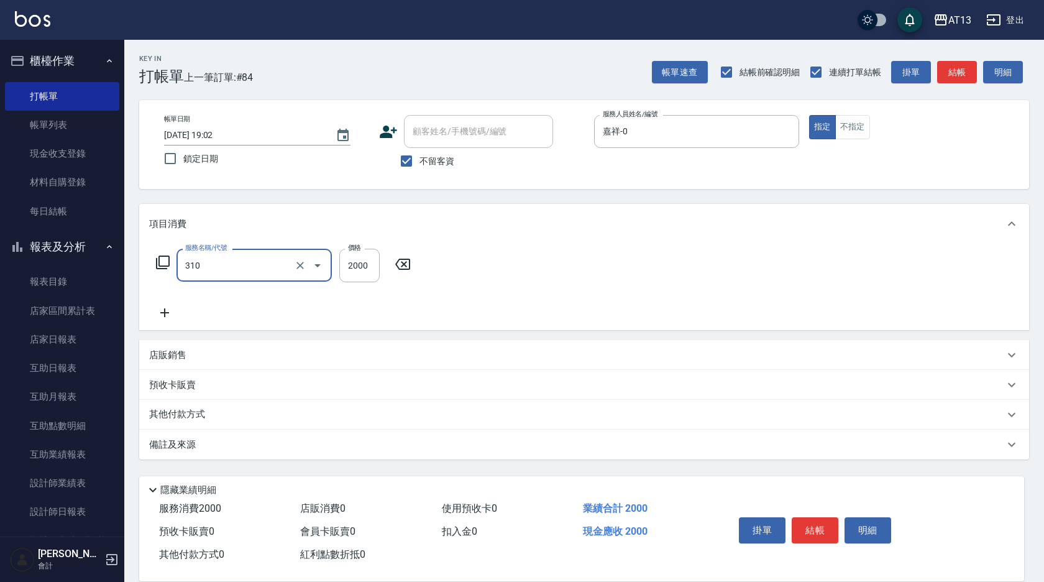
type input "MK果酸燙2000(310)"
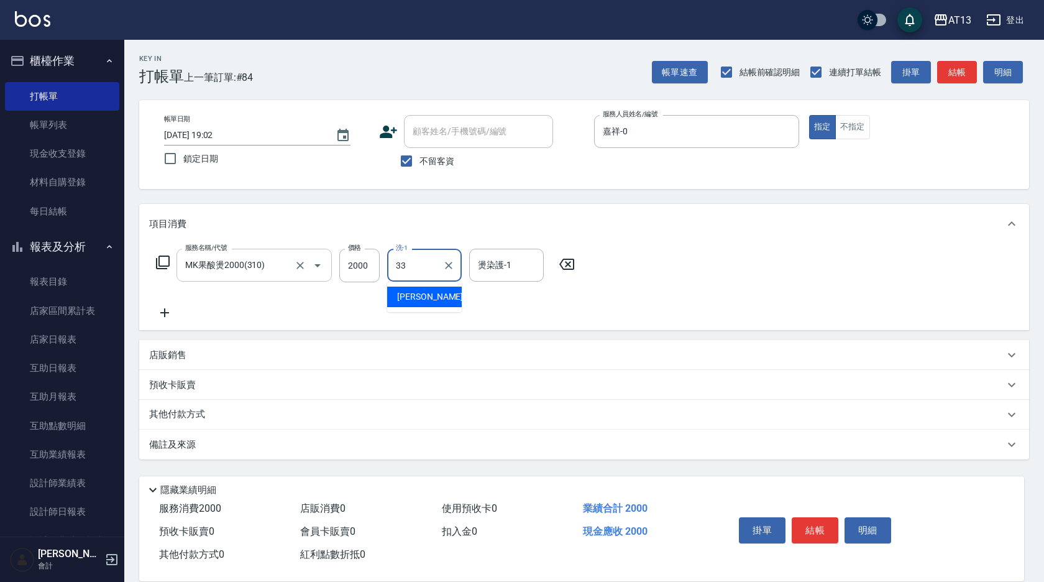
type input "吳映蓉-33"
click at [825, 527] on button "結帳" at bounding box center [815, 530] width 47 height 26
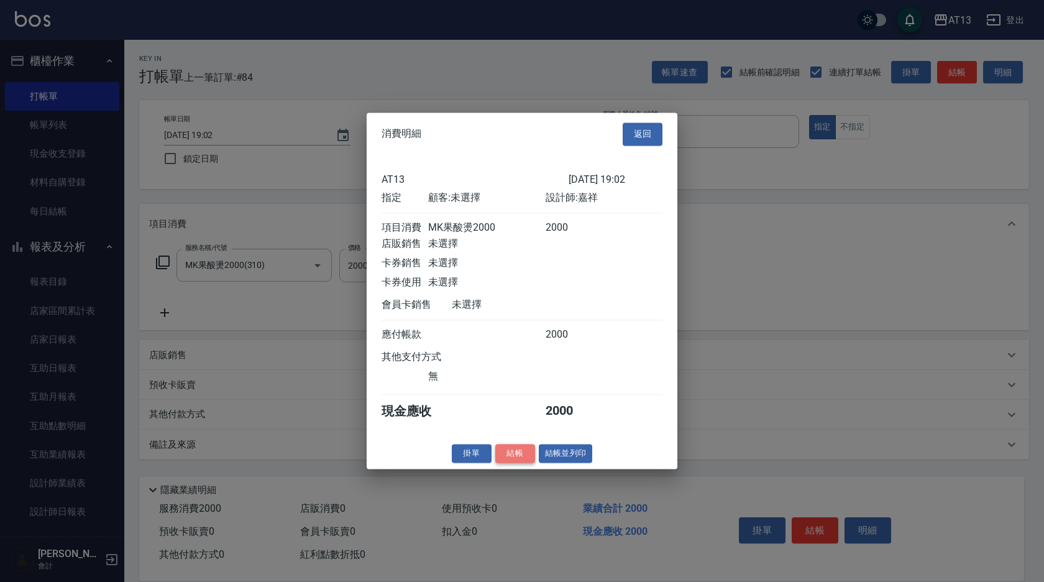
click at [528, 463] on button "結帳" at bounding box center [515, 453] width 40 height 19
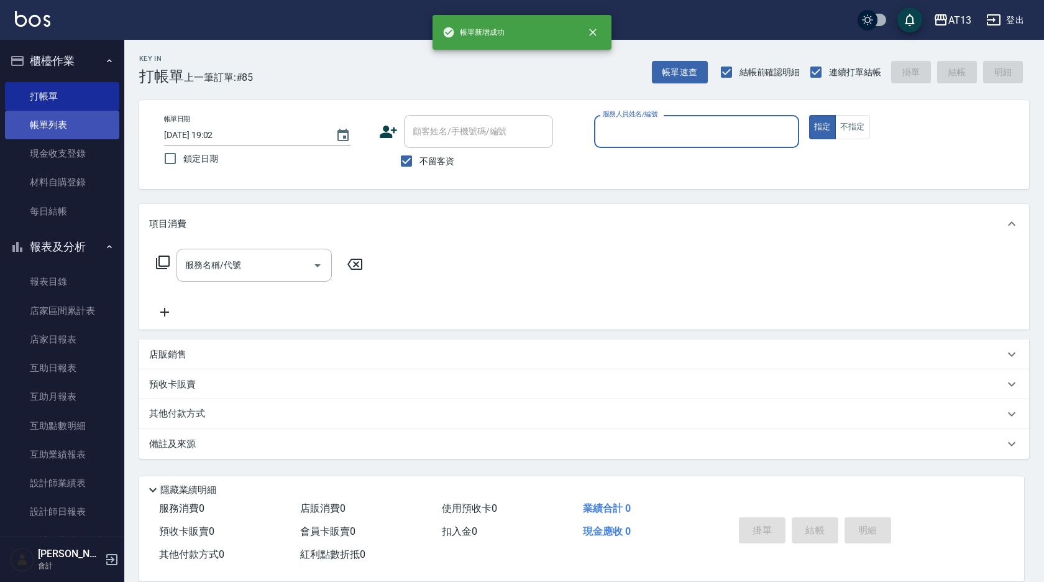
click at [71, 122] on link "帳單列表" at bounding box center [62, 125] width 114 height 29
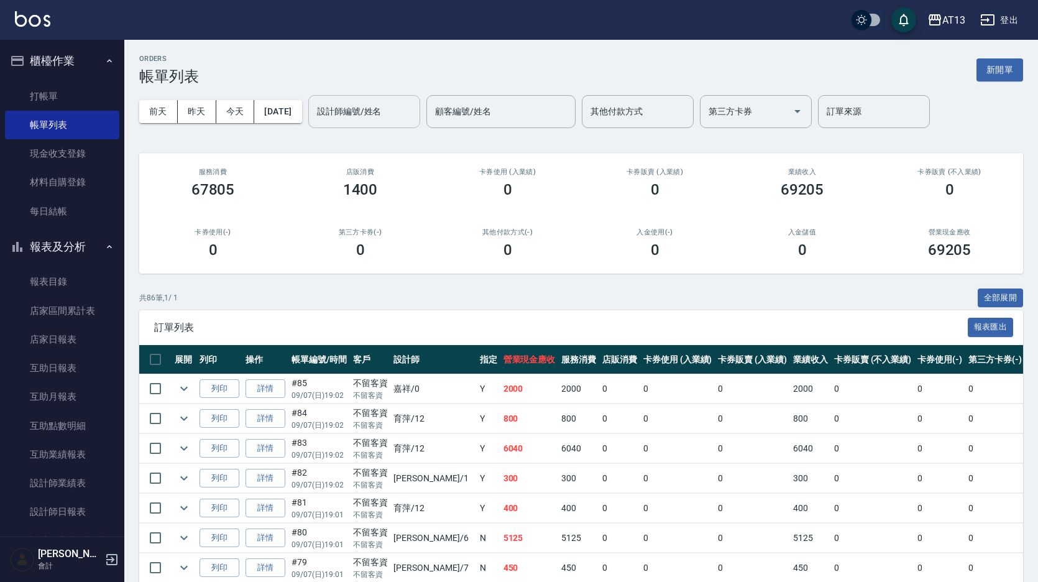
click at [412, 102] on input "設計師編號/姓名" at bounding box center [364, 112] width 101 height 22
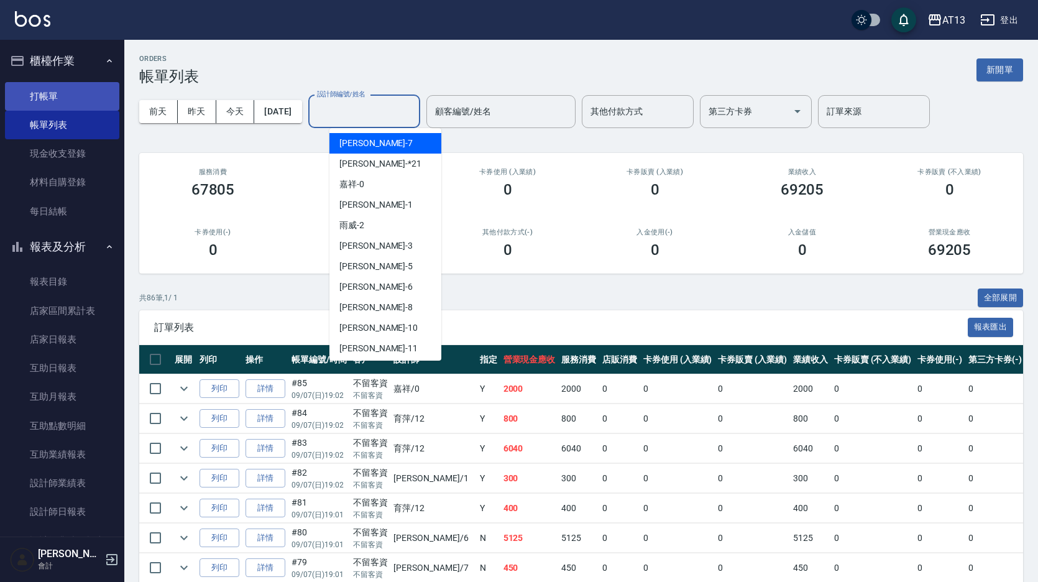
drag, startPoint x: 53, startPoint y: 86, endPoint x: 56, endPoint y: 92, distance: 6.7
click at [55, 85] on link "打帳單" at bounding box center [62, 96] width 114 height 29
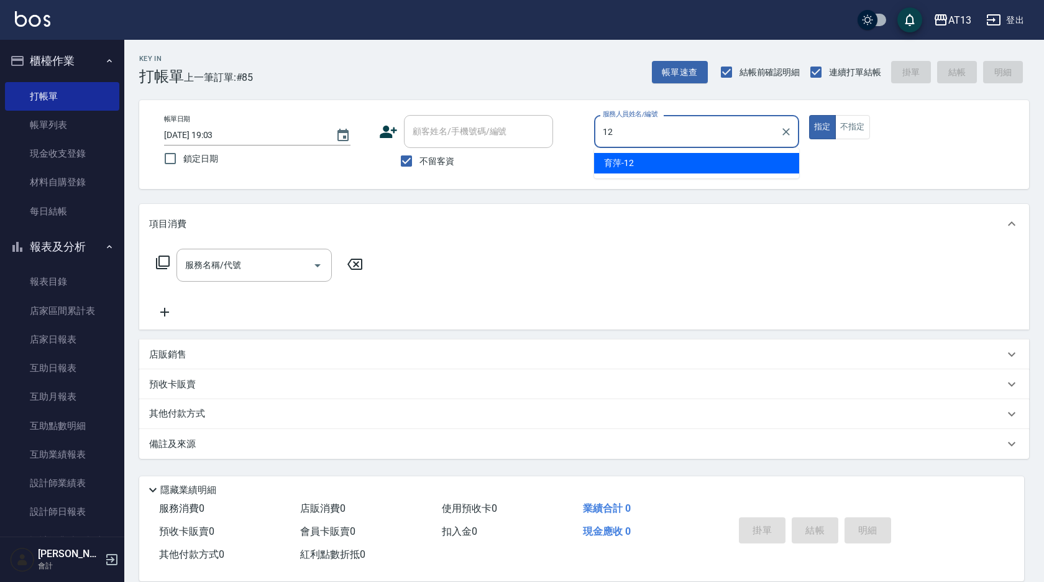
click at [631, 162] on span "育萍 -12" at bounding box center [619, 163] width 30 height 13
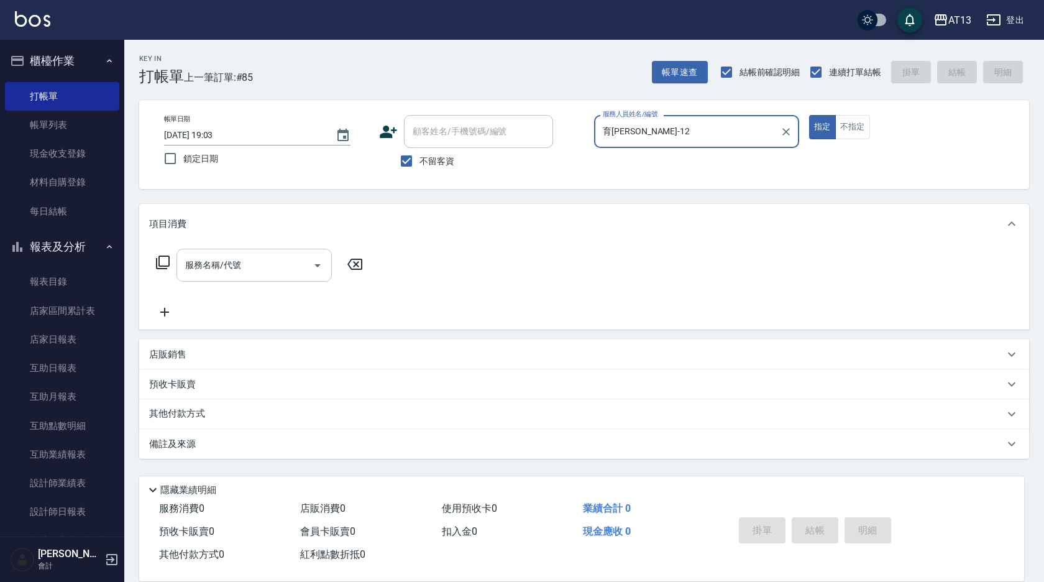
type input "育萍-12"
click at [288, 262] on input "服務名稱/代號" at bounding box center [245, 265] width 126 height 22
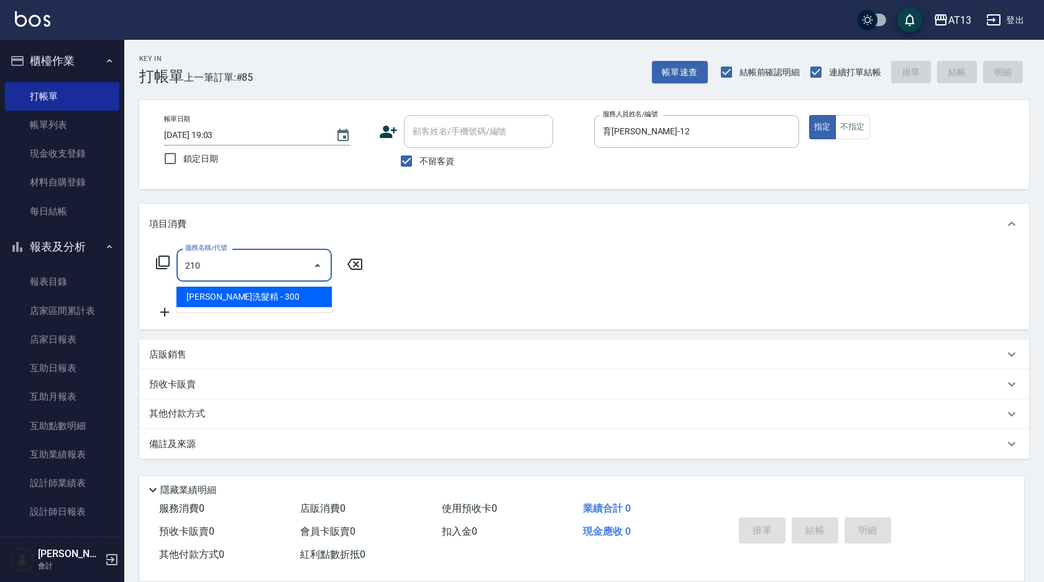
type input "歐娜洗髮精(210)"
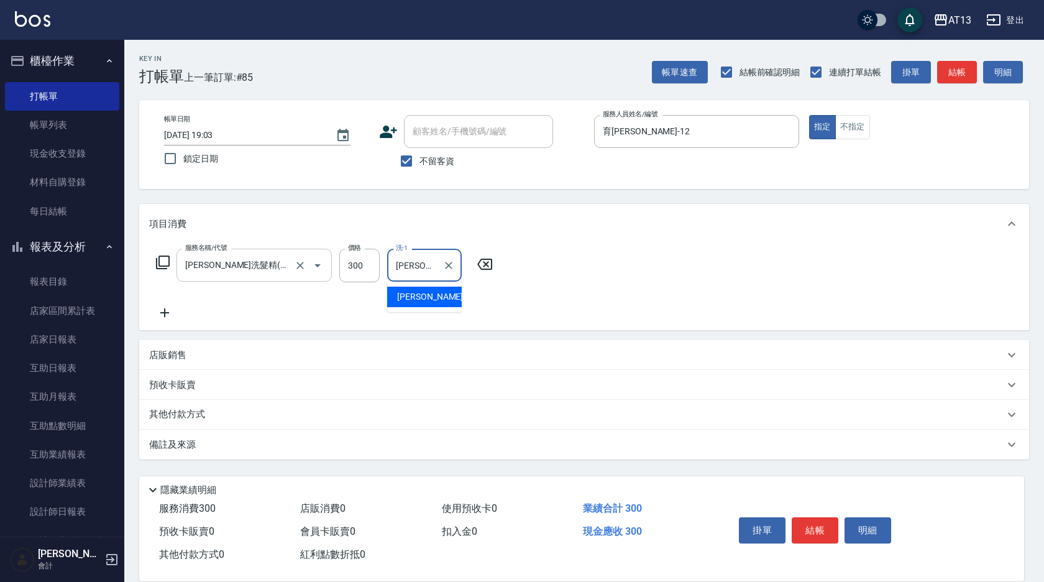
type input "葉采臻-24"
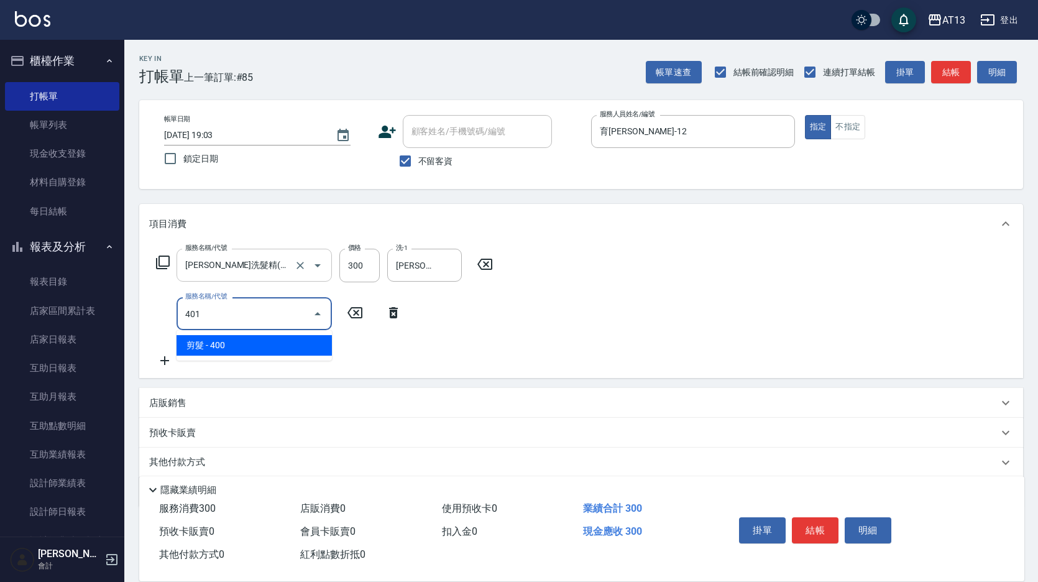
type input "剪髮(401)"
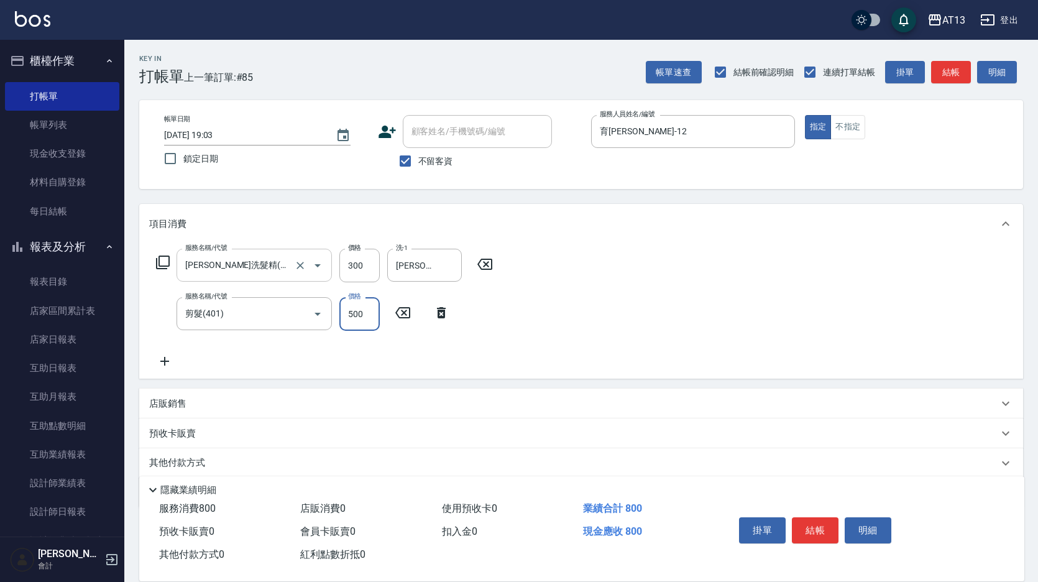
type input "500"
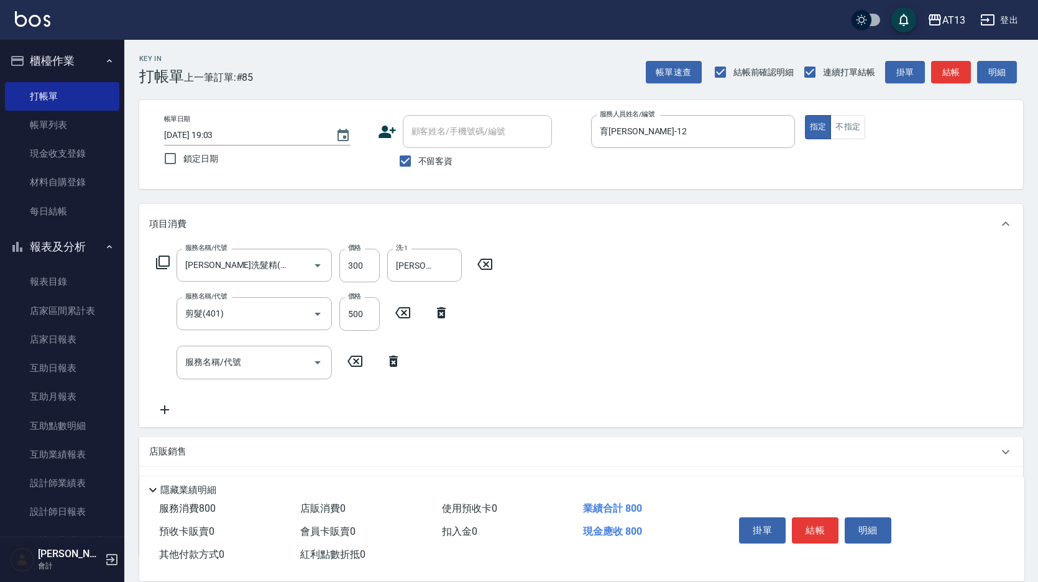
click at [773, 300] on div "服務名稱/代號 歐娜洗髮精(210) 服務名稱/代號 價格 300 價格 洗-1 葉采臻-24 洗-1 服務名稱/代號 剪髮(401) 服務名稱/代號 價格 …" at bounding box center [581, 335] width 884 height 183
click at [820, 517] on button "結帳" at bounding box center [815, 530] width 47 height 26
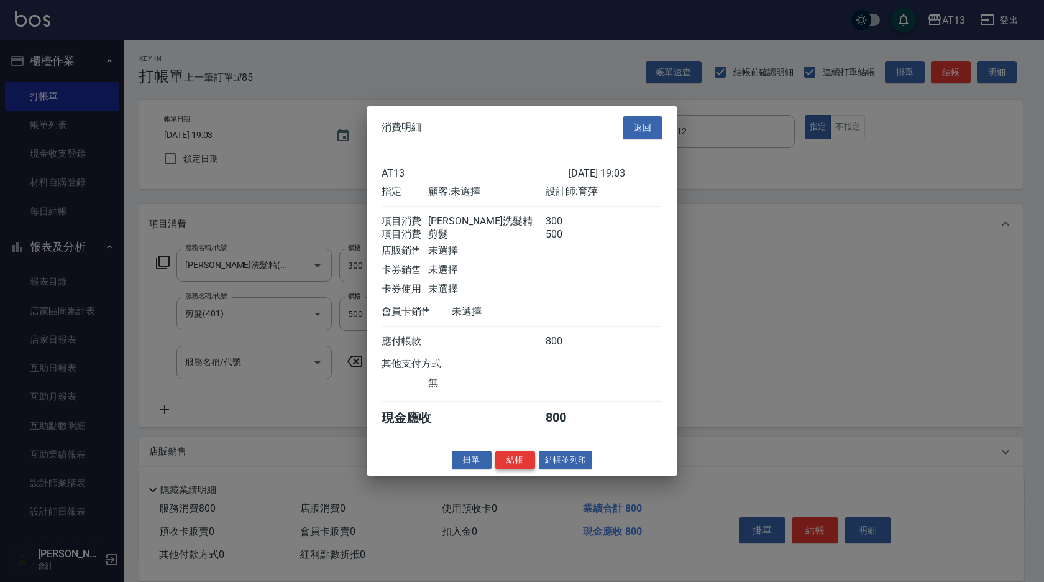
click at [512, 462] on button "結帳" at bounding box center [515, 459] width 40 height 19
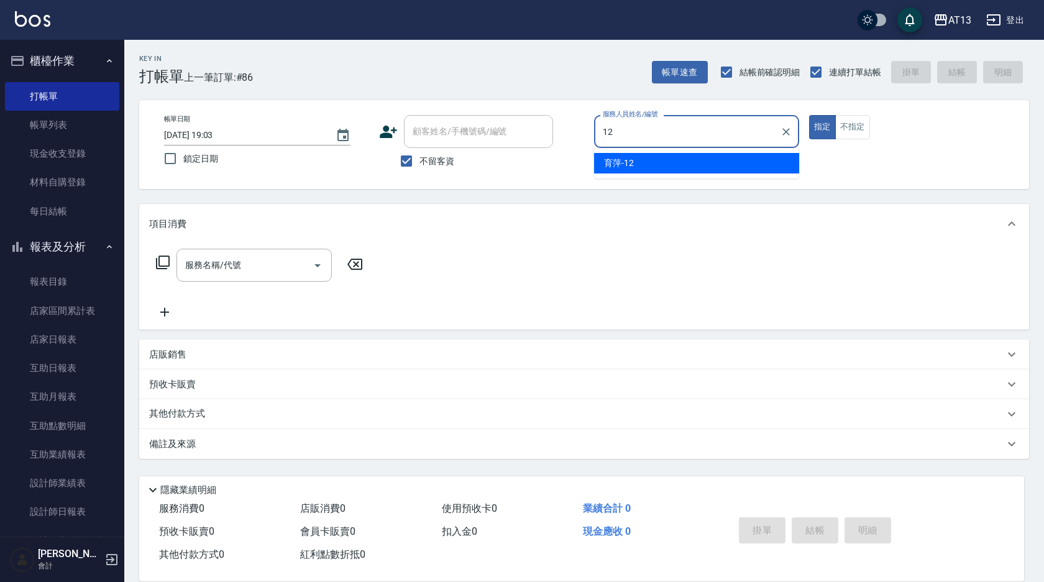
click at [723, 167] on div "育萍 -12" at bounding box center [696, 163] width 205 height 21
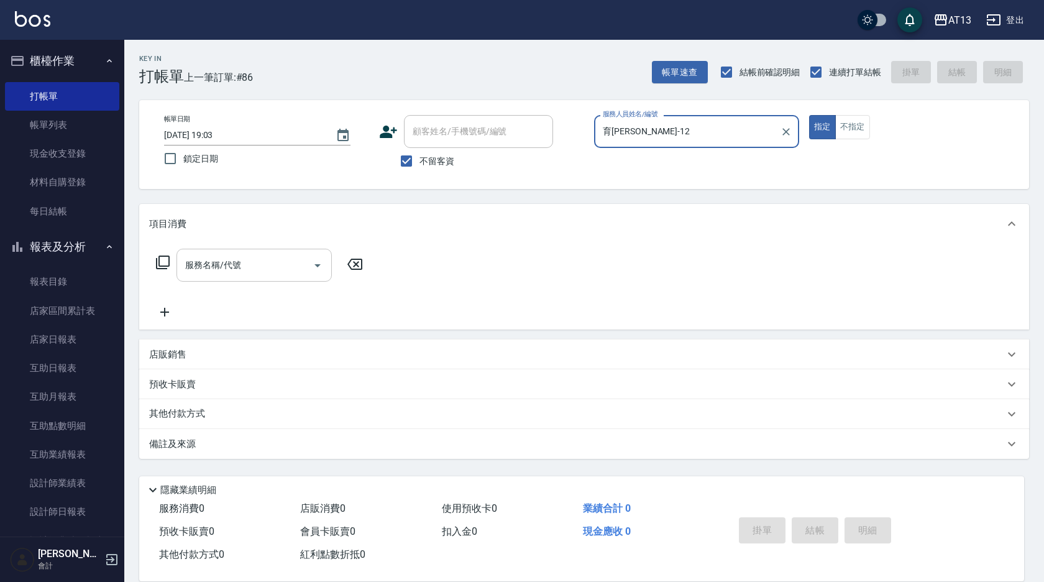
type input "育萍-12"
drag, startPoint x: 288, startPoint y: 269, endPoint x: 262, endPoint y: 274, distance: 27.2
click at [284, 272] on input "服務名稱/代號" at bounding box center [245, 265] width 126 height 22
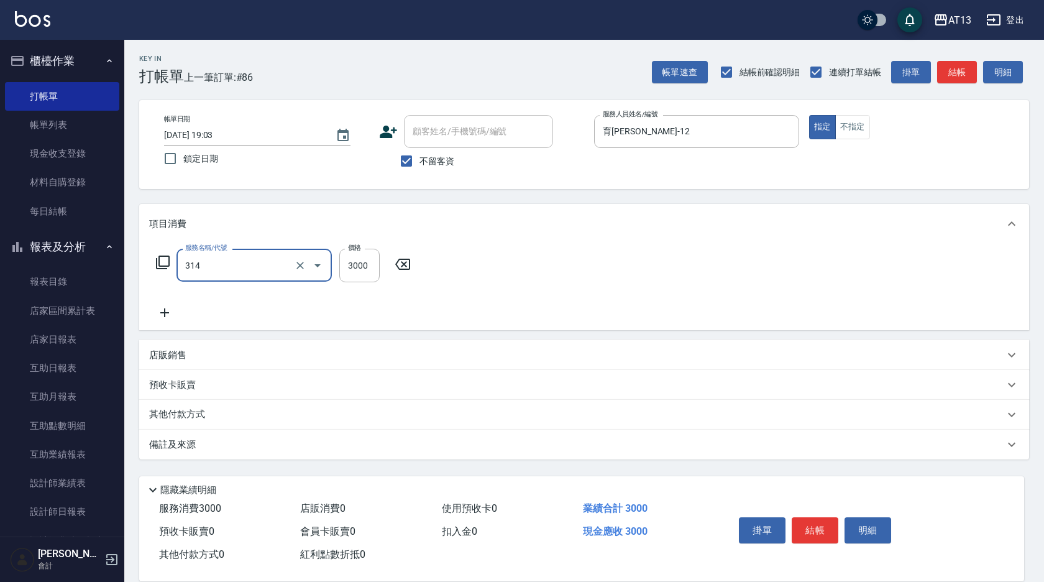
type input "CYA水質感2500UP(314)"
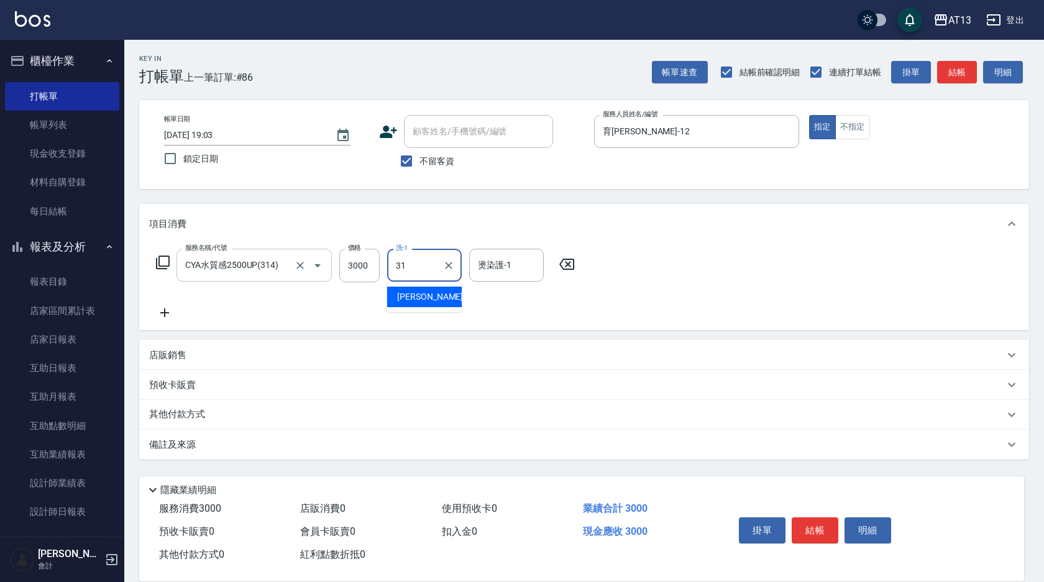
type input "李垣潔-31"
click at [800, 517] on button "結帳" at bounding box center [815, 530] width 47 height 26
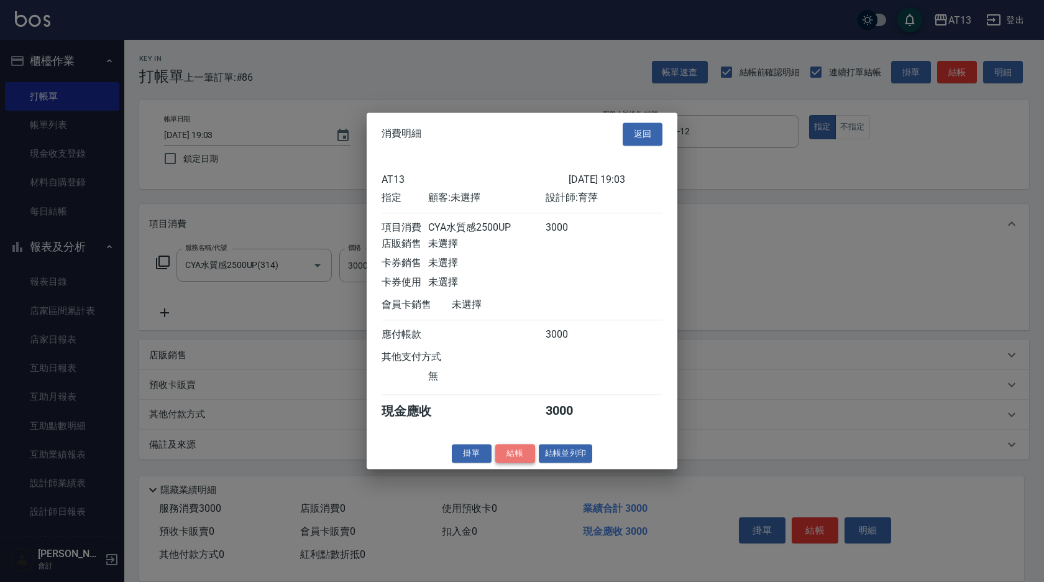
click at [527, 455] on button "結帳" at bounding box center [515, 453] width 40 height 19
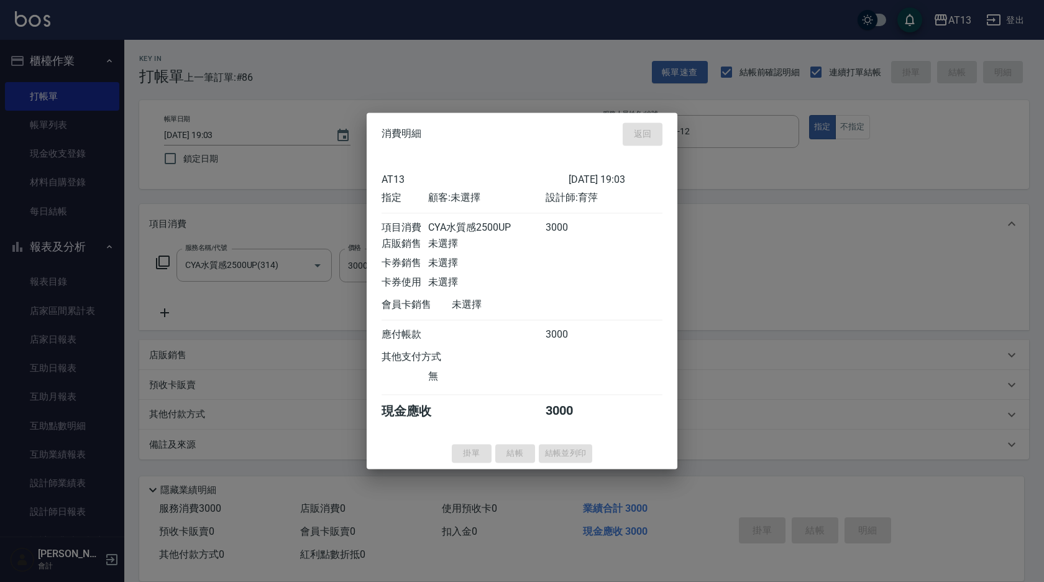
type input "2025/09/07 19:21"
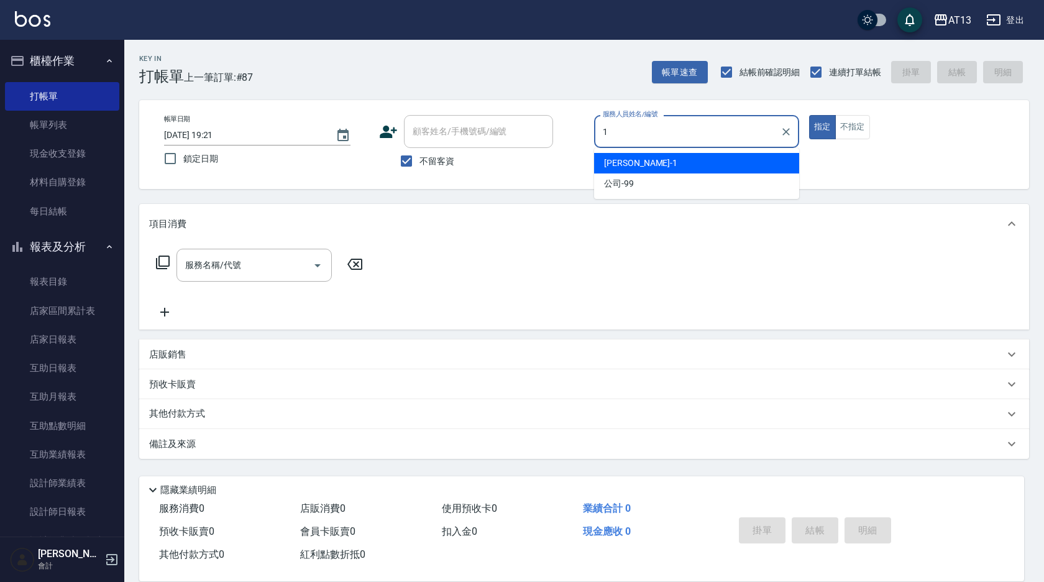
click at [657, 160] on div "鈞茹 -1" at bounding box center [696, 163] width 205 height 21
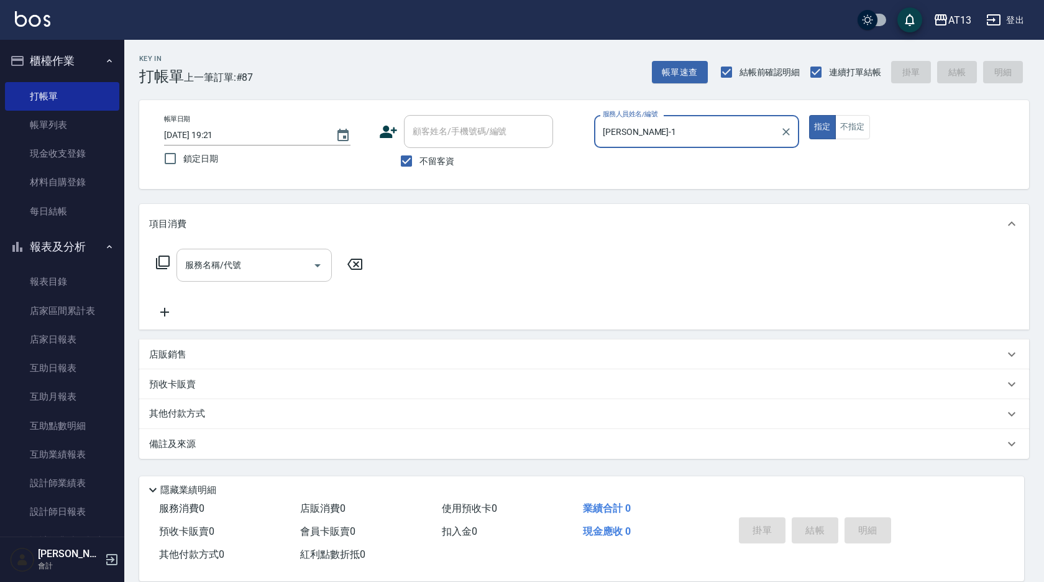
type input "鈞茹-1"
click at [255, 266] on input "服務名稱/代號" at bounding box center [245, 265] width 126 height 22
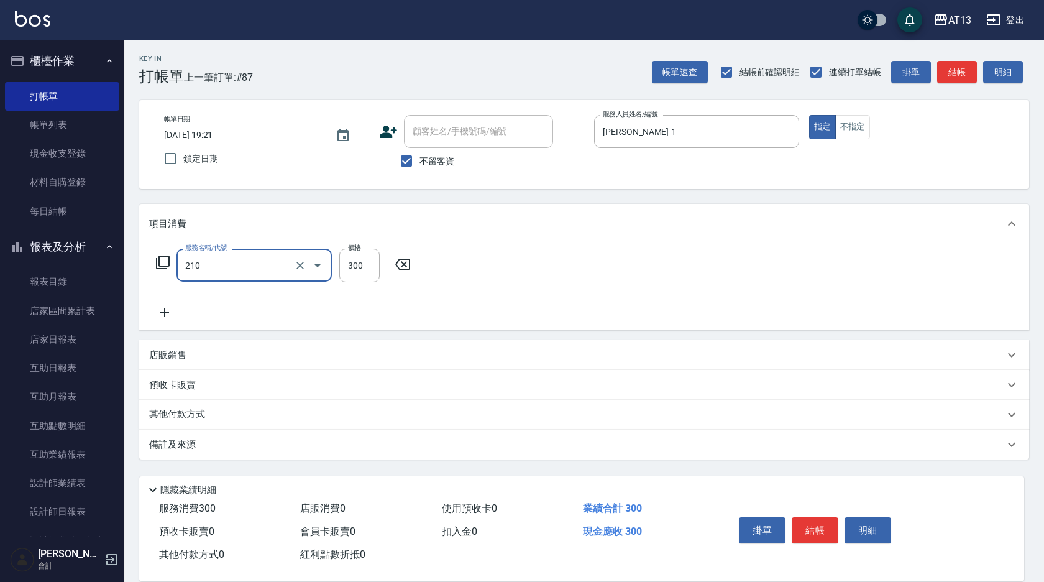
type input "歐娜洗髮精(210)"
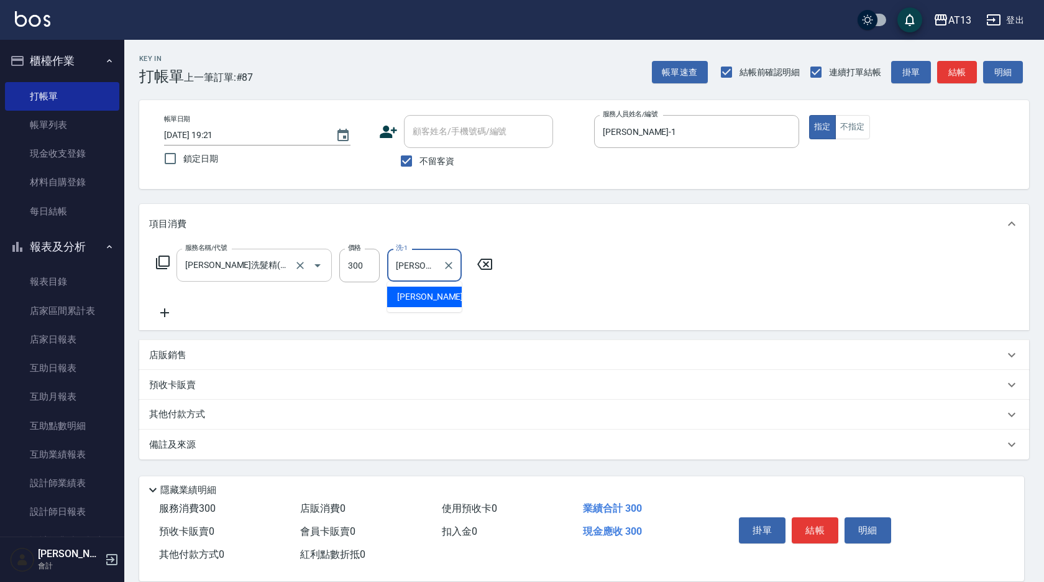
type input "李垣潔-31"
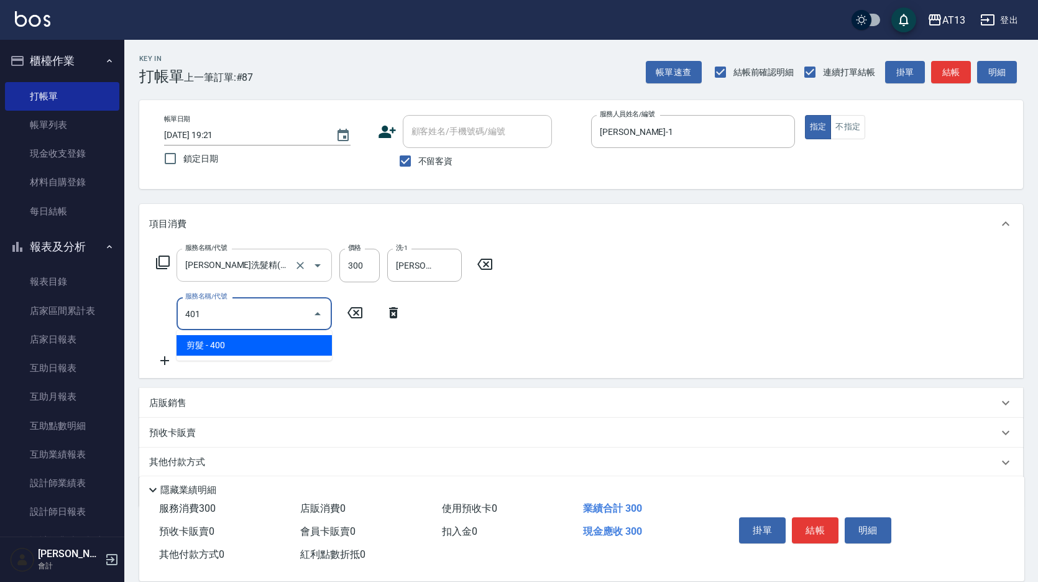
type input "剪髮(401)"
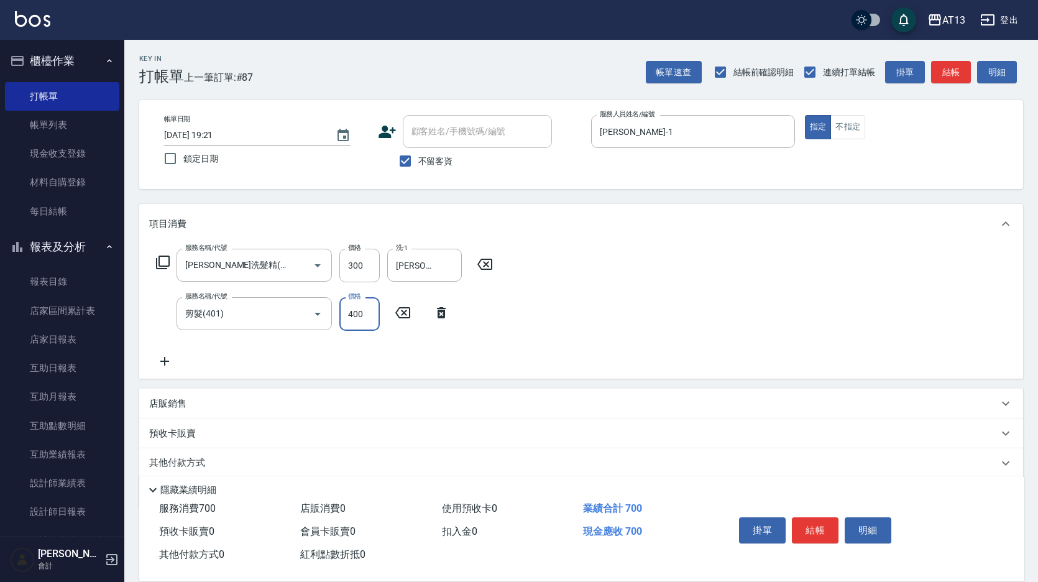
drag, startPoint x: 647, startPoint y: 343, endPoint x: 789, endPoint y: 451, distance: 177.7
click at [659, 350] on div "服務名稱/代號 歐娜洗髮精(210) 服務名稱/代號 價格 300 價格 洗-1 李垣潔-31 洗-1 服務名稱/代號 剪髮(401) 服務名稱/代號 價格 …" at bounding box center [581, 311] width 884 height 135
click at [823, 512] on div "掛單 結帳 明細" at bounding box center [815, 531] width 162 height 39
click at [816, 537] on button "結帳" at bounding box center [815, 530] width 47 height 26
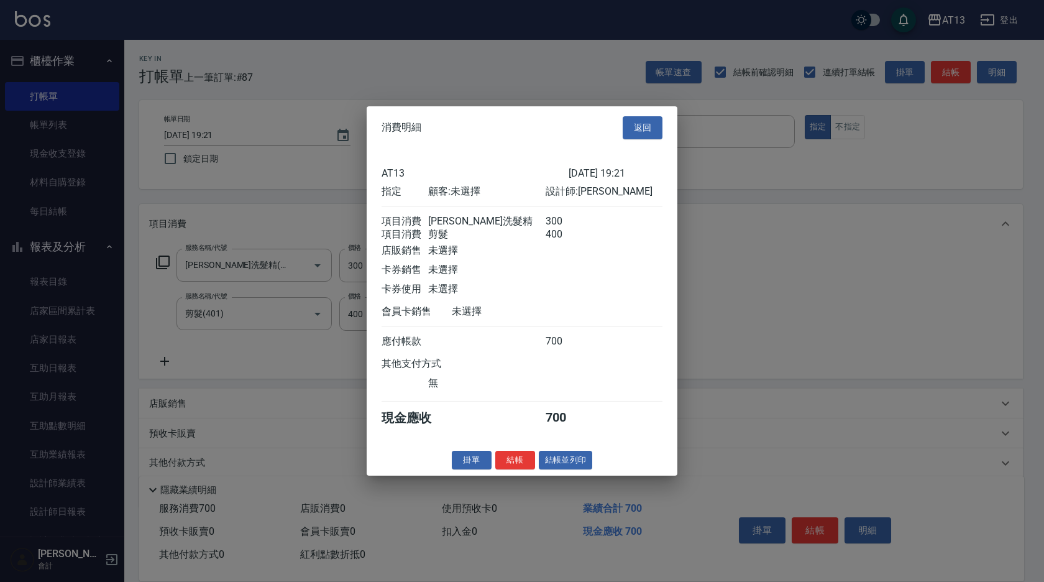
click at [519, 467] on button "結帳" at bounding box center [515, 459] width 40 height 19
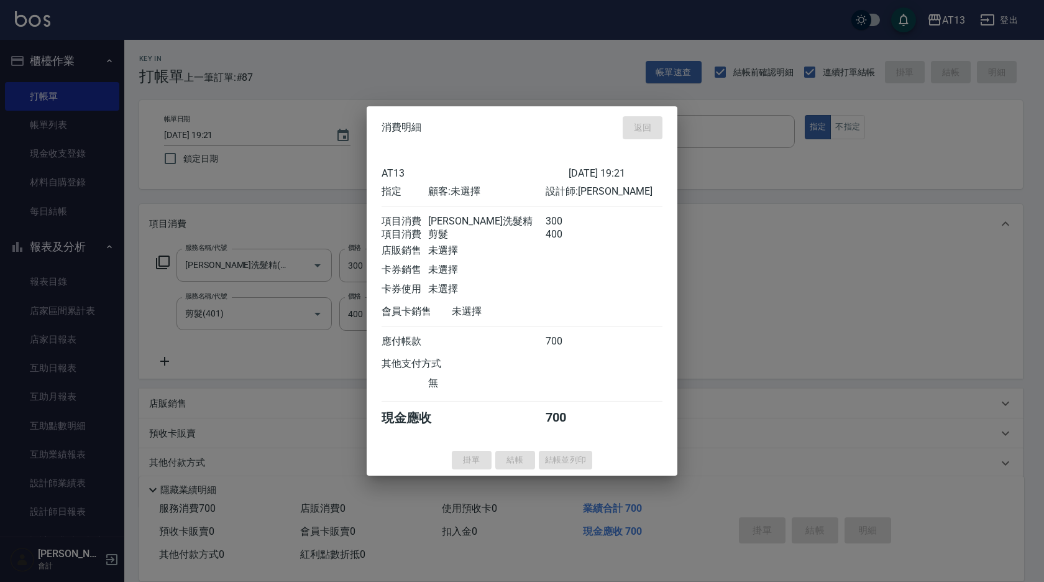
type input "2025/09/07 19:22"
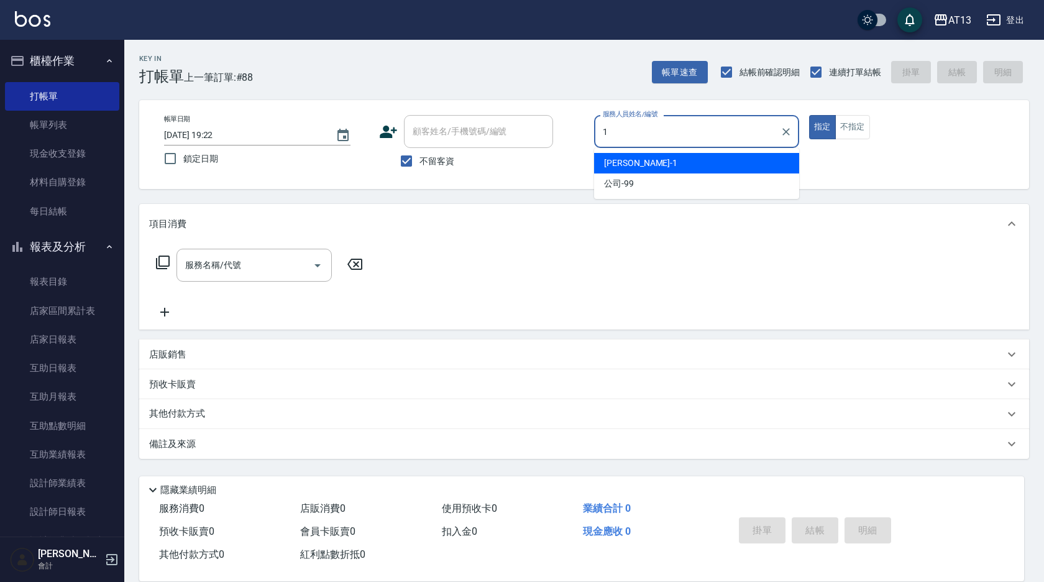
click at [674, 168] on div "鈞茹 -1" at bounding box center [696, 163] width 205 height 21
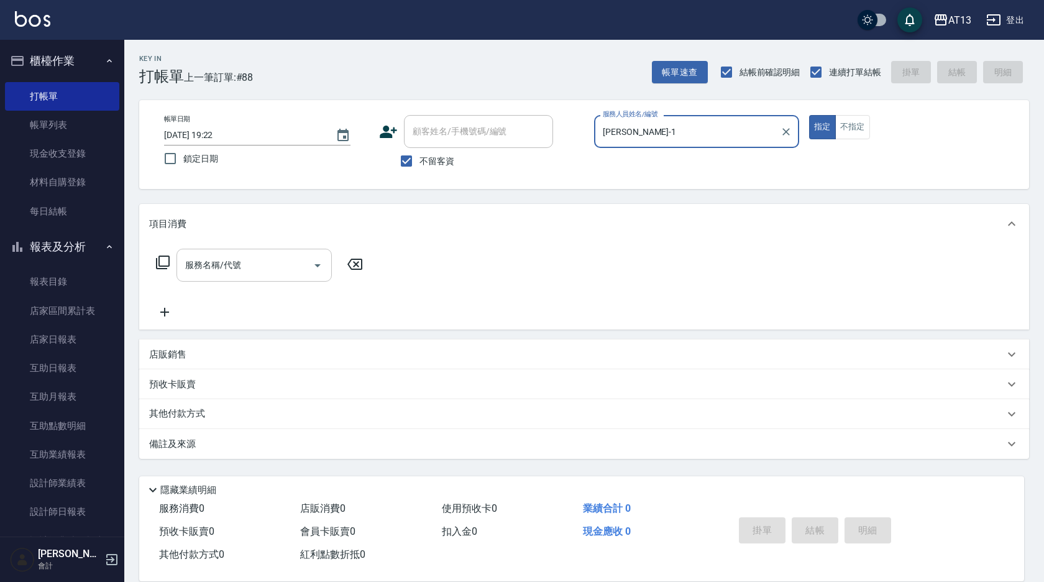
type input "鈞茹-1"
click at [257, 262] on input "服務名稱/代號" at bounding box center [245, 265] width 126 height 22
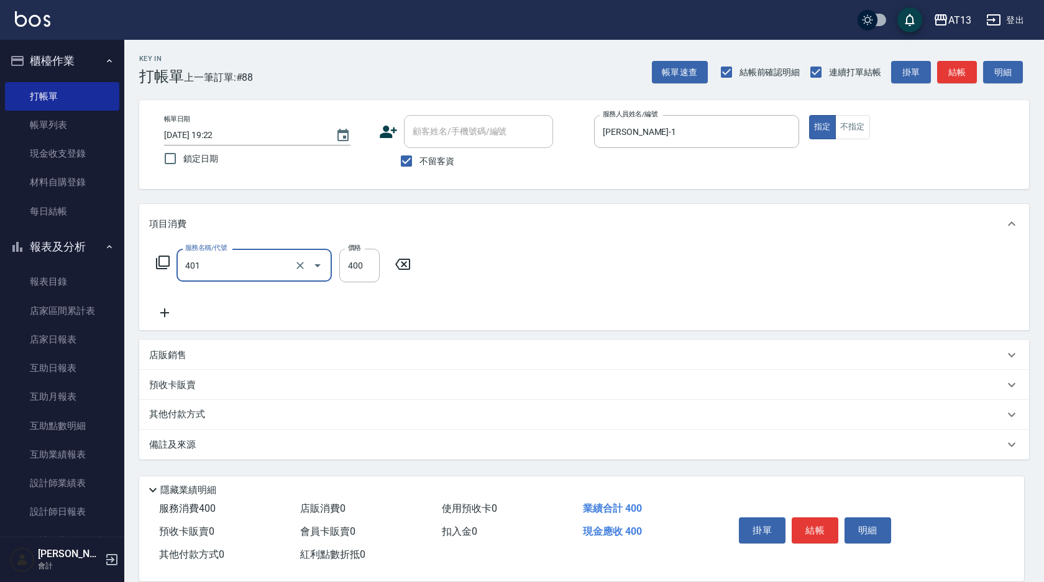
type input "剪髮(401)"
click at [818, 521] on button "結帳" at bounding box center [815, 530] width 47 height 26
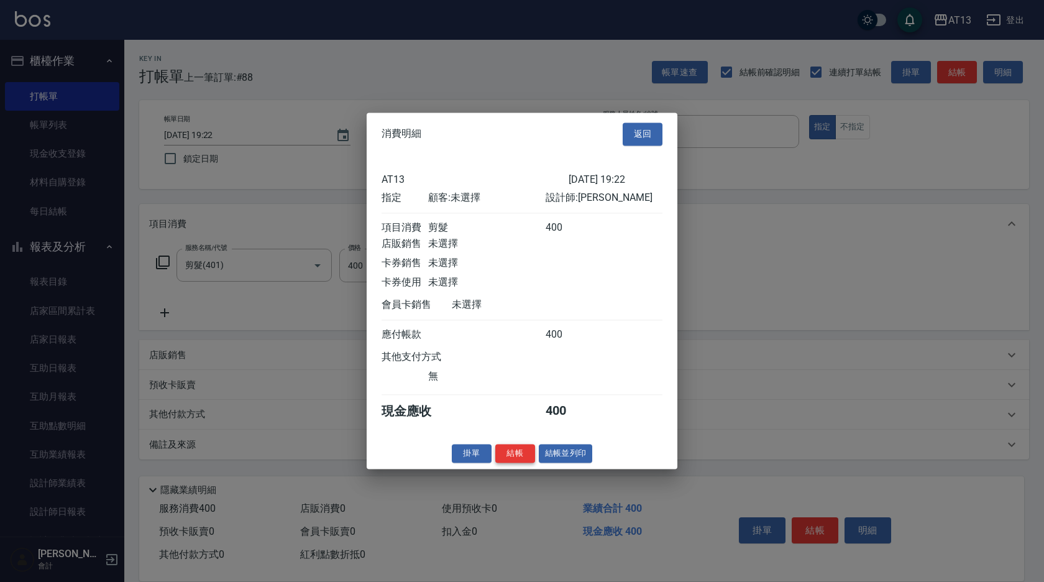
click at [525, 460] on button "結帳" at bounding box center [515, 453] width 40 height 19
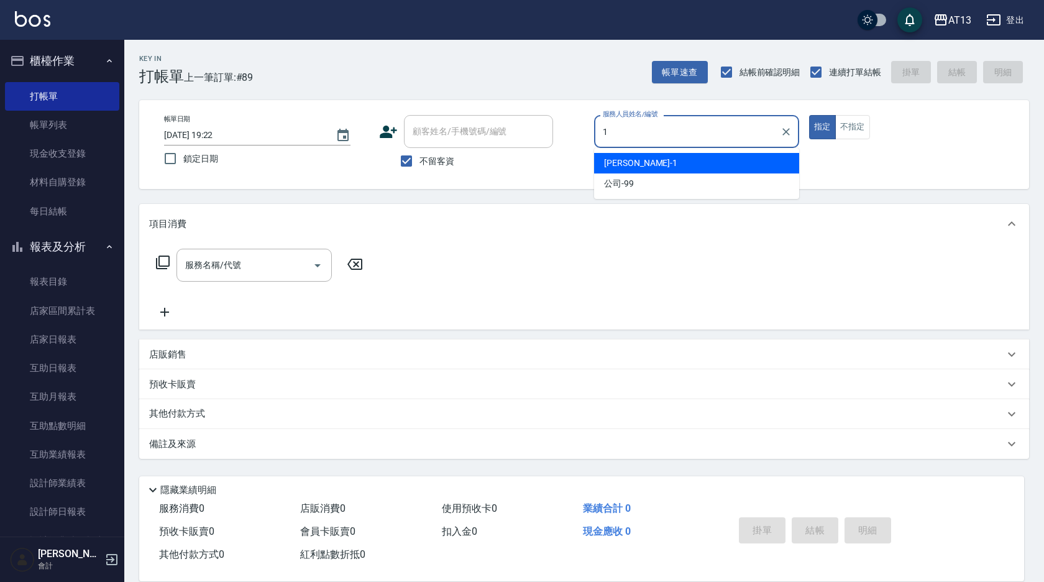
click at [689, 161] on div "鈞茹 -1" at bounding box center [696, 163] width 205 height 21
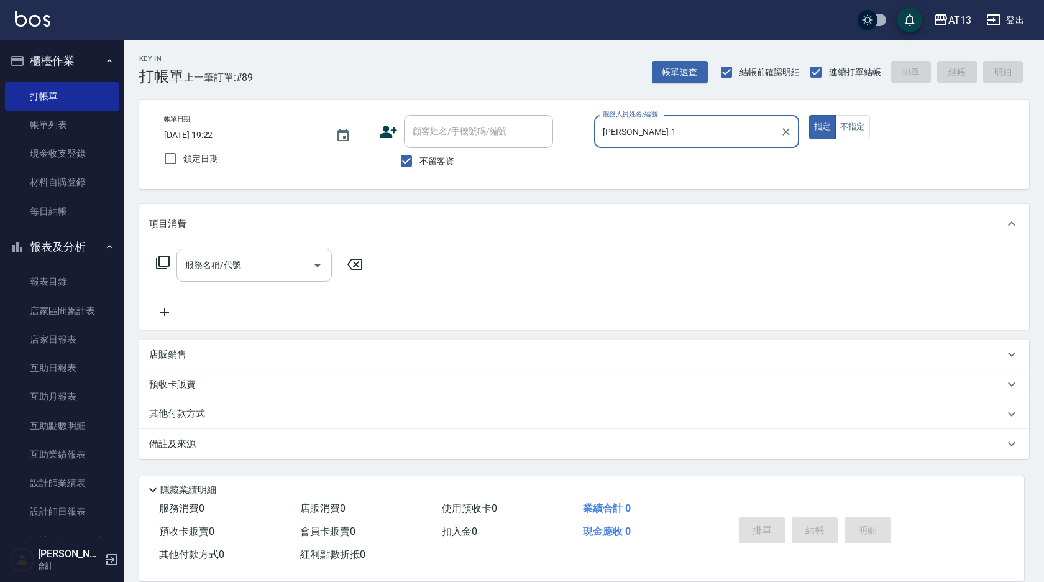
type input "鈞茹-1"
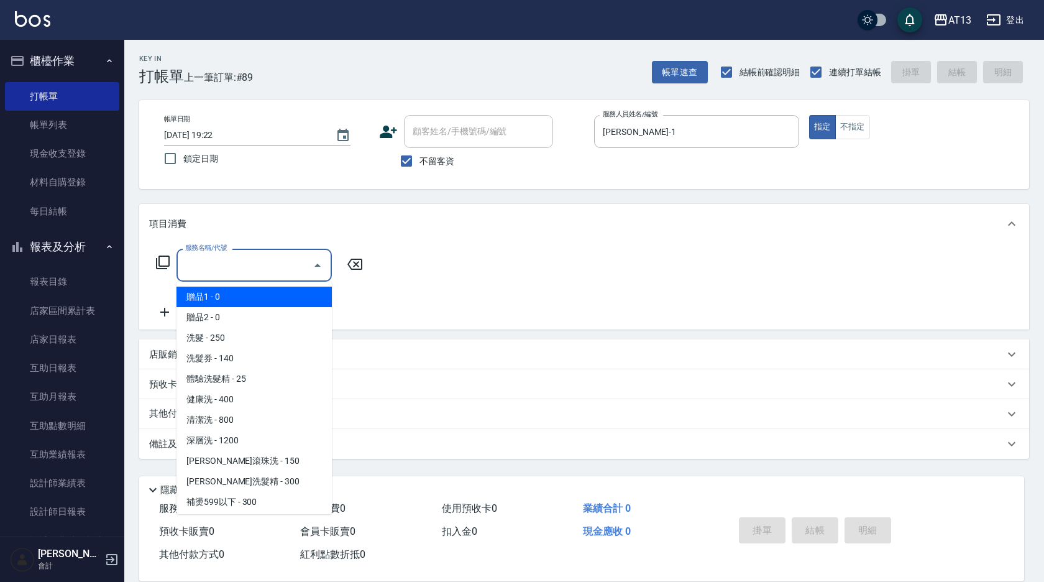
click at [268, 256] on input "服務名稱/代號" at bounding box center [245, 265] width 126 height 22
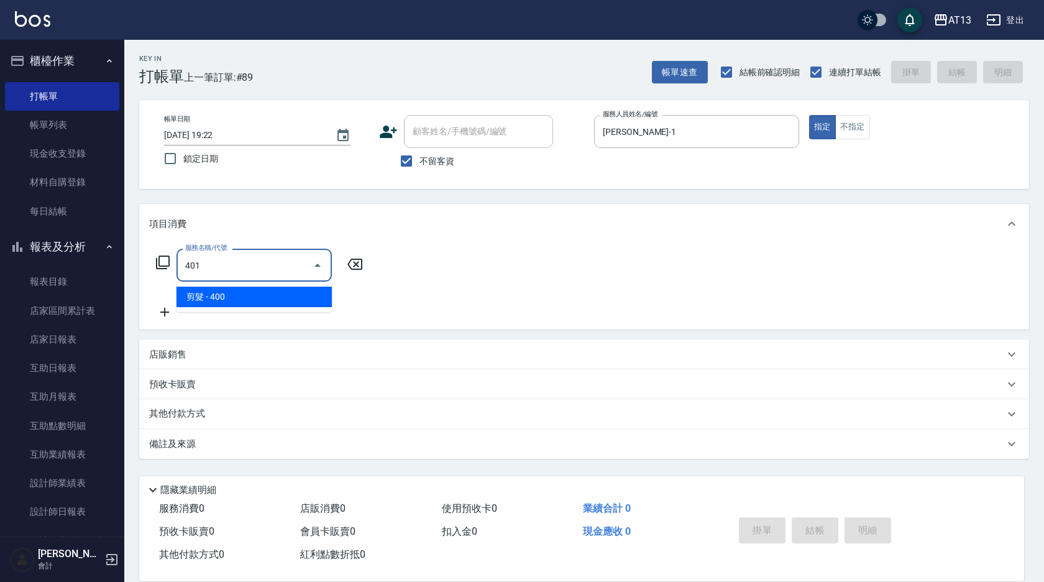
type input "剪髮(401)"
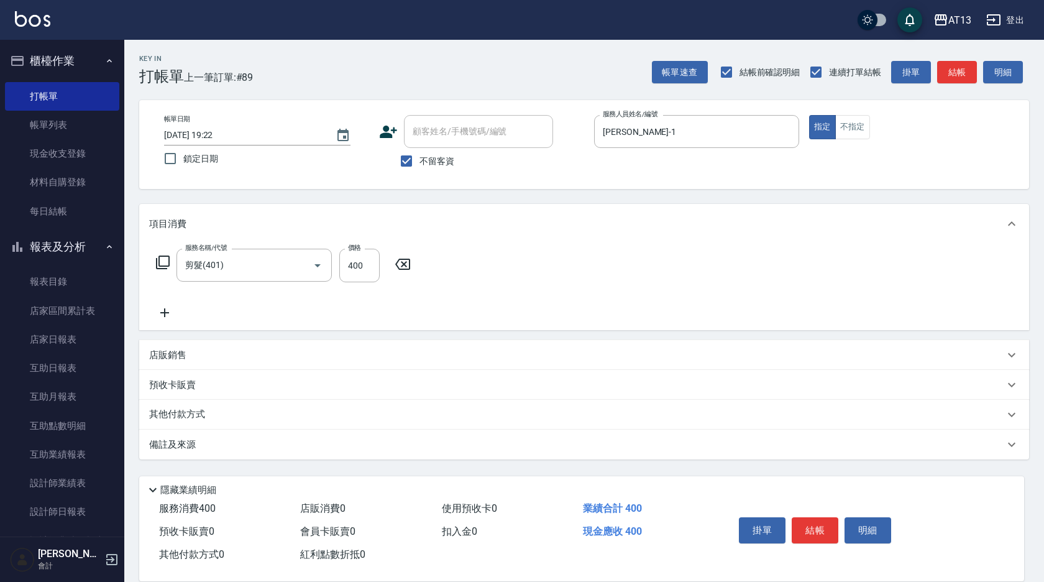
click at [692, 305] on div "服務名稱/代號 剪髮(401) 服務名稱/代號 價格 400 價格" at bounding box center [584, 287] width 890 height 86
click at [821, 521] on button "結帳" at bounding box center [815, 530] width 47 height 26
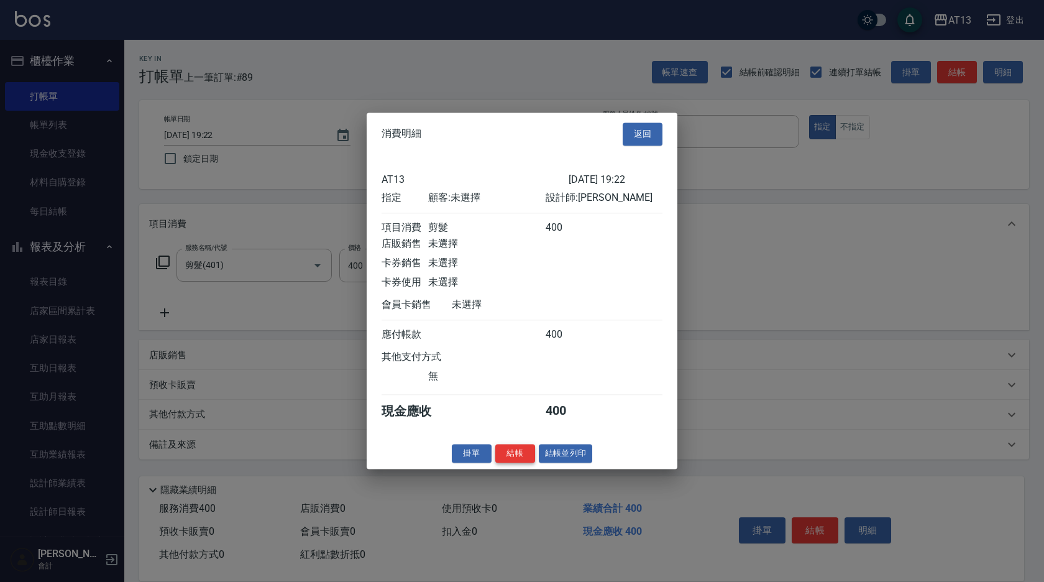
click at [509, 460] on button "結帳" at bounding box center [515, 453] width 40 height 19
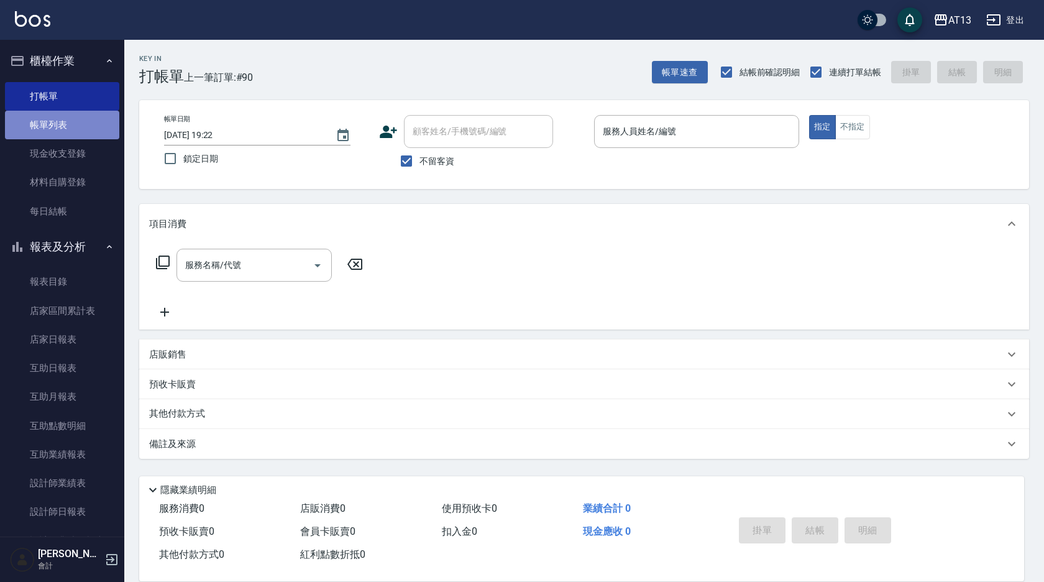
click at [76, 135] on link "帳單列表" at bounding box center [62, 125] width 114 height 29
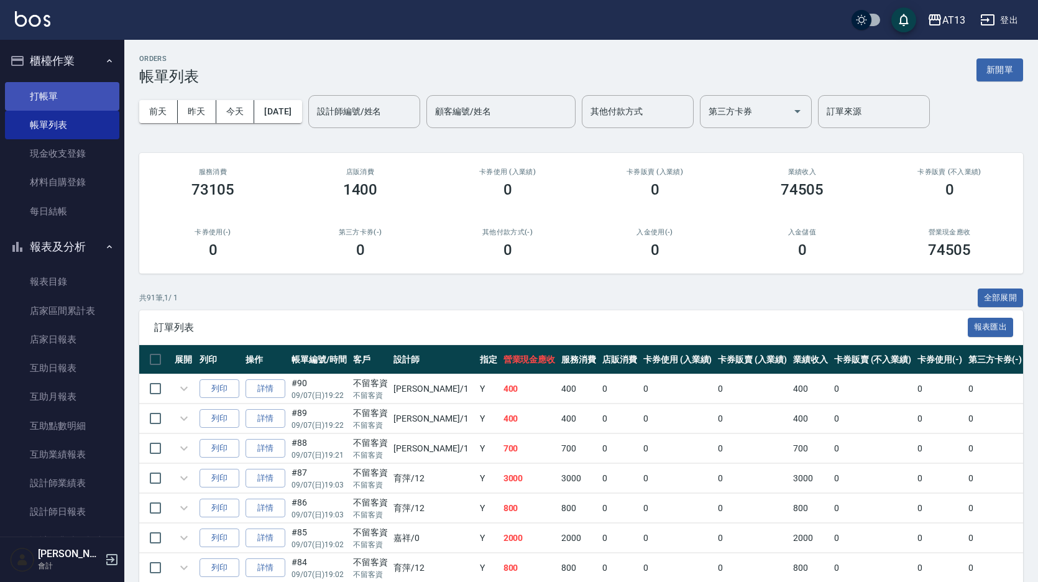
click at [31, 91] on link "打帳單" at bounding box center [62, 96] width 114 height 29
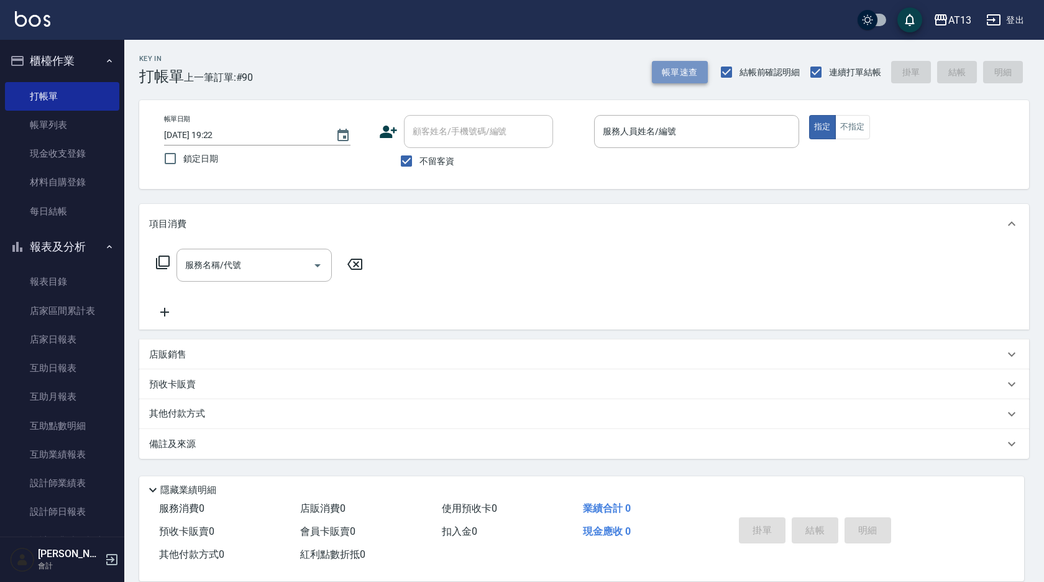
drag, startPoint x: 81, startPoint y: 98, endPoint x: 683, endPoint y: 77, distance: 602.5
click at [683, 77] on button "帳單速查" at bounding box center [680, 72] width 56 height 23
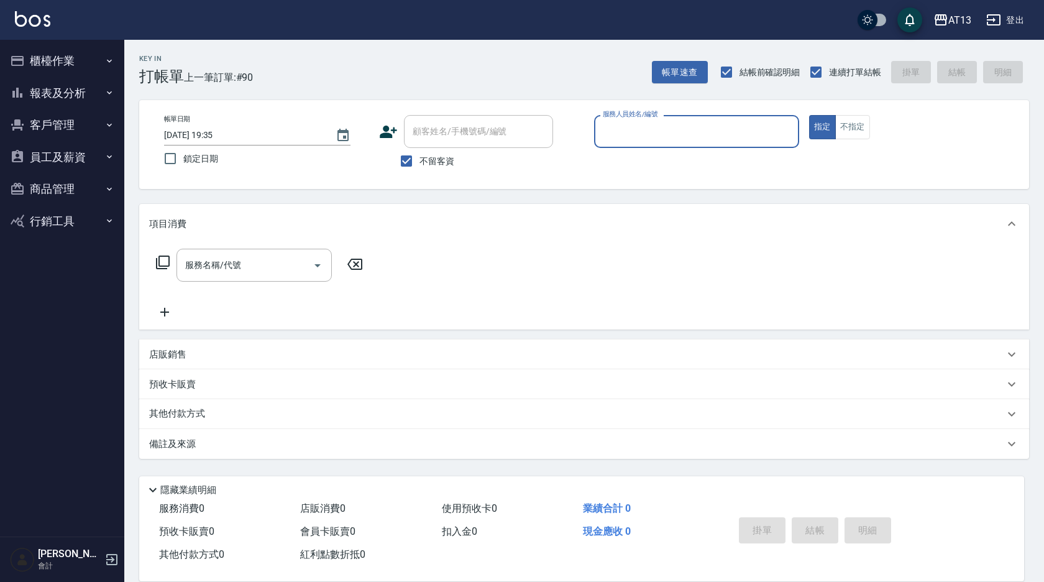
click at [712, 555] on div "服務消費 0 店販消費 0 使用預收卡 0 業績合計 0 預收卡販賣 0 會員卡販賣 0 扣入金 0 現金應收 0 其他付款方式 0 紅利點數折抵 0" at bounding box center [429, 531] width 580 height 69
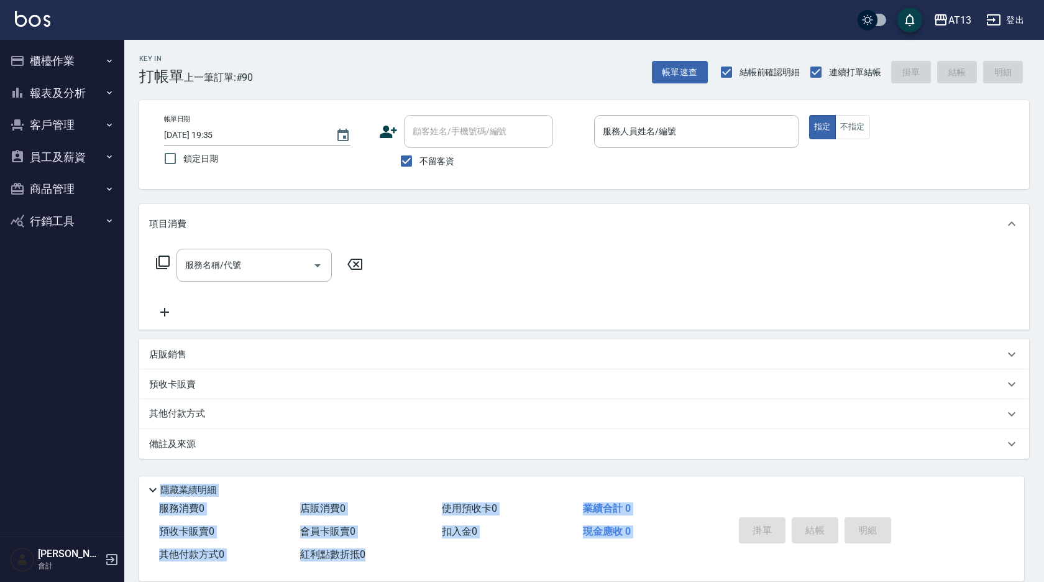
drag, startPoint x: 746, startPoint y: 543, endPoint x: 1043, endPoint y: 419, distance: 322.3
click at [1043, 419] on div "Key In 打帳單 上一筆訂單:#90 帳單速查 結帳前確認明細 連續打單結帳 掛單 結帳 明細 帳單日期 [DATE] 19:35 鎖定日期 顧客姓名/手…" at bounding box center [584, 309] width 920 height 538
click at [660, 134] on div "服務人員姓名/編號 服務人員姓名/編號" at bounding box center [696, 131] width 205 height 33
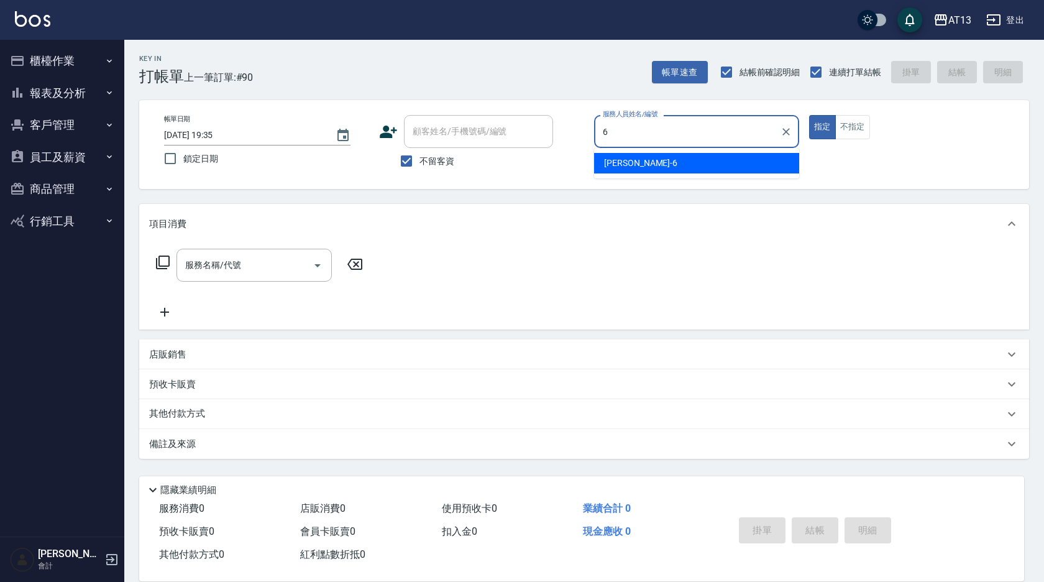
click at [754, 173] on div "亭妤 -6" at bounding box center [696, 163] width 205 height 21
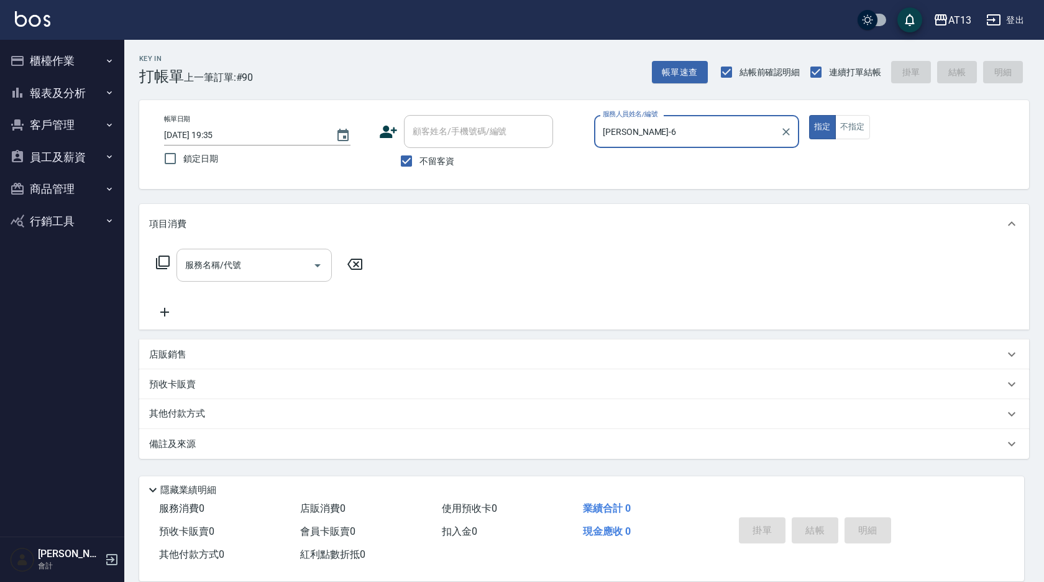
type input "亭妤-6"
click at [296, 260] on input "服務名稱/代號" at bounding box center [245, 265] width 126 height 22
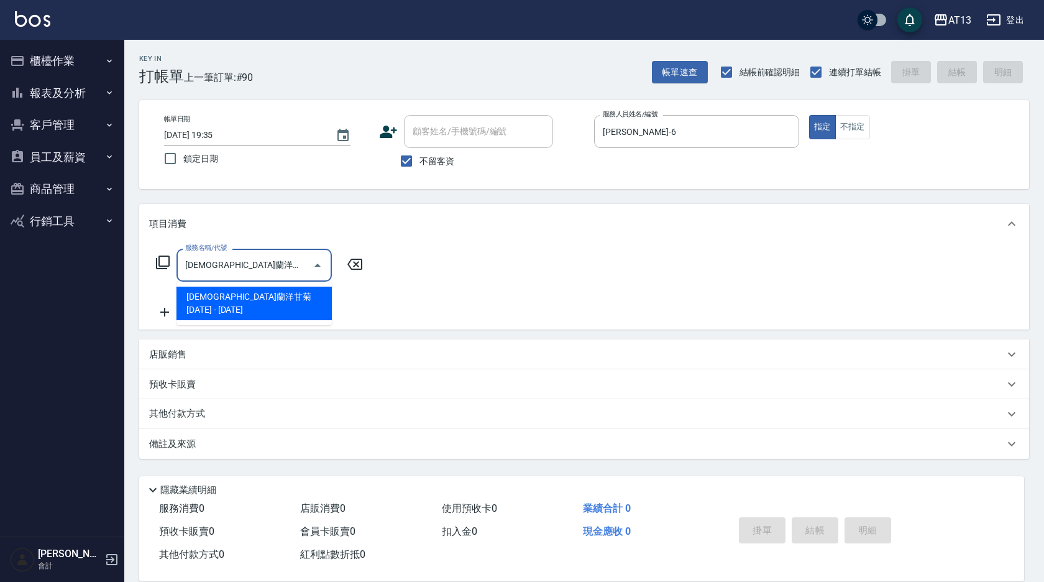
type input "伊蘭洋甘菊1000(712)"
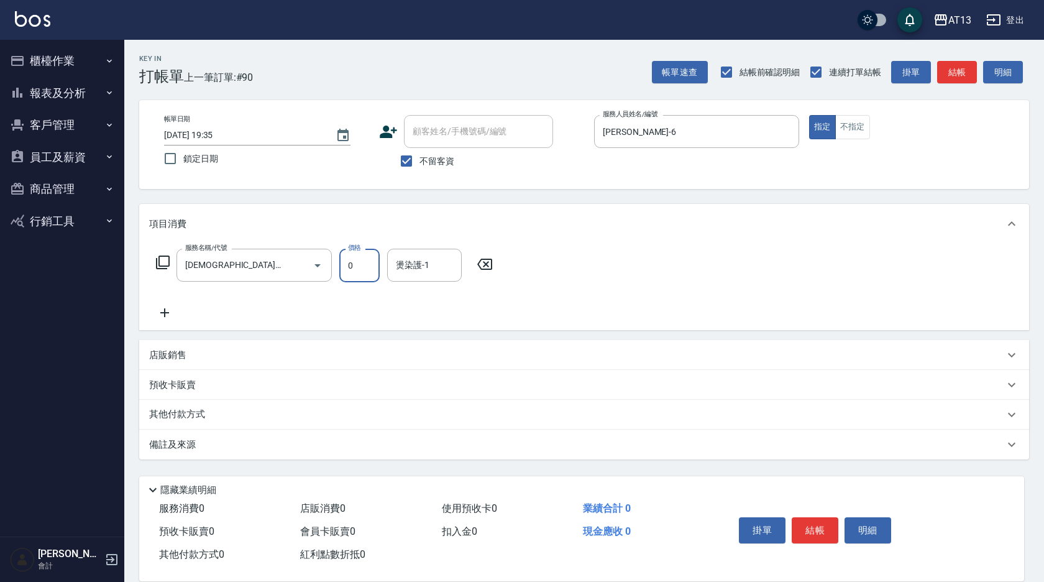
type input "0"
click at [472, 270] on icon at bounding box center [484, 264] width 31 height 15
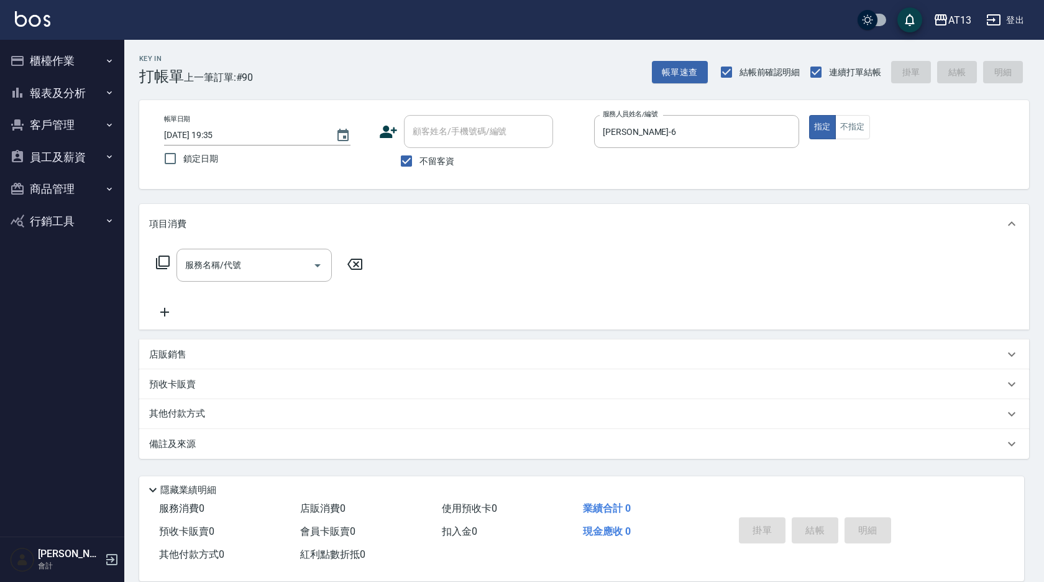
click at [483, 262] on div "服務名稱/代號 服務名稱/代號" at bounding box center [584, 287] width 890 height 86
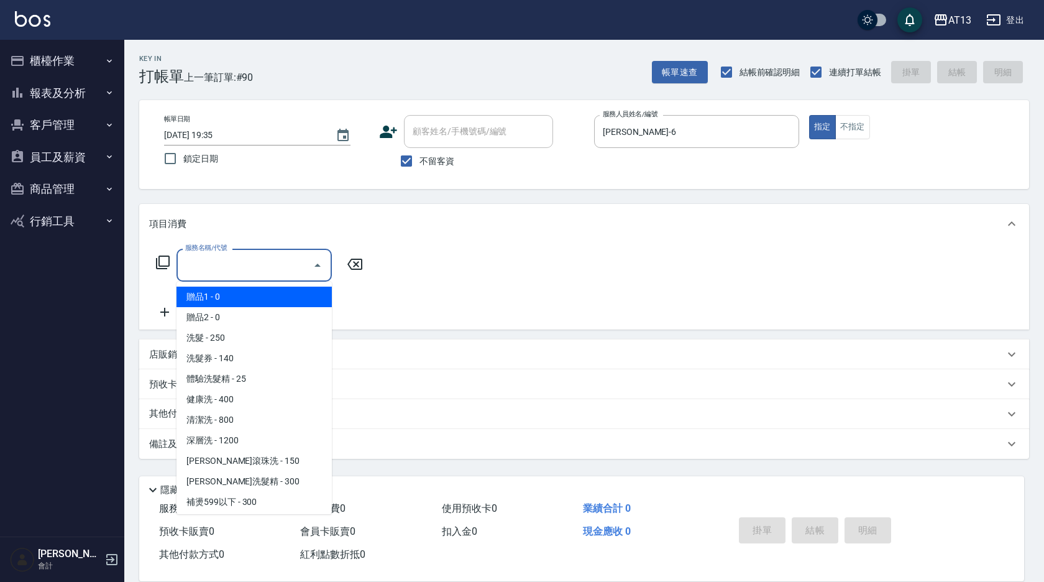
click at [272, 275] on input "服務名稱/代號" at bounding box center [245, 265] width 126 height 22
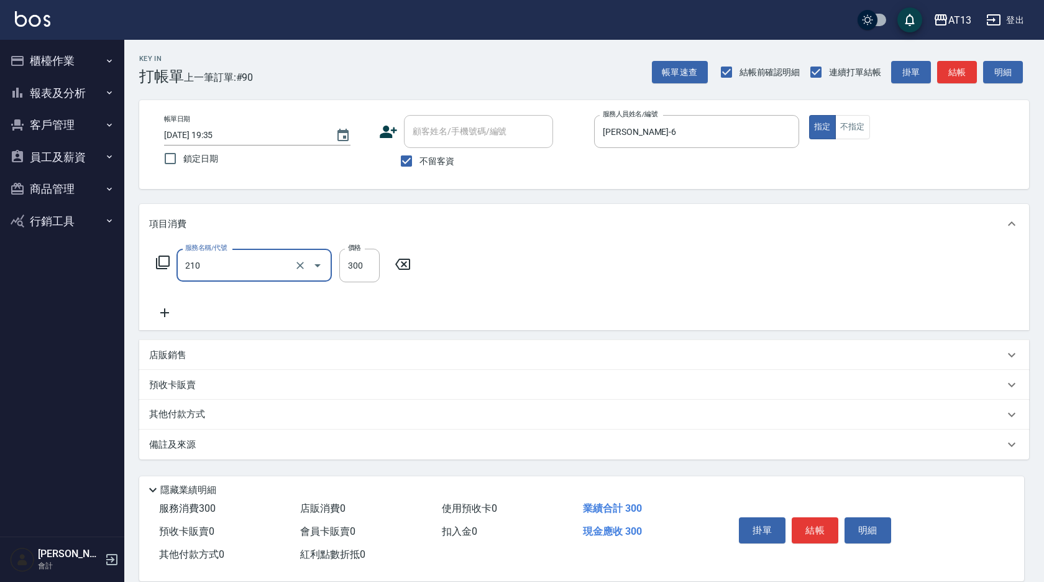
type input "歐娜洗髮精(210)"
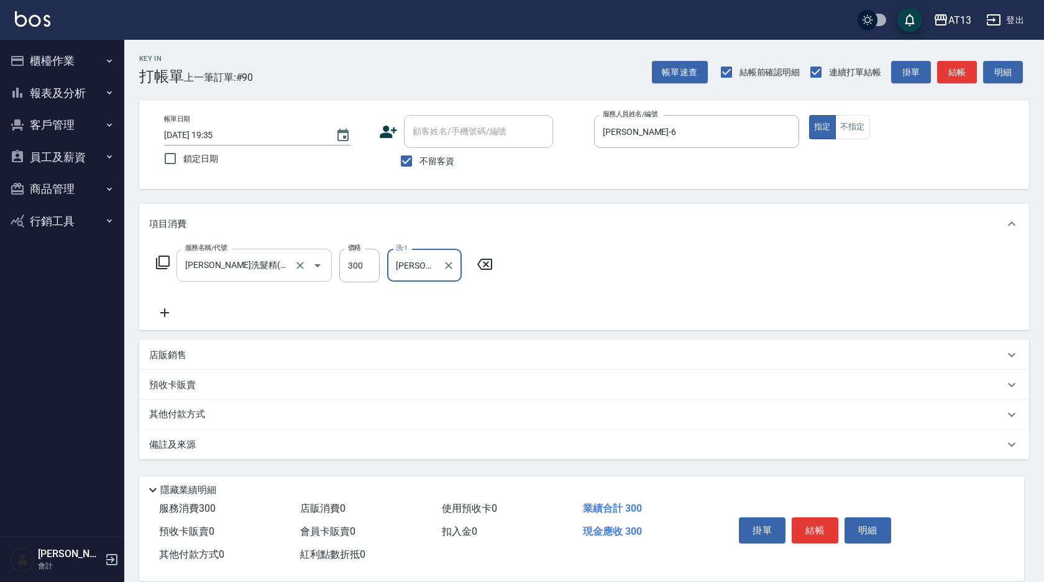
type input "蔡萓秦-11"
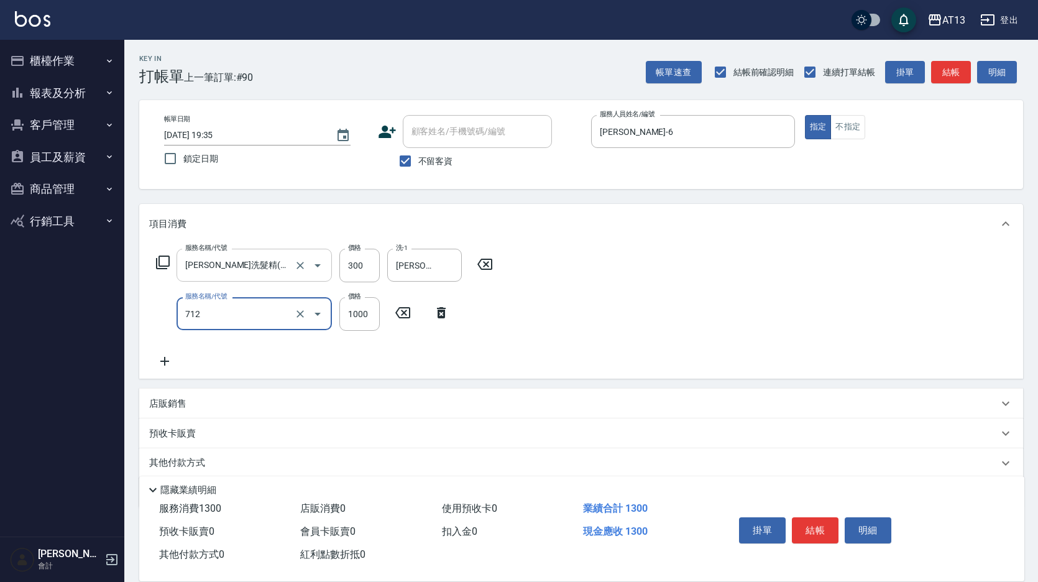
type input "伊蘭洋甘菊1000(712)"
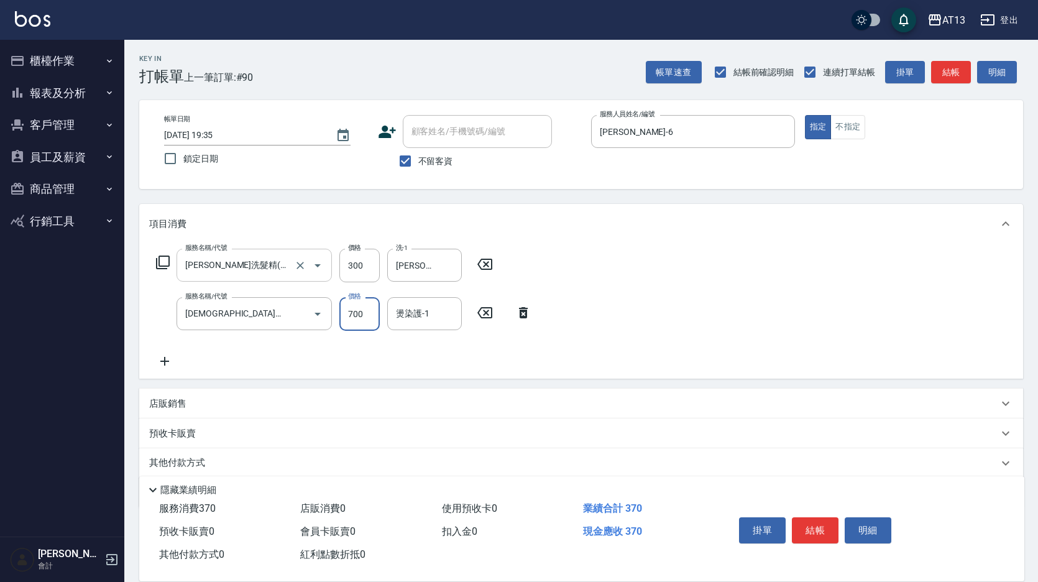
type input "700"
type input "蔡萓秦-11"
click at [808, 533] on button "結帳" at bounding box center [815, 530] width 47 height 26
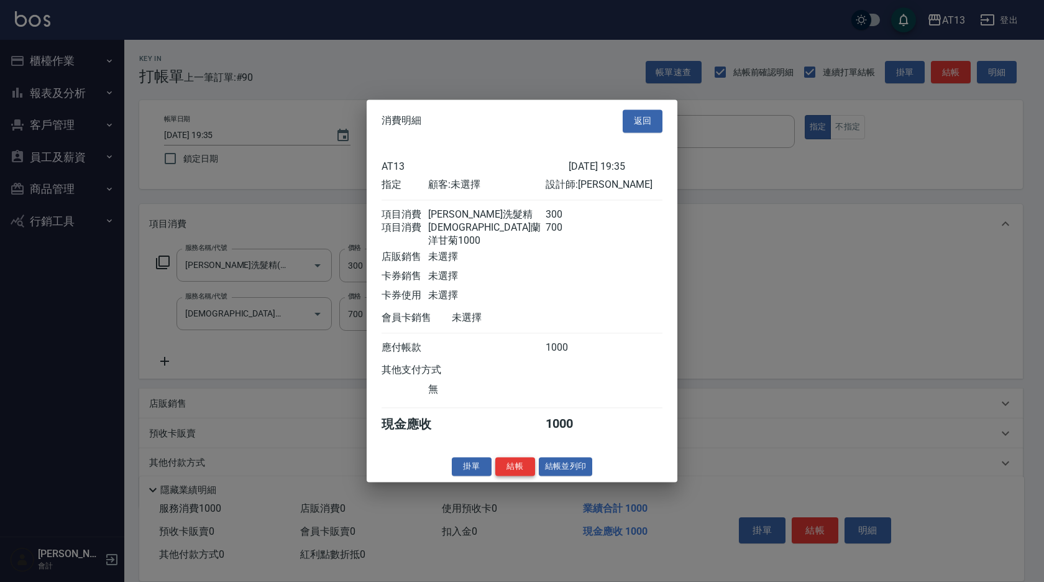
click at [514, 462] on button "結帳" at bounding box center [515, 466] width 40 height 19
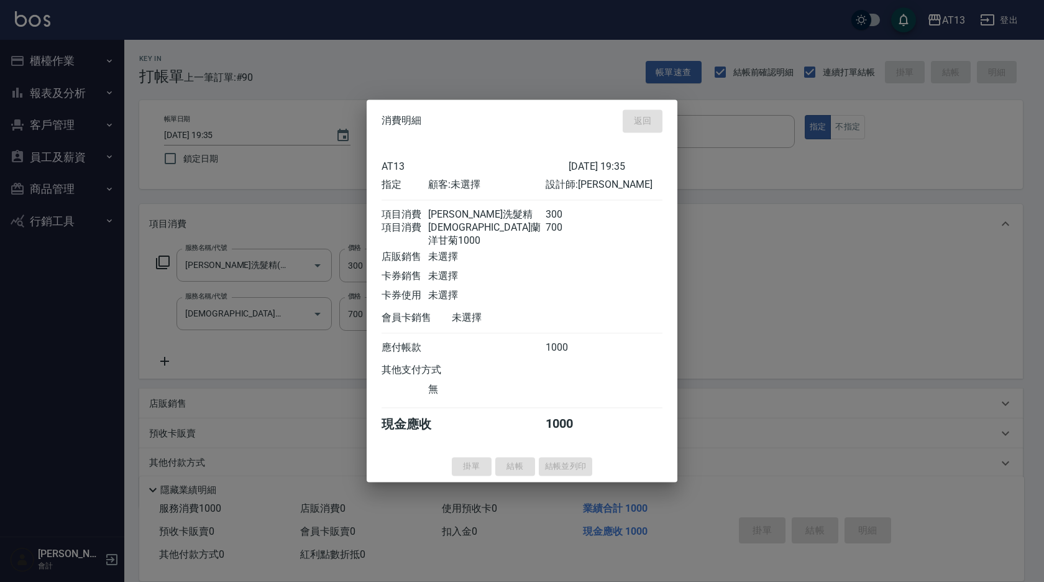
type input "2025/09/07 19:41"
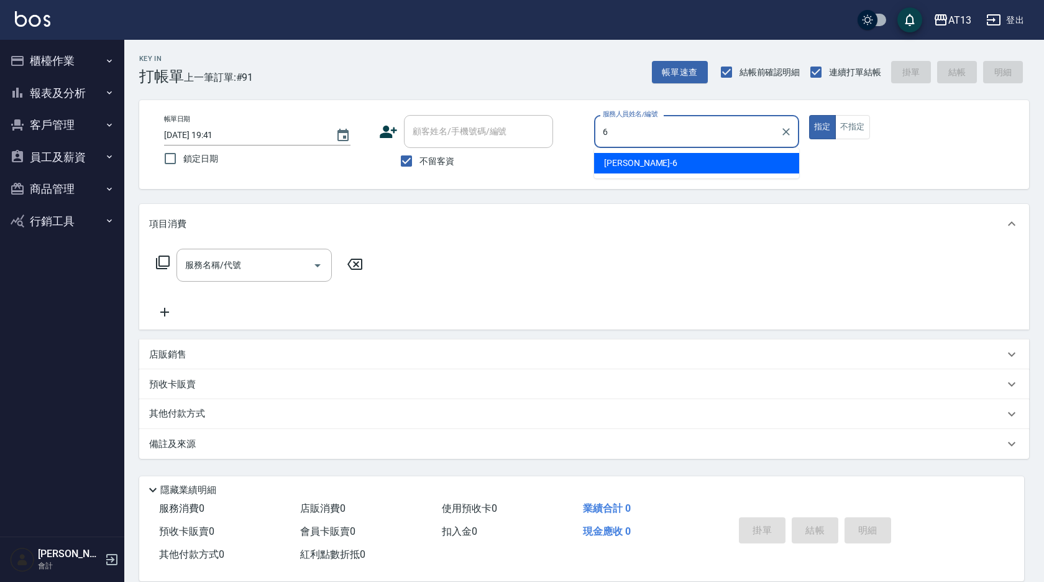
click at [670, 167] on div "亭妤 -6" at bounding box center [696, 163] width 205 height 21
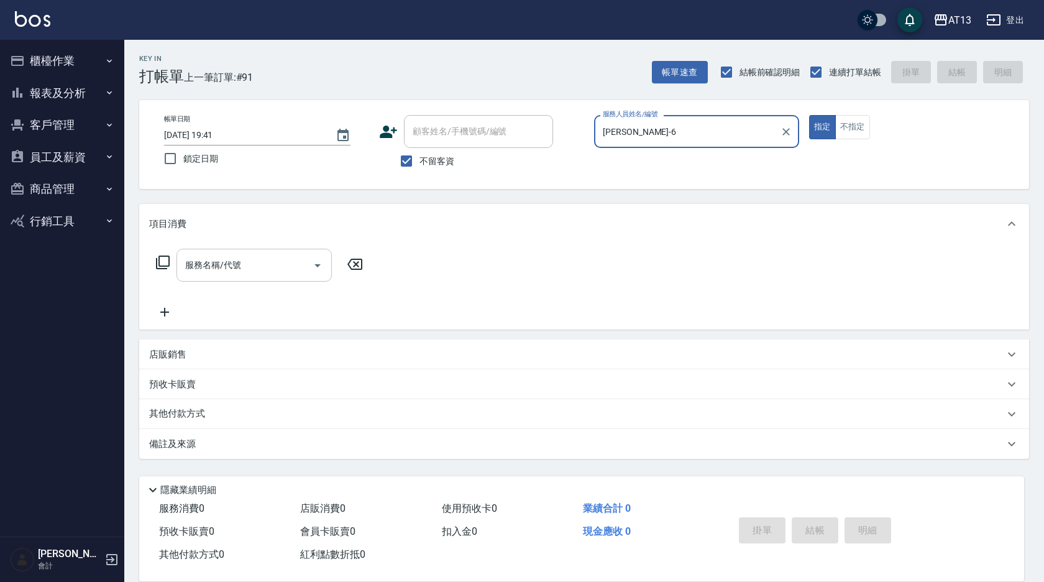
type input "亭妤-6"
click at [255, 273] on input "服務名稱/代號" at bounding box center [245, 265] width 126 height 22
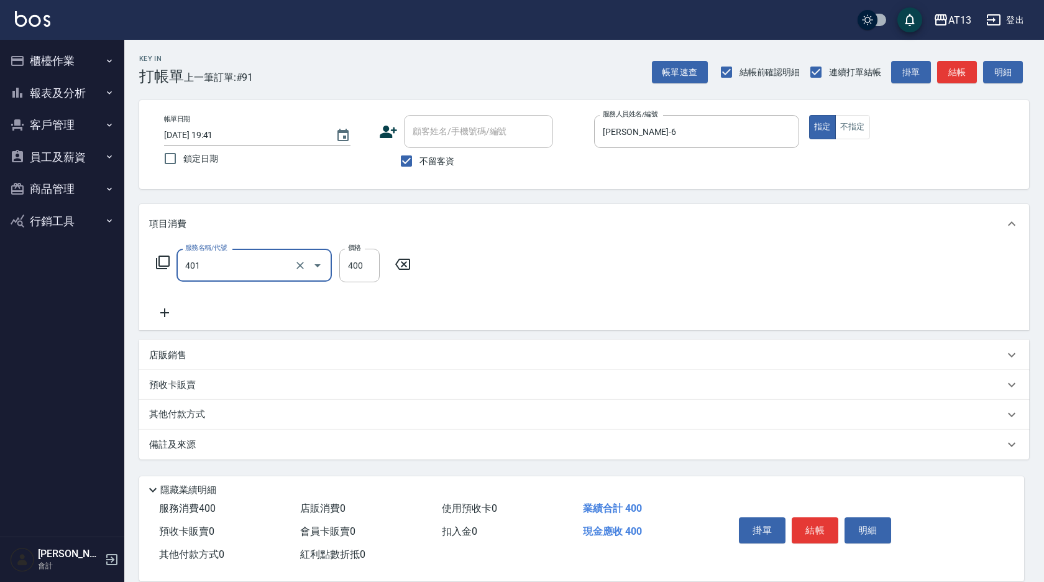
type input "剪髮(401)"
type input "300"
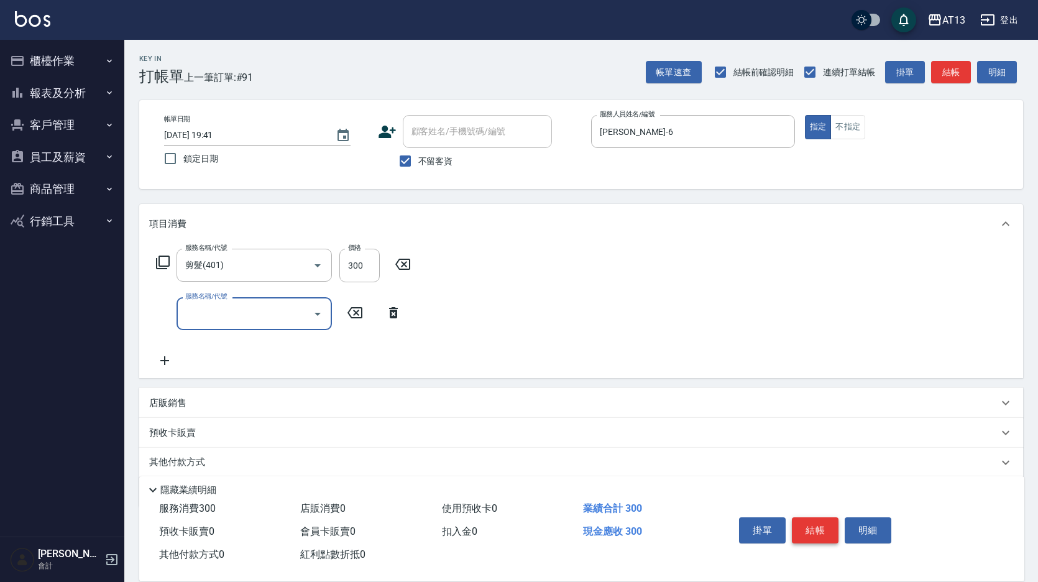
click at [821, 517] on button "結帳" at bounding box center [815, 530] width 47 height 26
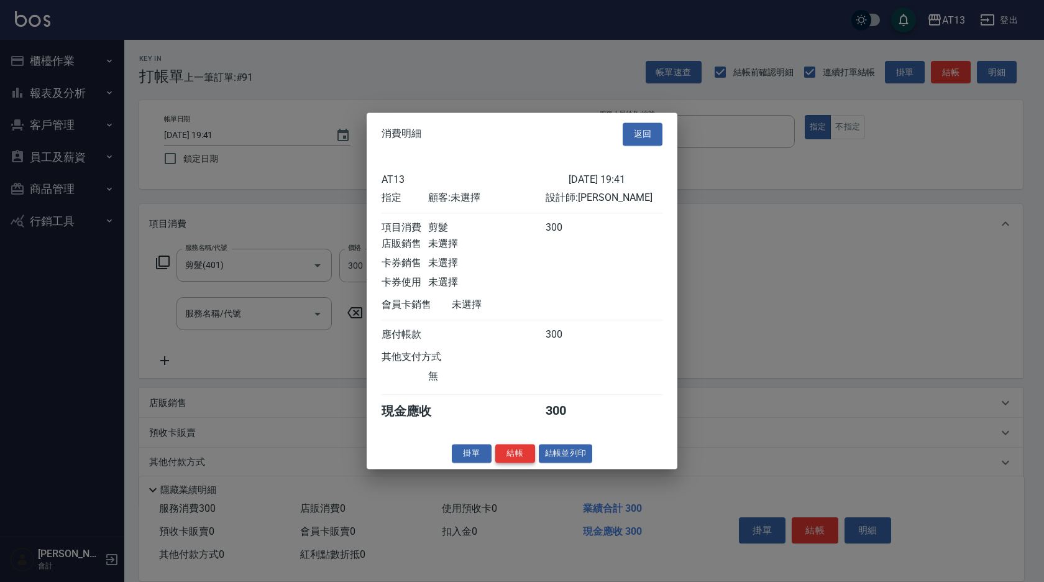
click at [519, 463] on button "結帳" at bounding box center [515, 453] width 40 height 19
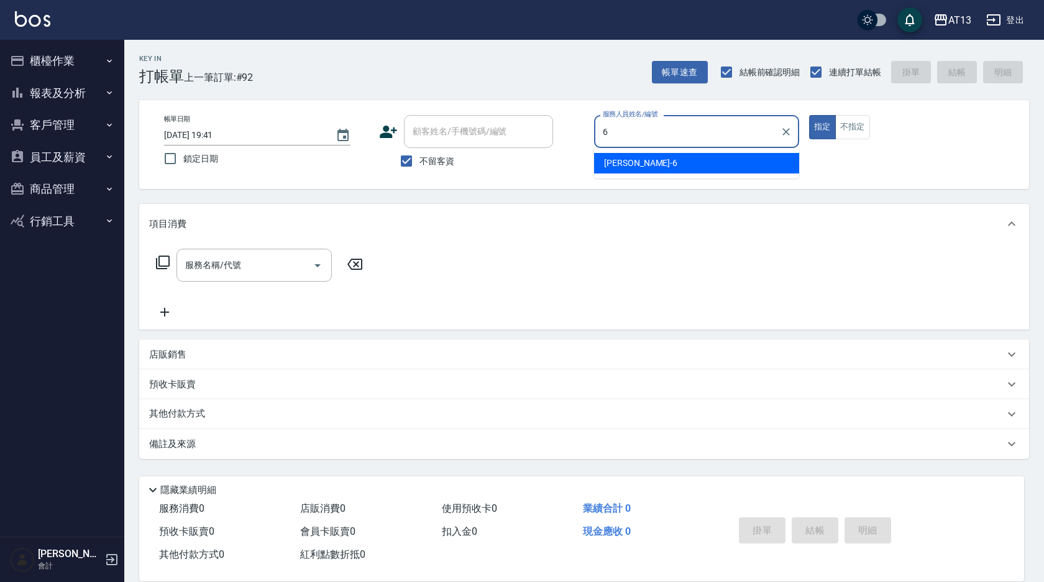
click at [672, 160] on div "亭妤 -6" at bounding box center [696, 163] width 205 height 21
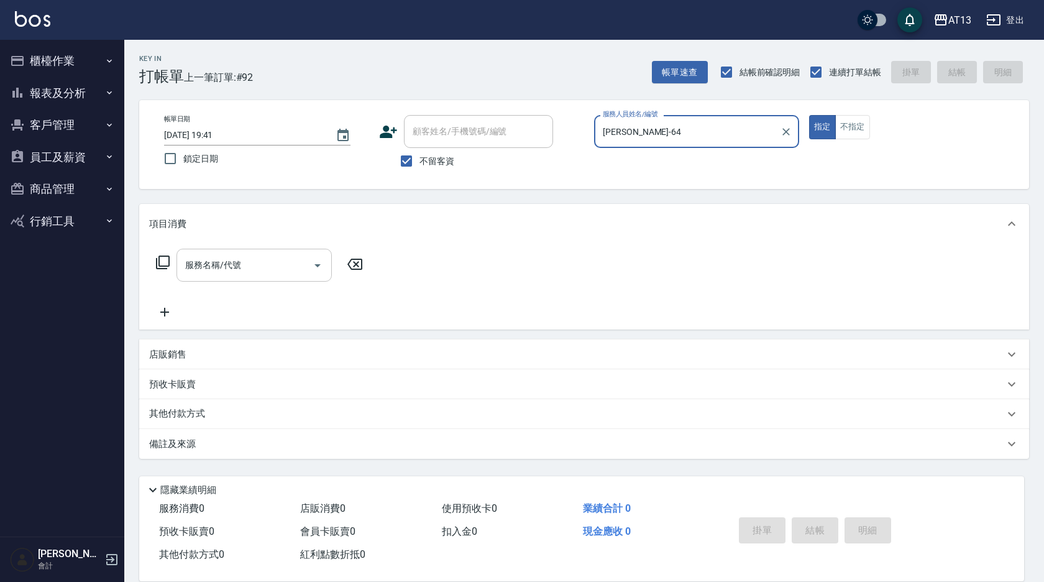
type input "亭妤-640"
click at [789, 130] on icon "Clear" at bounding box center [786, 132] width 12 height 12
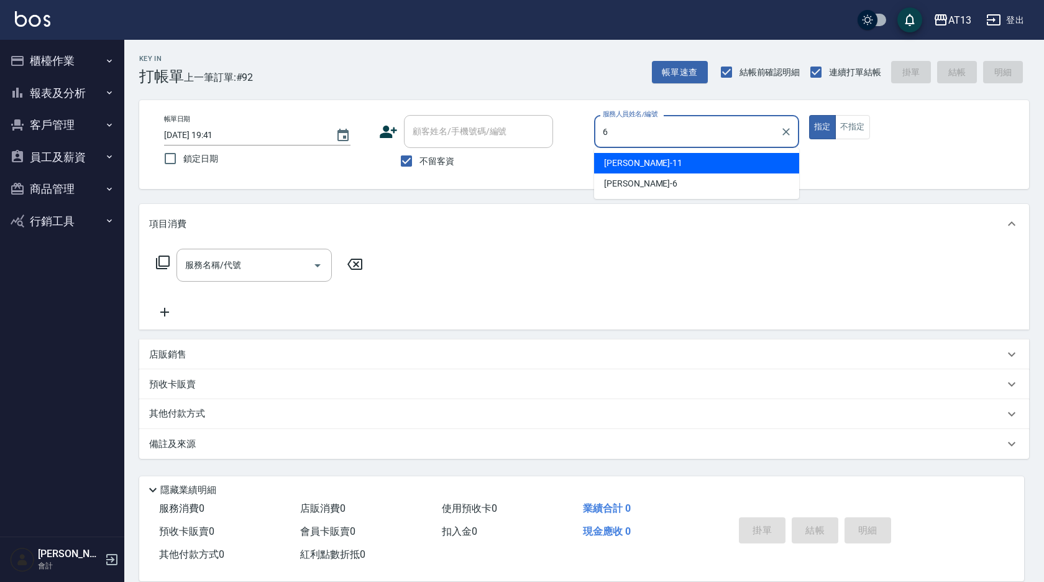
click at [710, 175] on div "亭妤 -6" at bounding box center [696, 183] width 205 height 21
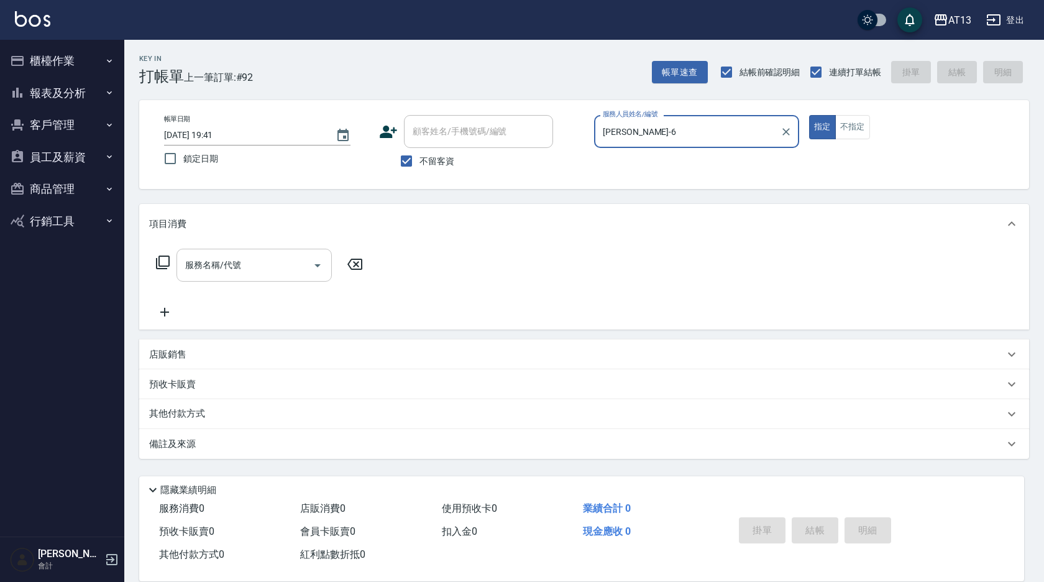
type input "亭妤-6"
click at [263, 265] on input "服務名稱/代號" at bounding box center [245, 265] width 126 height 22
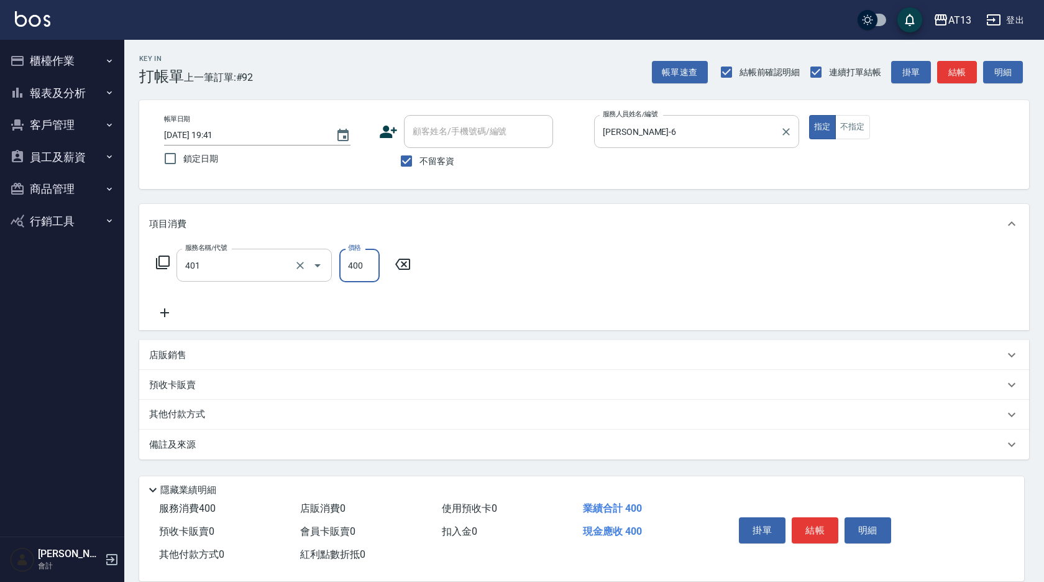
type input "剪髮(401)"
type input "300"
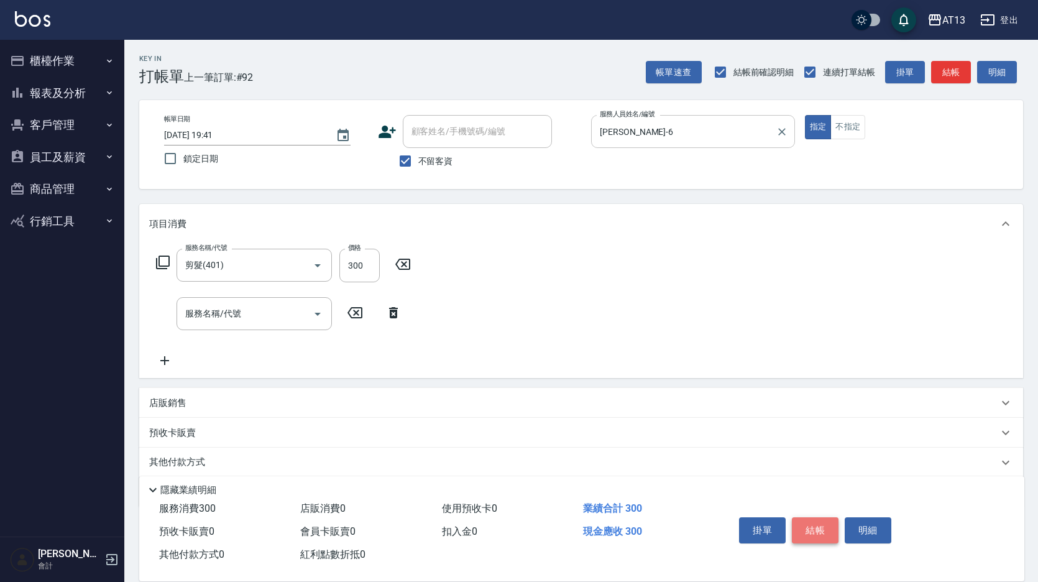
click at [821, 531] on button "結帳" at bounding box center [815, 530] width 47 height 26
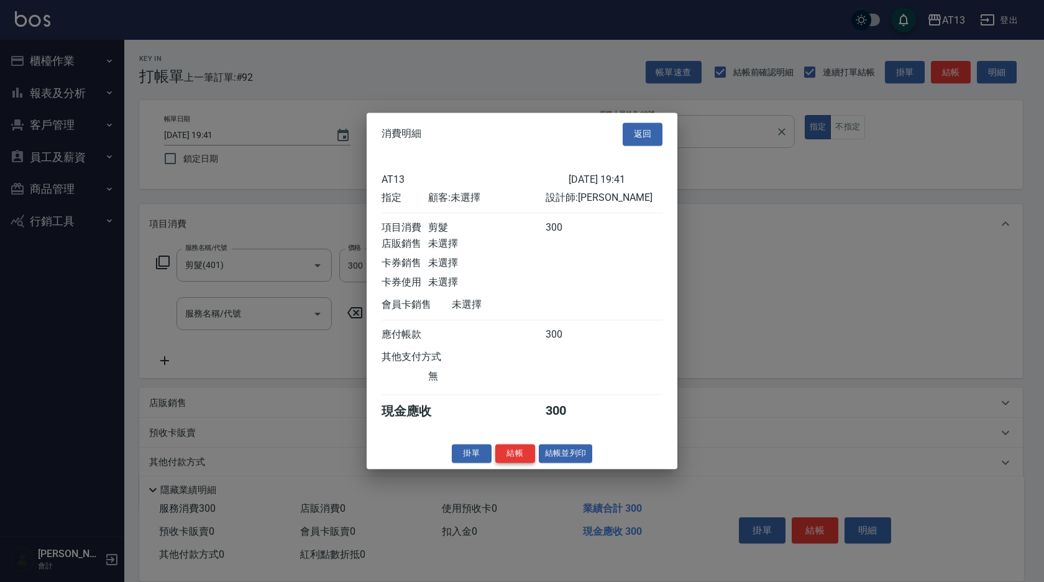
click at [524, 458] on button "結帳" at bounding box center [515, 453] width 40 height 19
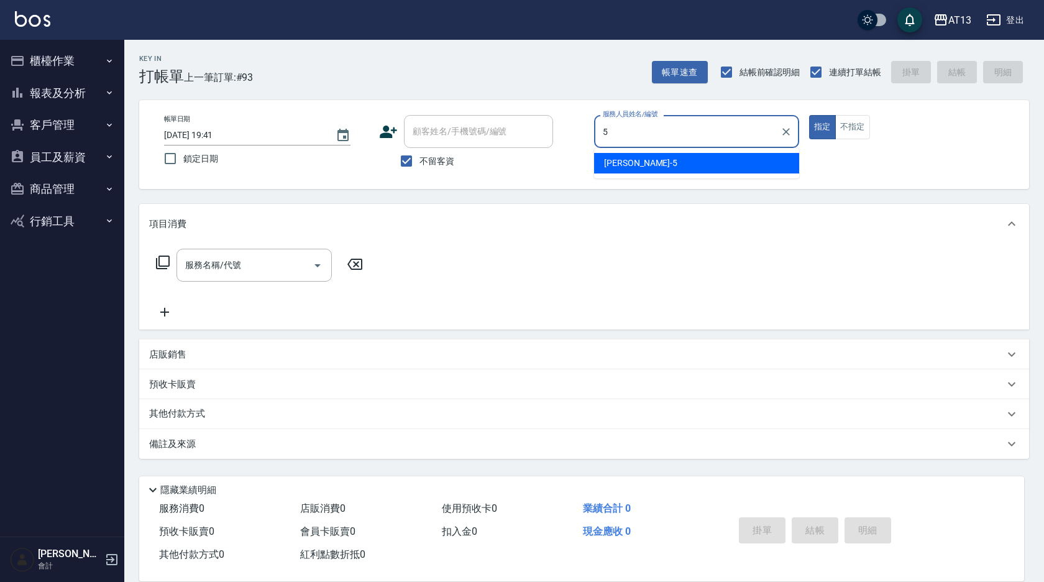
click at [721, 170] on div "陳紓晴 -5" at bounding box center [696, 163] width 205 height 21
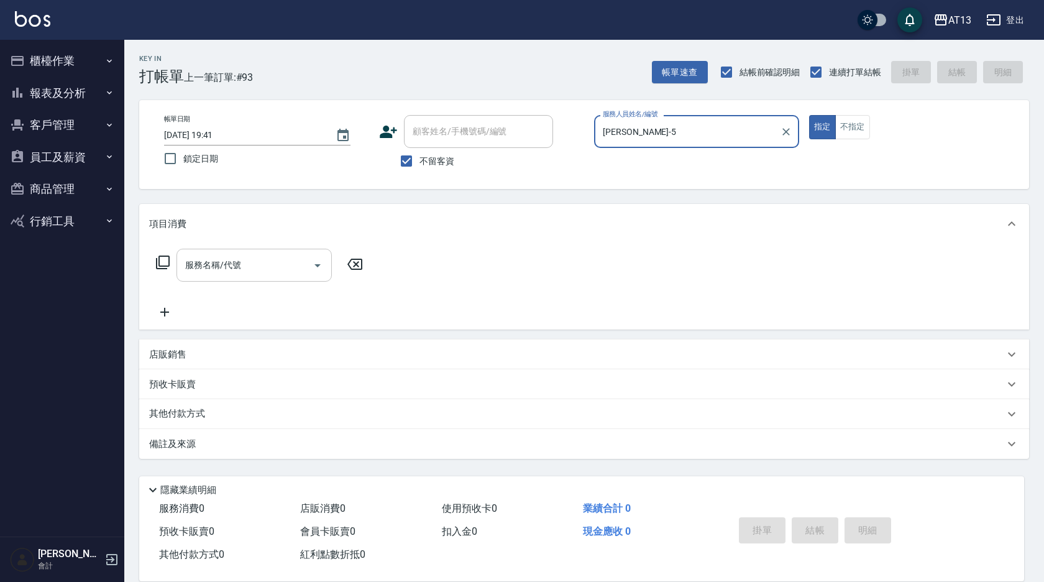
type input "陳紓晴-5"
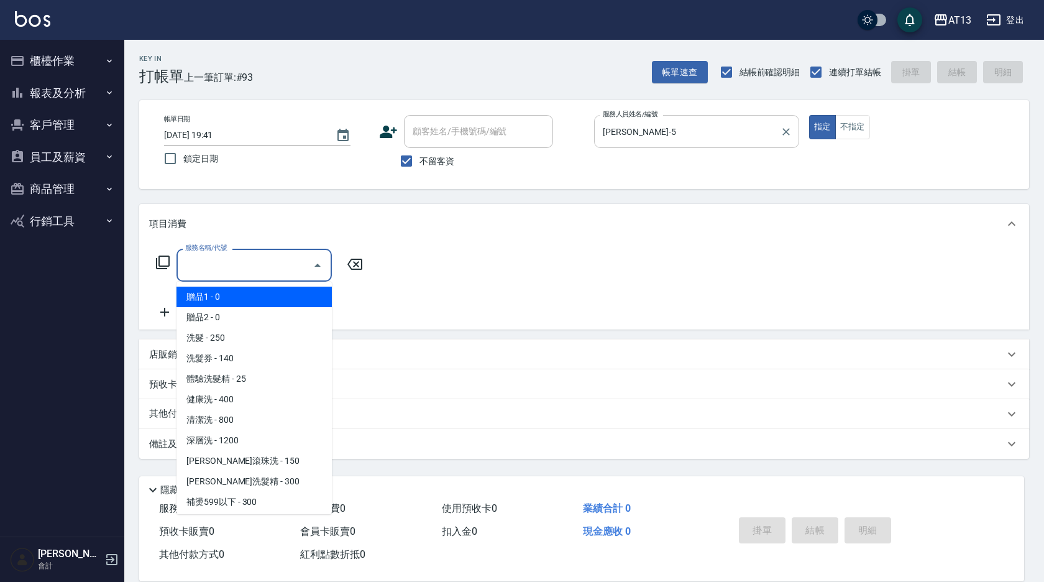
click at [286, 257] on input "服務名稱/代號" at bounding box center [245, 265] width 126 height 22
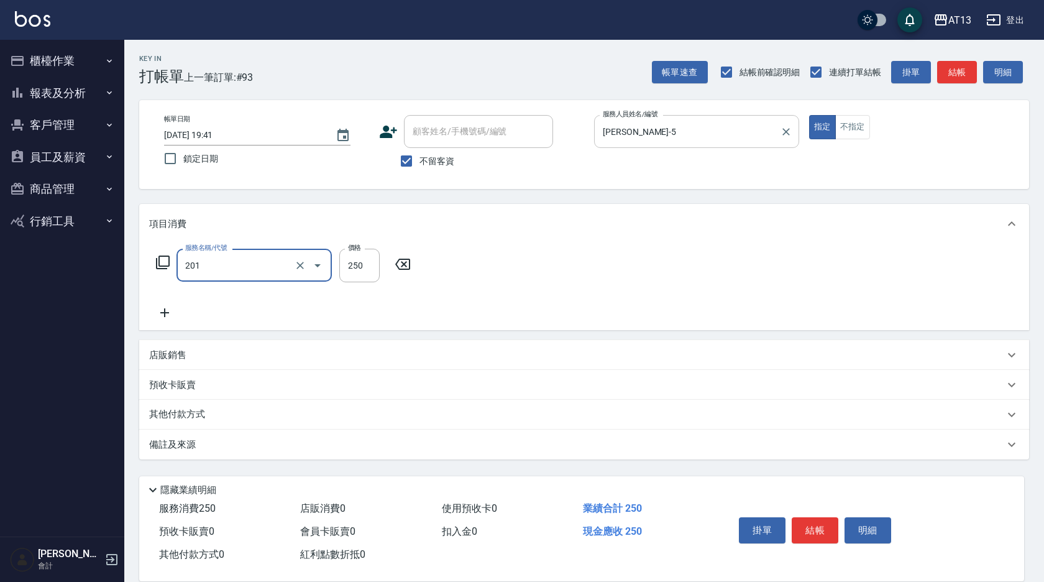
type input "洗髮(201)"
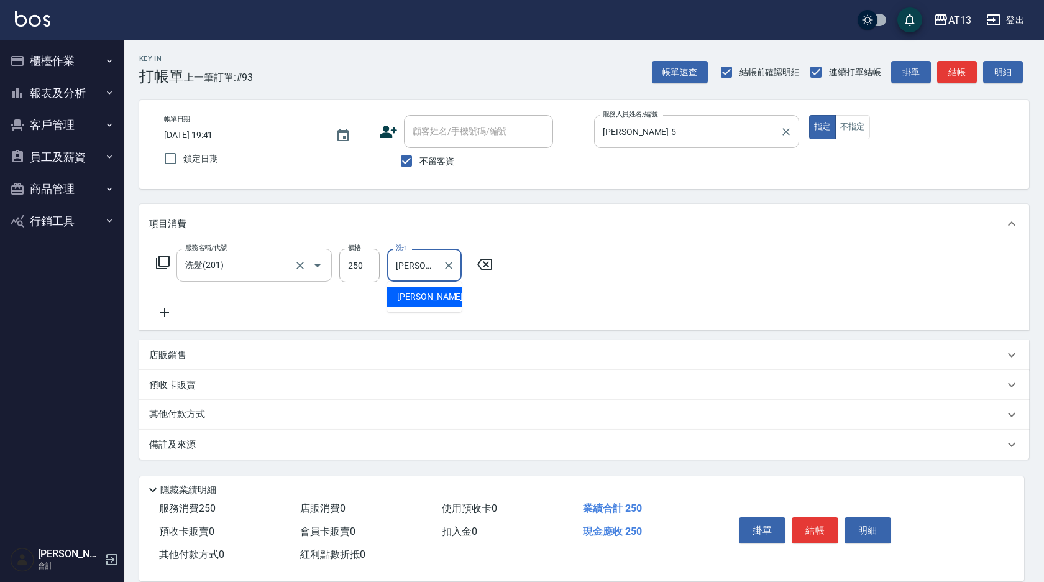
type input "李垣潔-31"
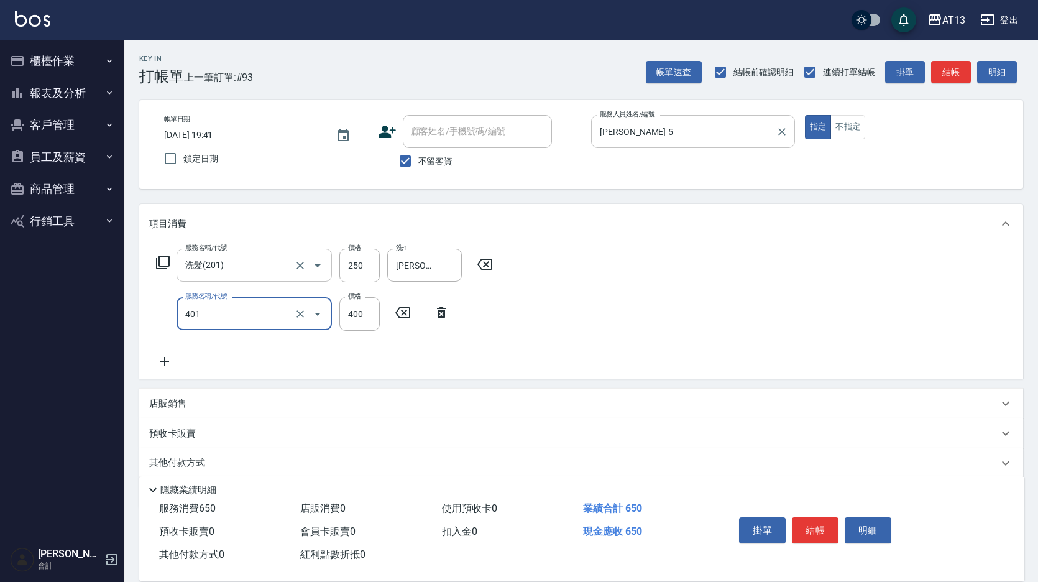
type input "剪髮(401)"
type input "200"
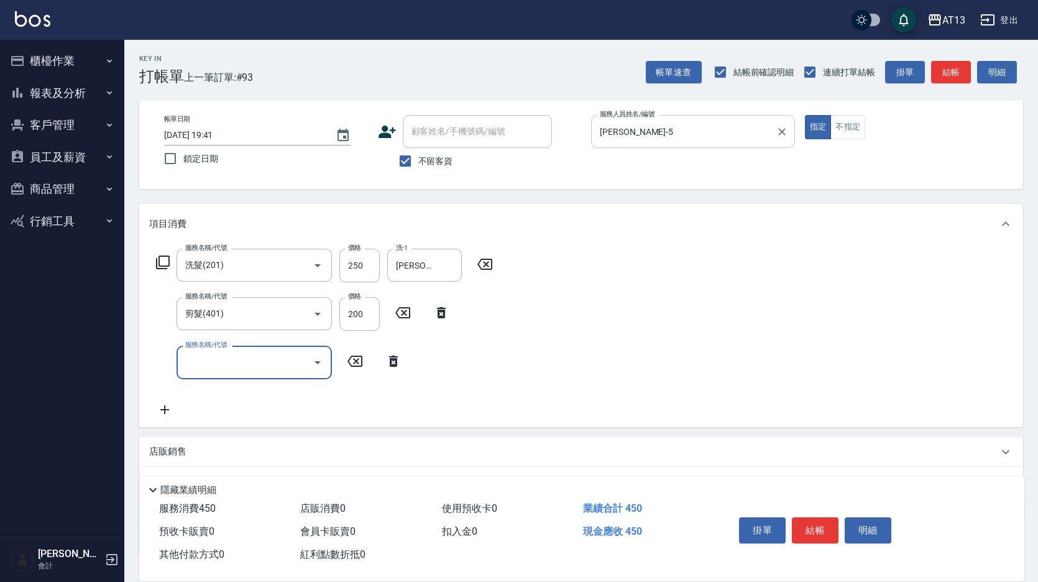
click at [798, 382] on div "服務名稱/代號 洗髮(201) 服務名稱/代號 價格 250 價格 洗-1 李垣潔-31 洗-1 服務名稱/代號 剪髮(401) 服務名稱/代號 價格 200…" at bounding box center [581, 335] width 884 height 183
click at [809, 518] on button "結帳" at bounding box center [815, 530] width 47 height 26
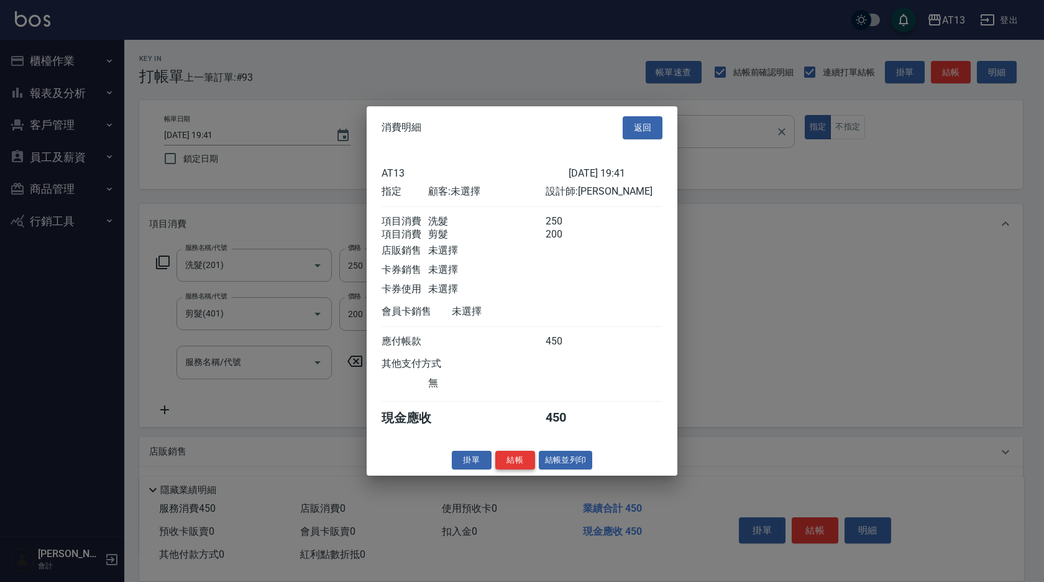
click at [512, 469] on button "結帳" at bounding box center [515, 459] width 40 height 19
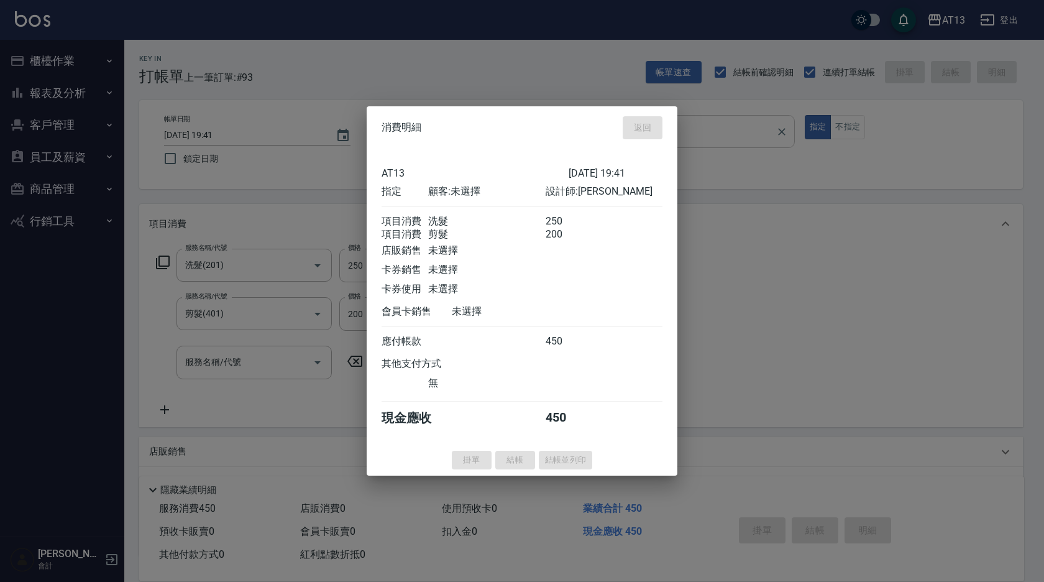
type input "2025/09/07 19:42"
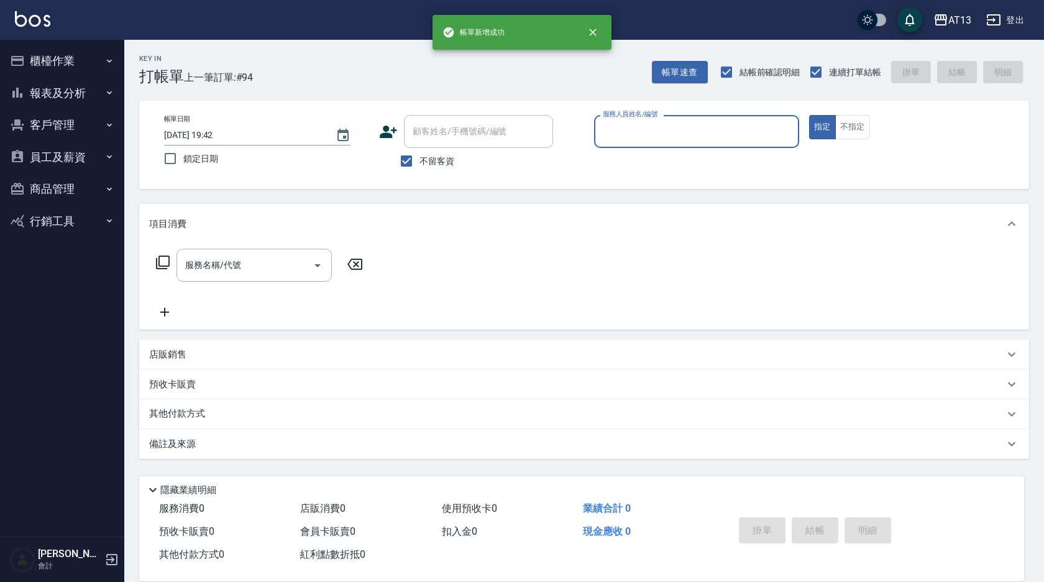
click at [46, 57] on button "櫃檯作業" at bounding box center [62, 61] width 114 height 32
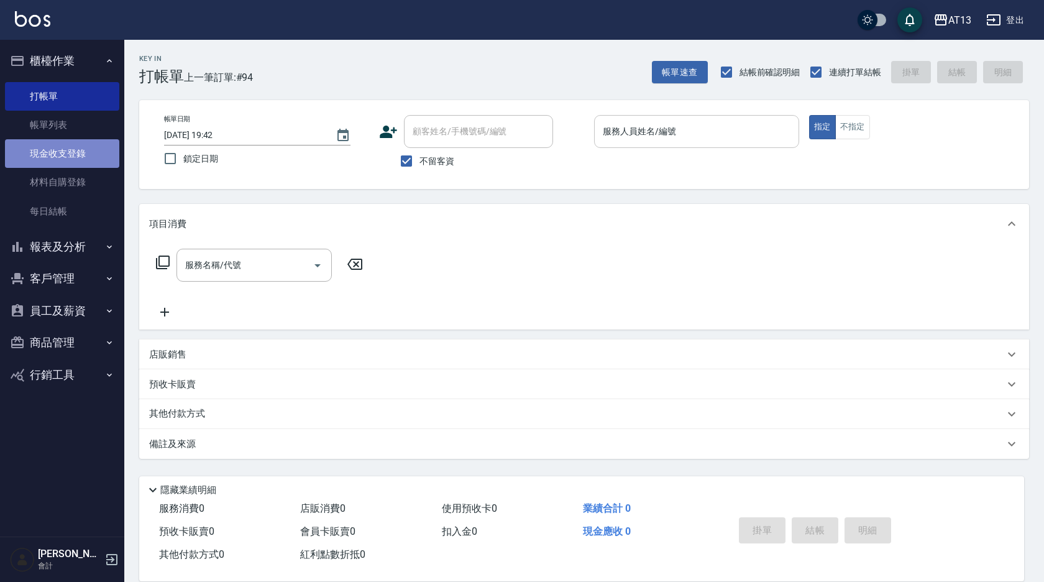
click at [80, 155] on link "現金收支登錄" at bounding box center [62, 153] width 114 height 29
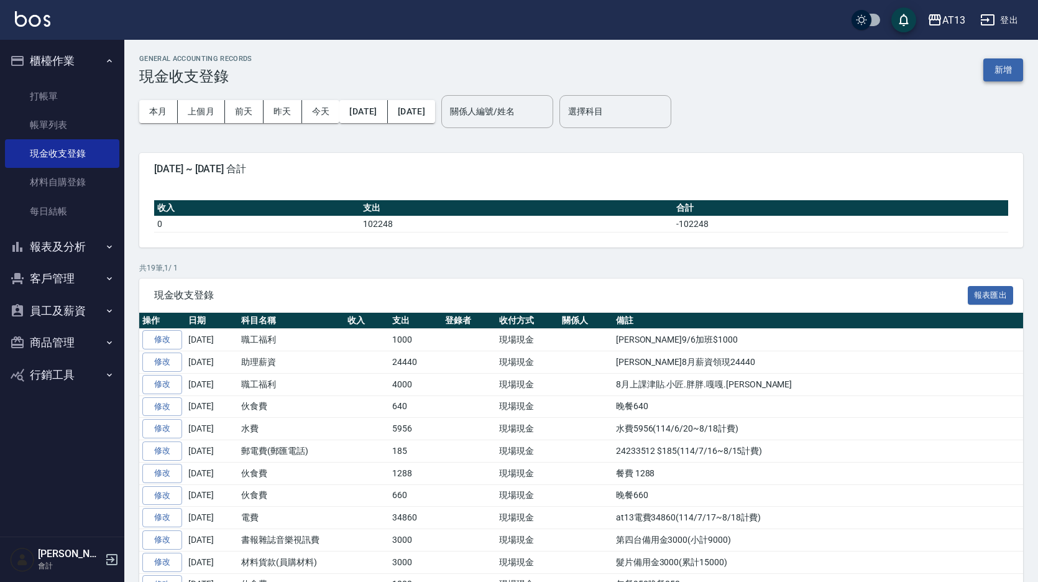
click at [997, 66] on button "新增" at bounding box center [1003, 69] width 40 height 23
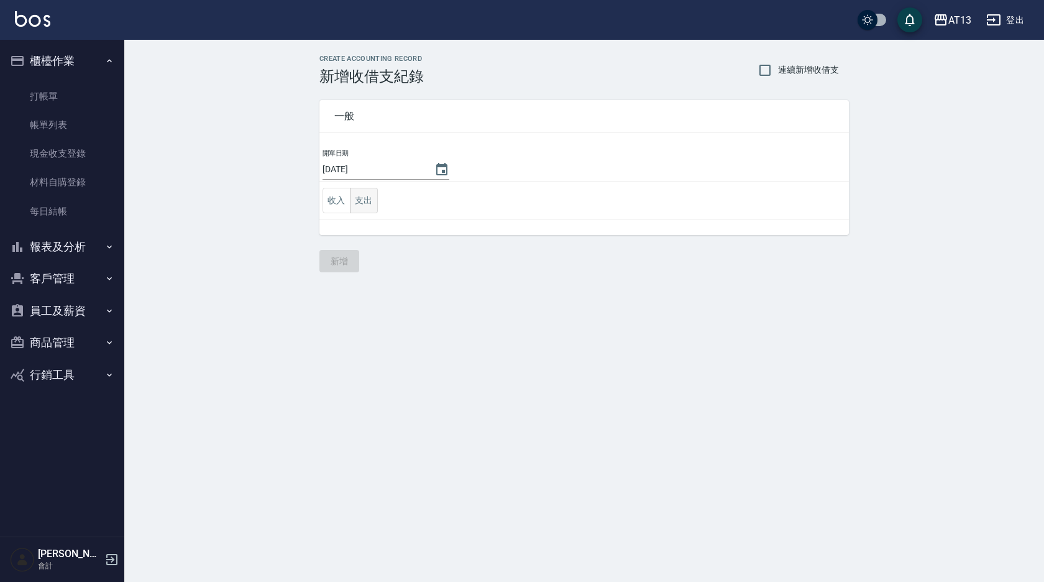
click at [370, 207] on button "支出" at bounding box center [364, 200] width 28 height 25
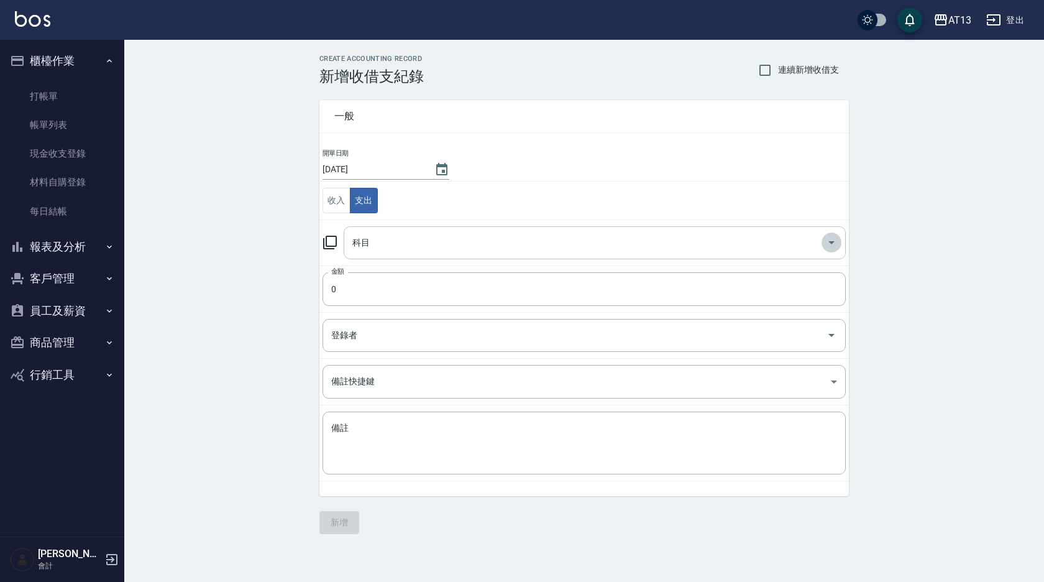
click at [833, 242] on icon "Open" at bounding box center [831, 242] width 6 height 3
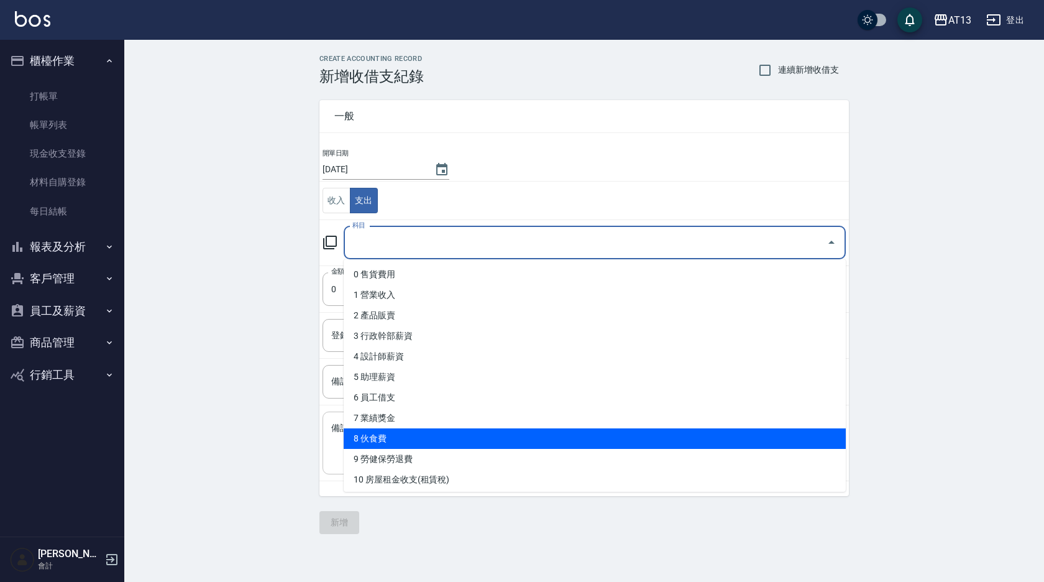
click at [465, 446] on li "8 伙食費" at bounding box center [595, 438] width 502 height 21
type input "8 伙食費"
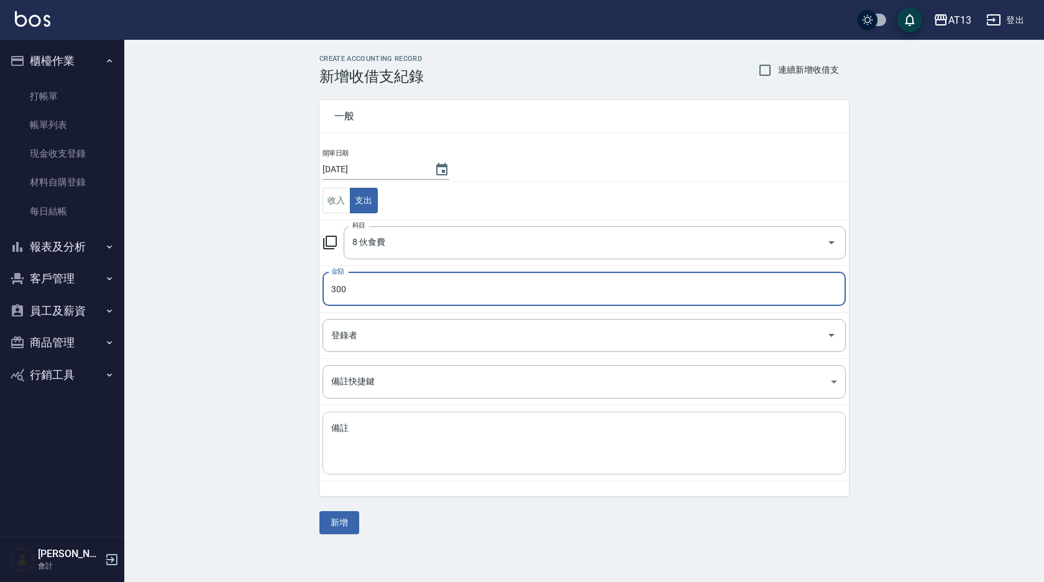
type input "300"
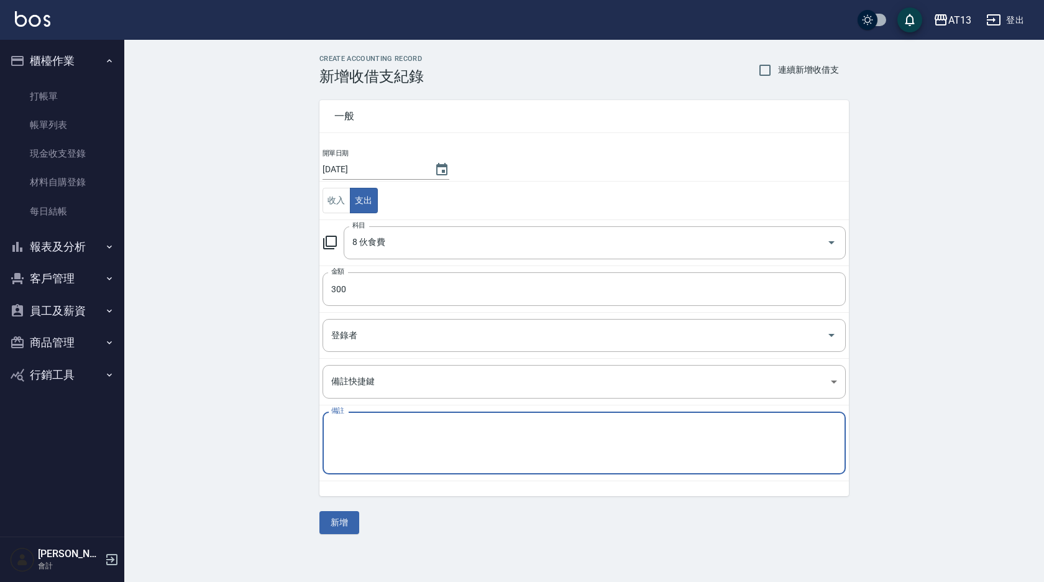
click at [467, 446] on textarea "備註" at bounding box center [584, 443] width 506 height 42
type textarea "午餐300"
click at [342, 521] on button "新增" at bounding box center [339, 522] width 40 height 23
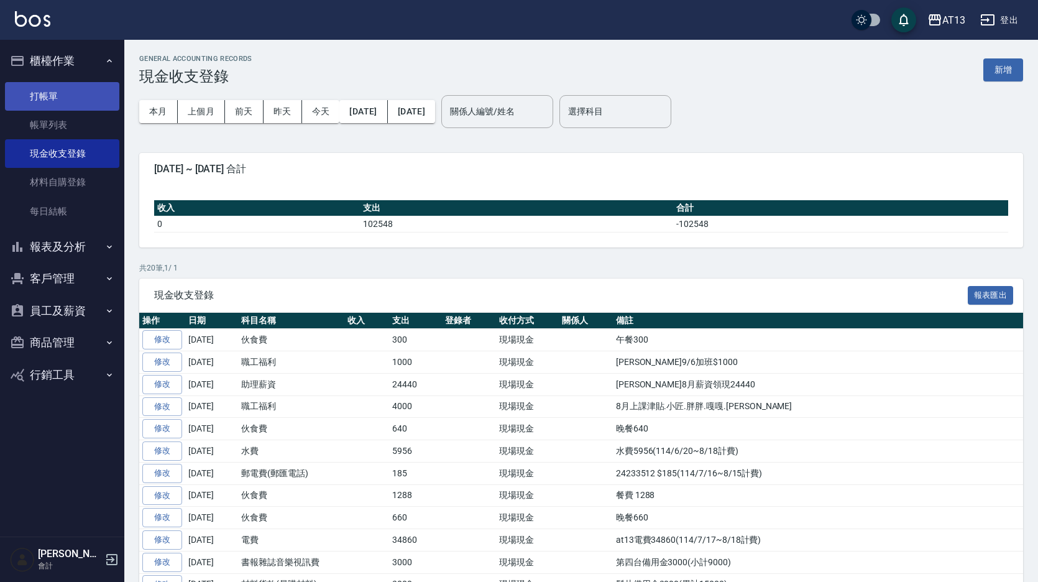
click at [60, 91] on link "打帳單" at bounding box center [62, 96] width 114 height 29
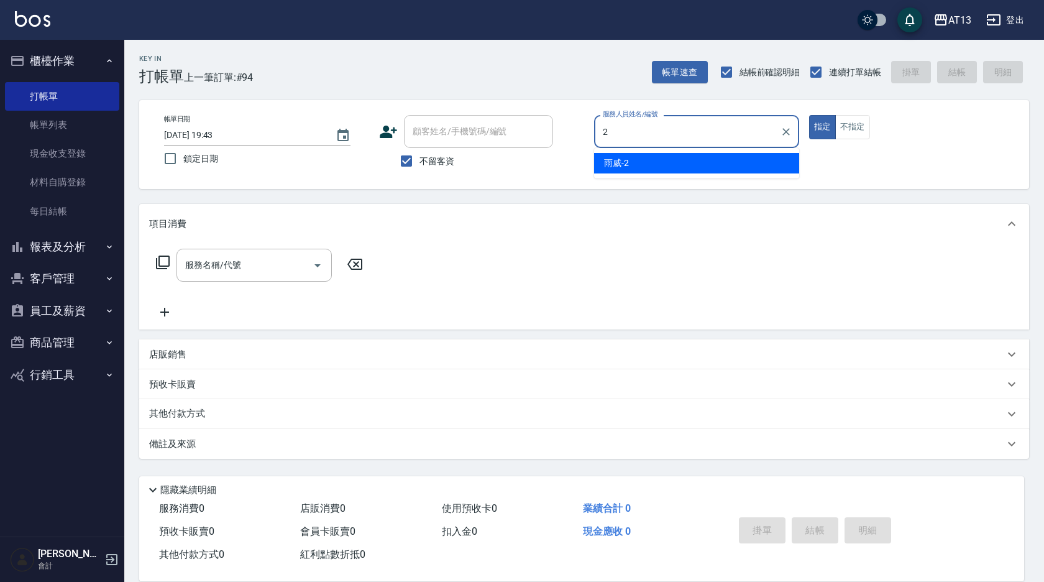
click at [679, 165] on div "雨威 -2" at bounding box center [696, 163] width 205 height 21
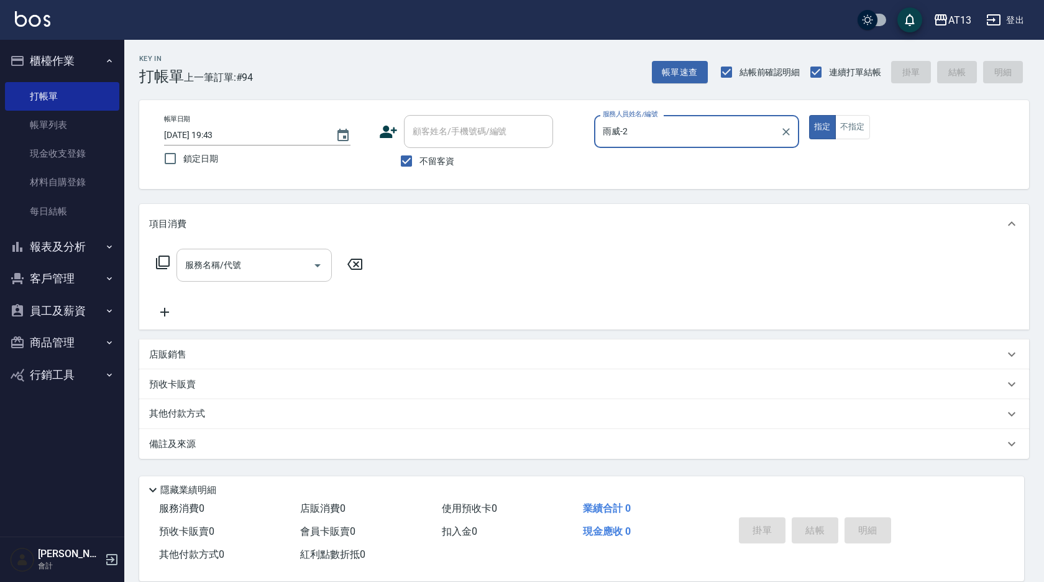
type input "雨威-2"
click at [240, 263] on div "服務名稱/代號 服務名稱/代號" at bounding box center [253, 265] width 155 height 33
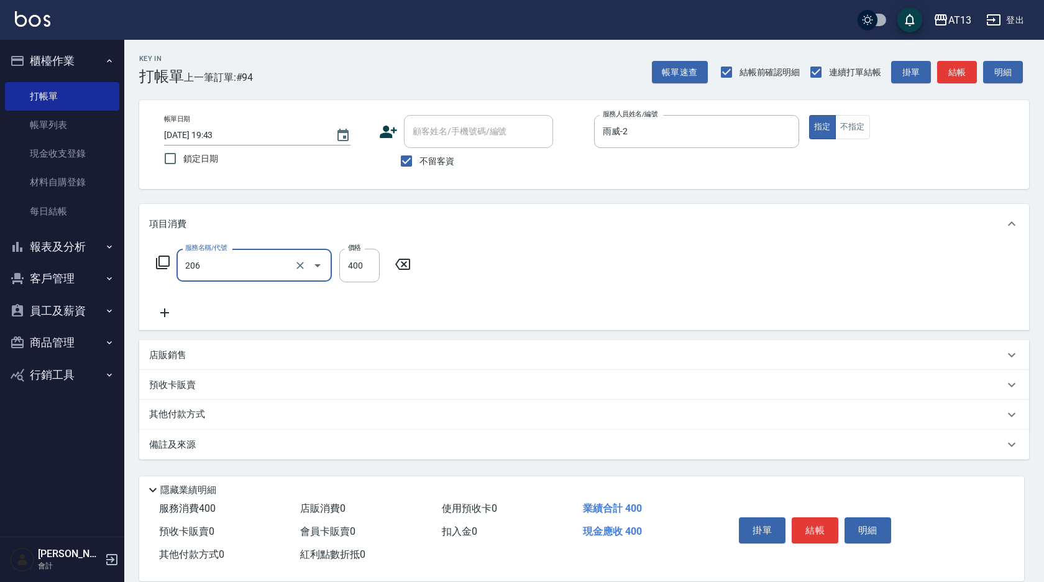
type input "健康洗(206)"
type input "雨威-2"
click at [800, 517] on button "結帳" at bounding box center [815, 530] width 47 height 26
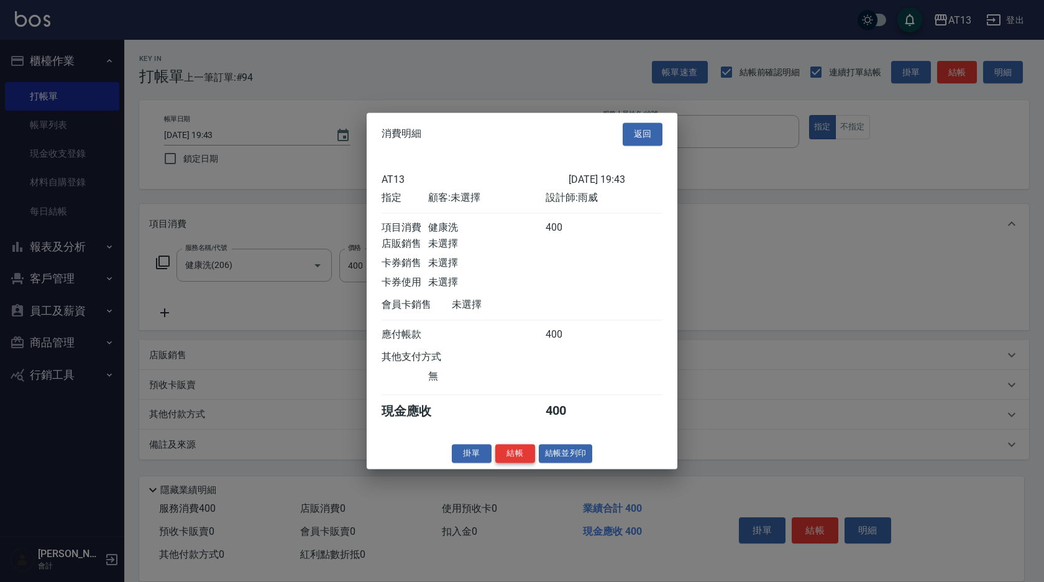
click at [519, 459] on button "結帳" at bounding box center [515, 453] width 40 height 19
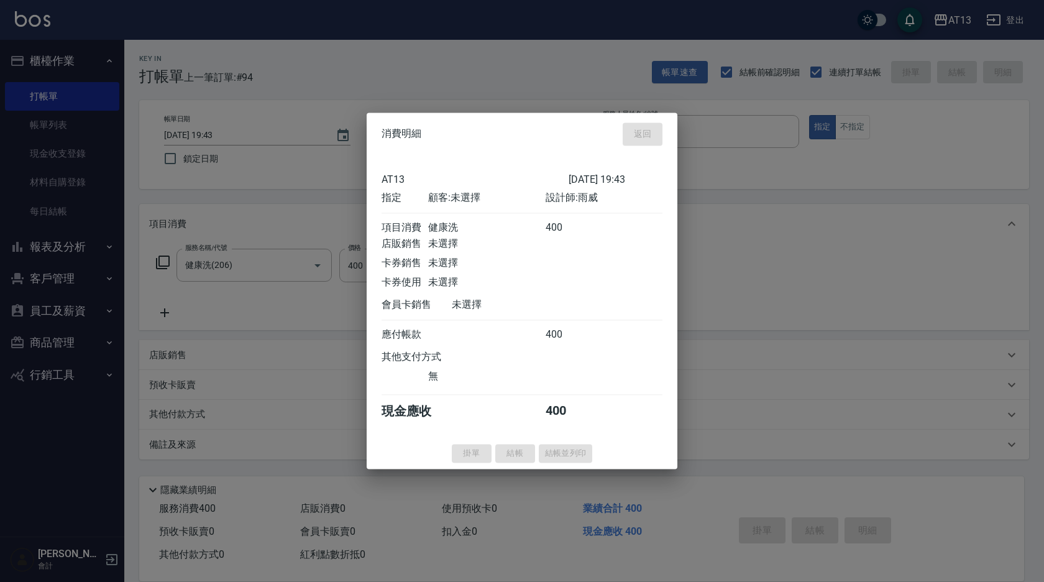
type input "7"
type input "2025/09/07 19:47"
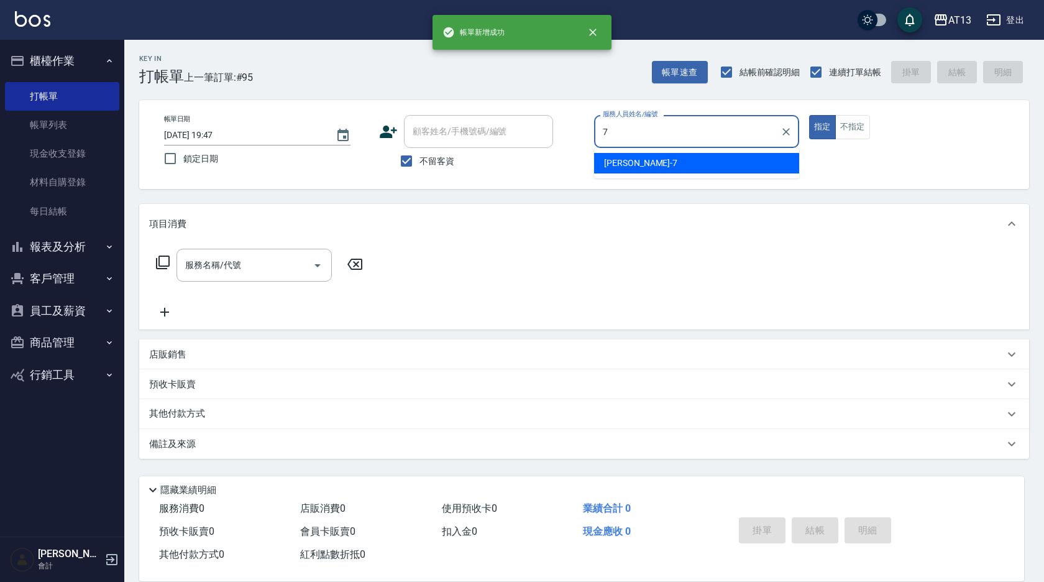
click at [772, 158] on div "呂佳容 -7" at bounding box center [696, 163] width 205 height 21
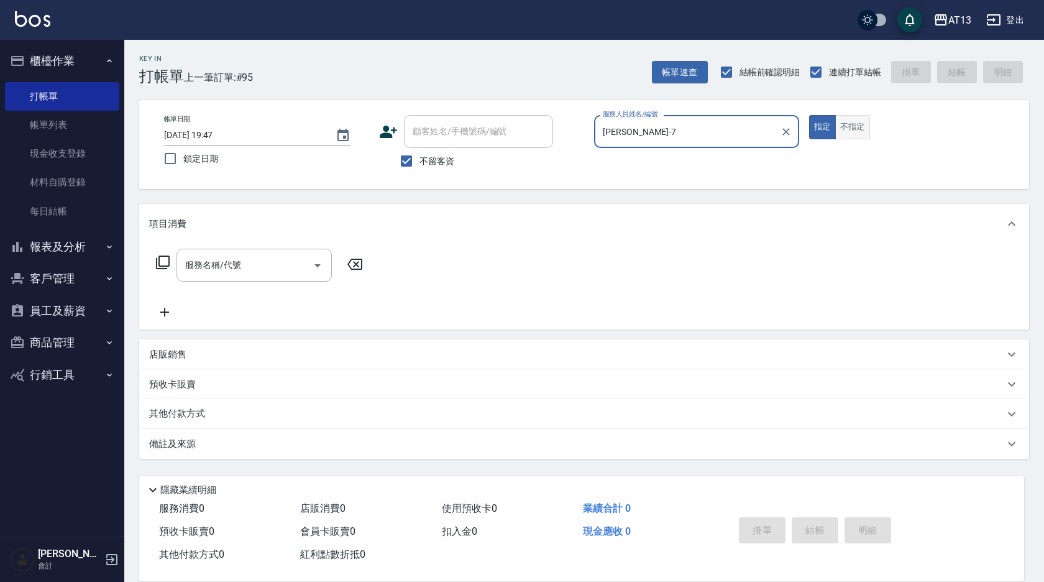
type input "呂佳容-7"
click at [862, 137] on button "不指定" at bounding box center [852, 127] width 35 height 24
click at [214, 265] on div "服務名稱/代號 服務名稱/代號" at bounding box center [253, 265] width 155 height 33
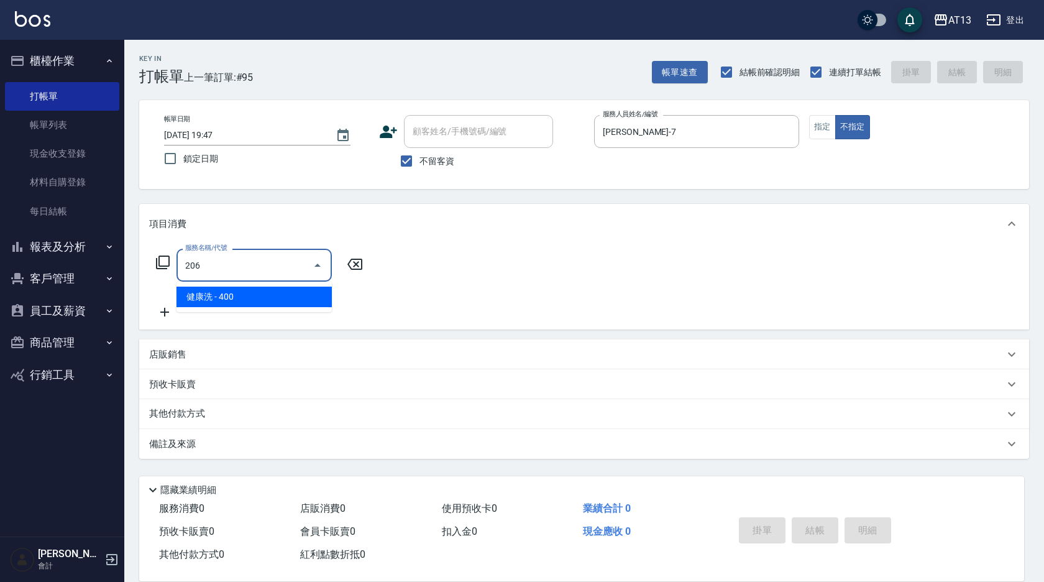
type input "健康洗(206)"
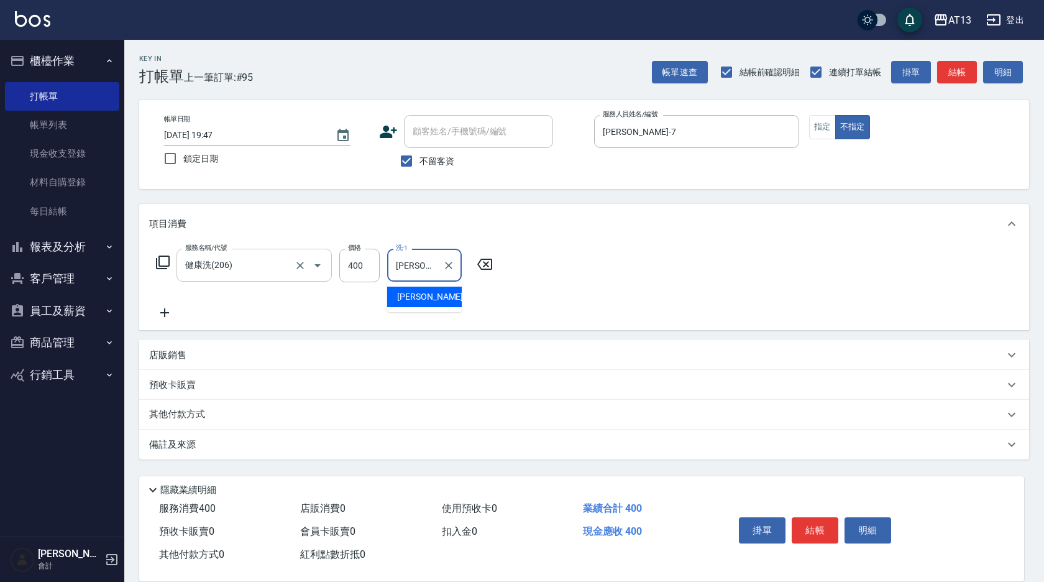
type input "吳映蓉-33"
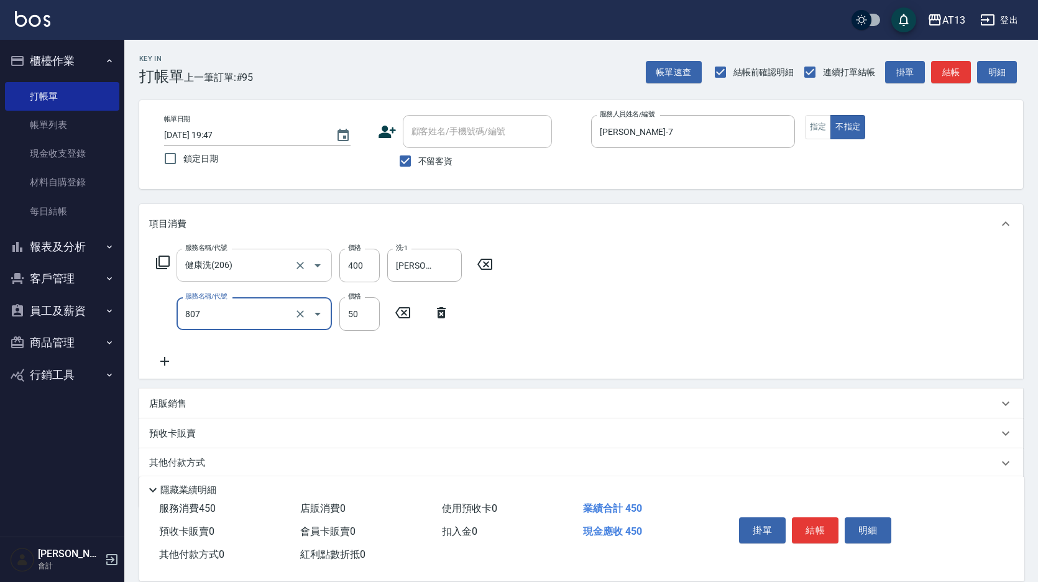
type input "TG護髮素(潤絲)(807)"
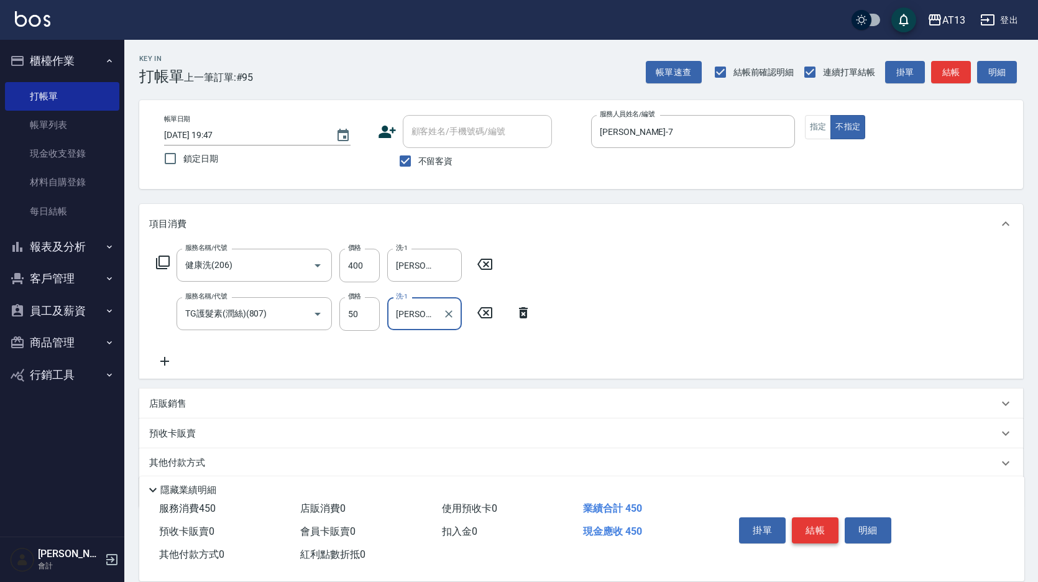
type input "吳映蓉-33"
click at [816, 517] on button "結帳" at bounding box center [815, 530] width 47 height 26
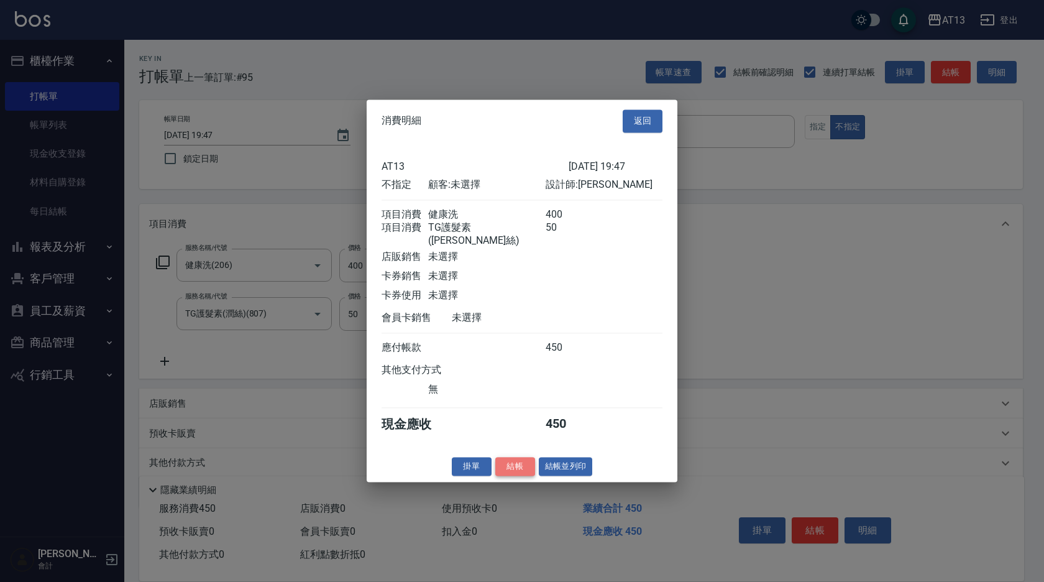
click at [510, 468] on button "結帳" at bounding box center [515, 466] width 40 height 19
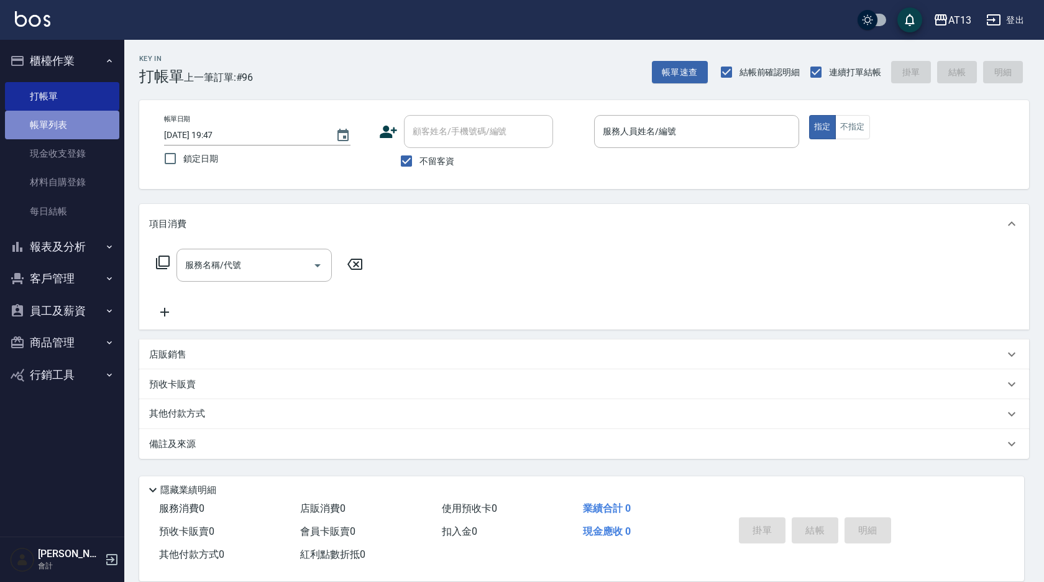
click at [64, 122] on link "帳單列表" at bounding box center [62, 125] width 114 height 29
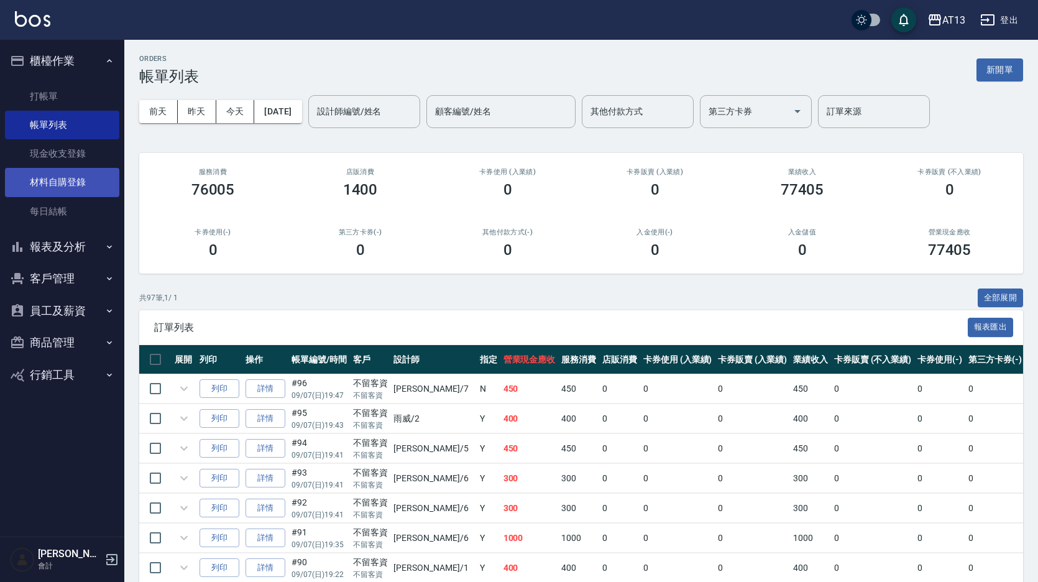
click at [37, 205] on link "每日結帳" at bounding box center [62, 211] width 114 height 29
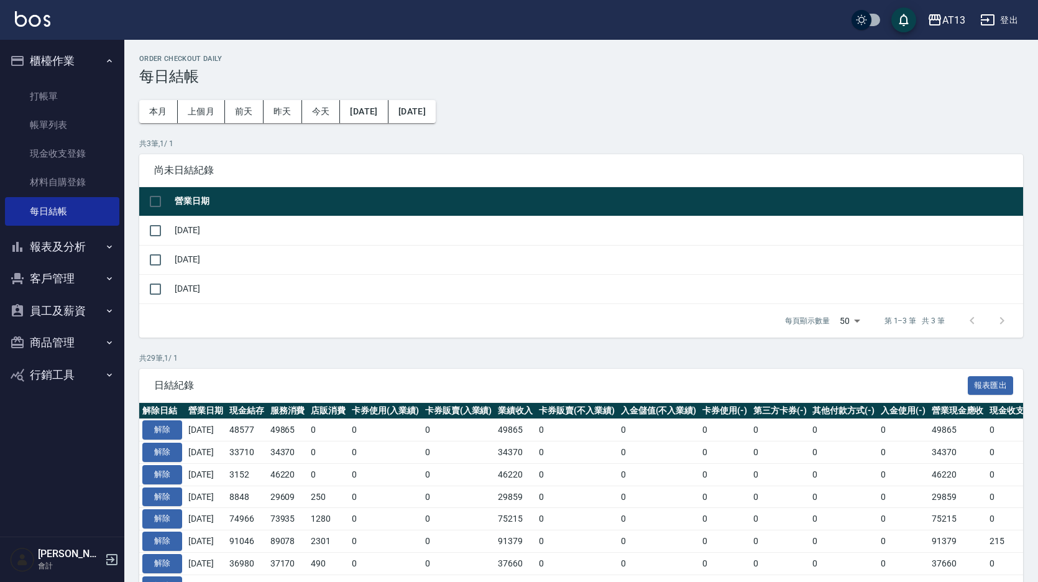
click at [168, 193] on th at bounding box center [155, 201] width 32 height 29
click at [153, 196] on input "checkbox" at bounding box center [155, 201] width 26 height 26
checkbox input "true"
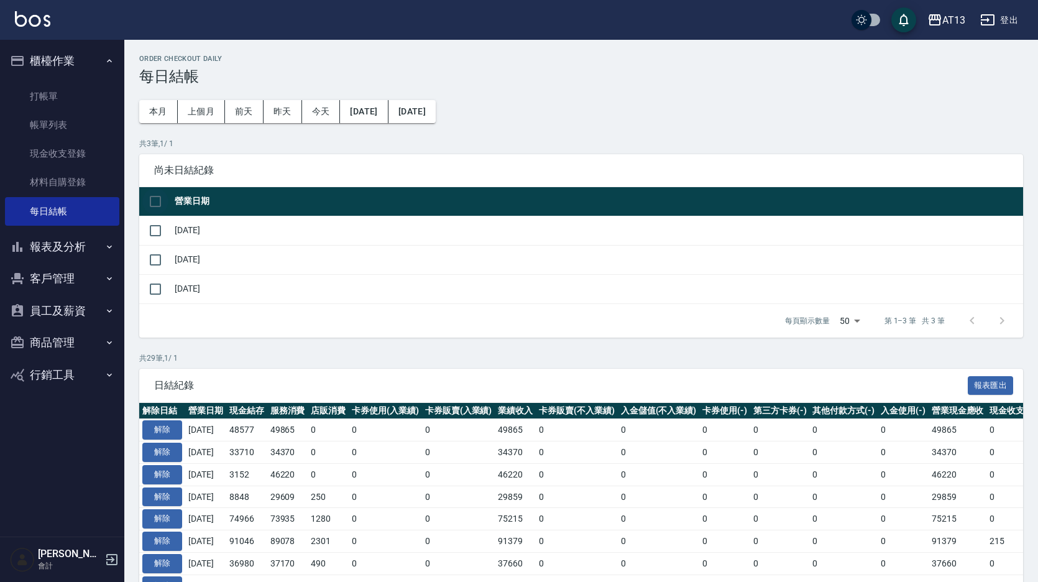
checkbox input "true"
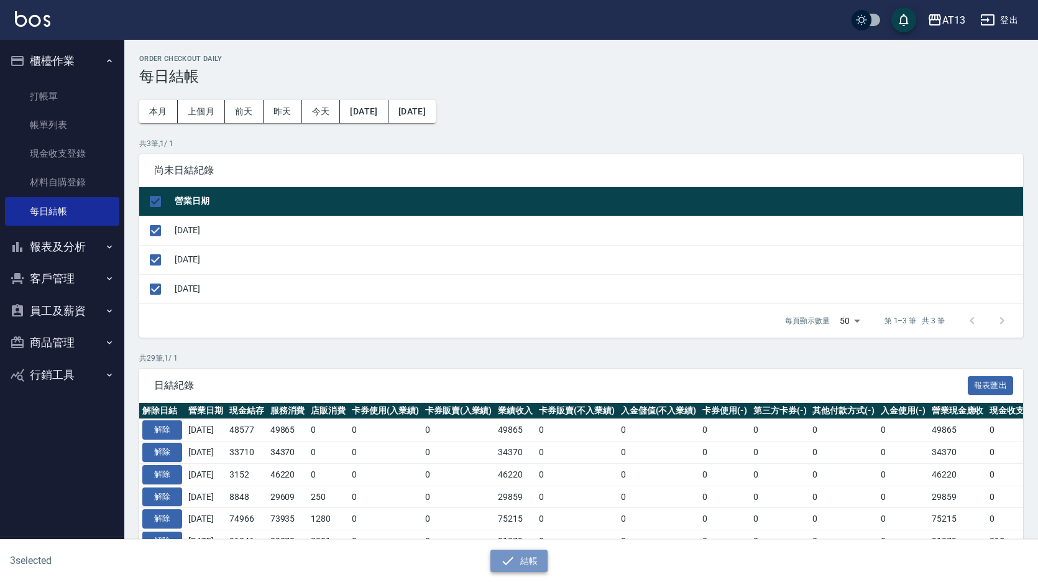
click at [529, 568] on button "結帳" at bounding box center [519, 560] width 58 height 23
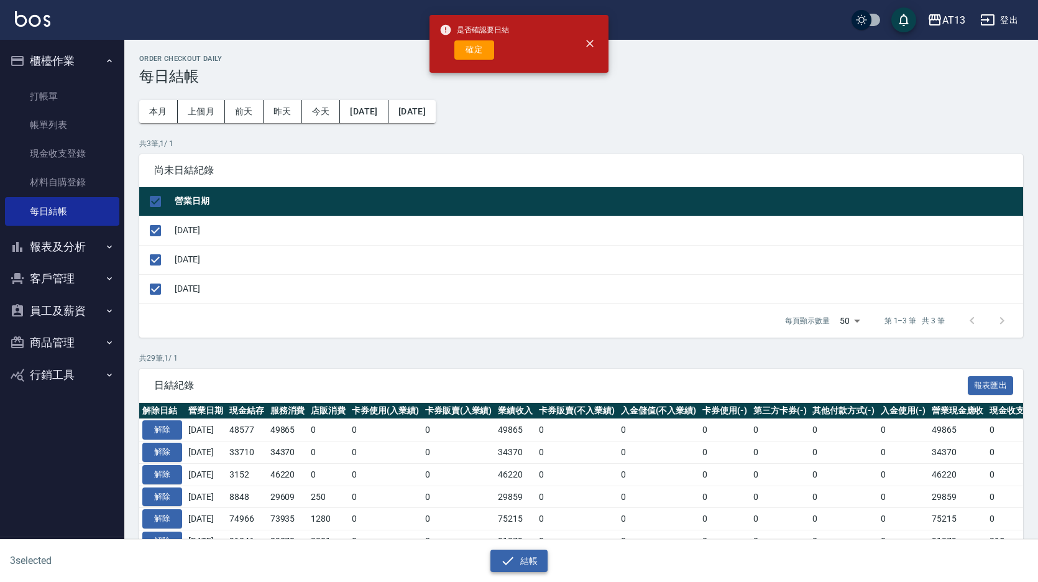
click at [531, 563] on button "結帳" at bounding box center [519, 560] width 58 height 23
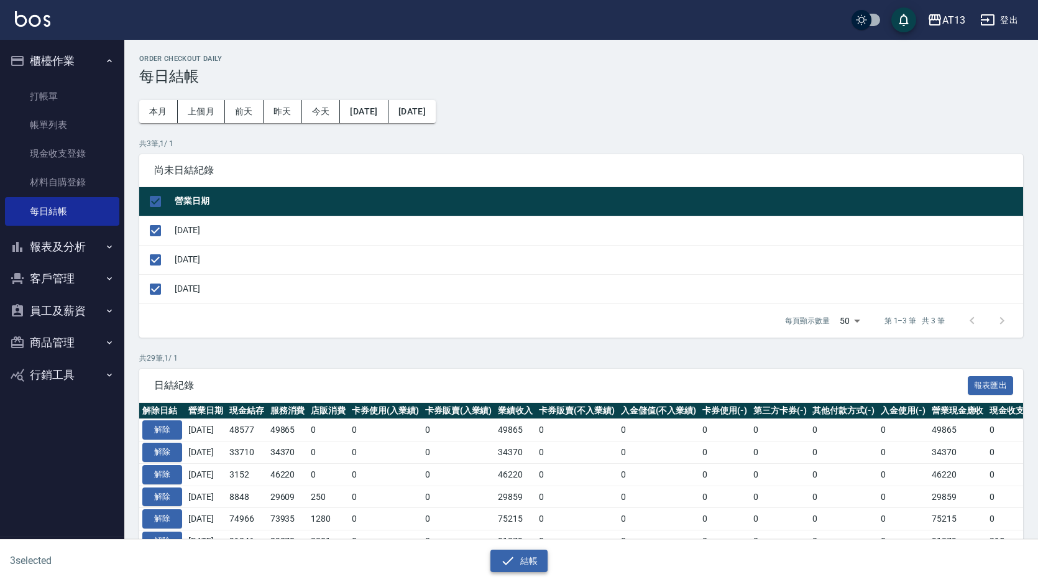
click at [533, 554] on button "結帳" at bounding box center [519, 560] width 58 height 23
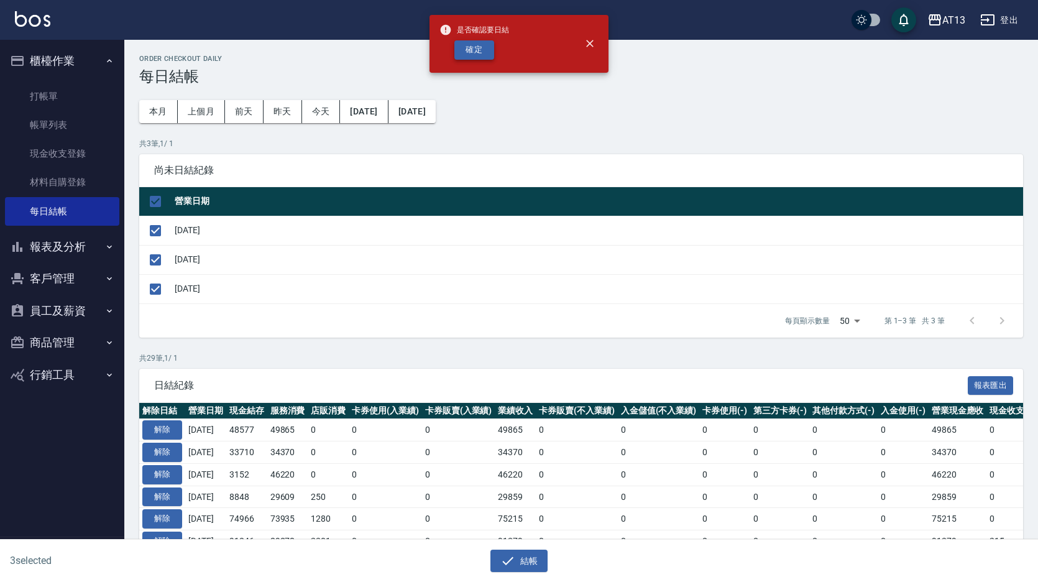
click at [493, 54] on button "確定" at bounding box center [474, 49] width 40 height 19
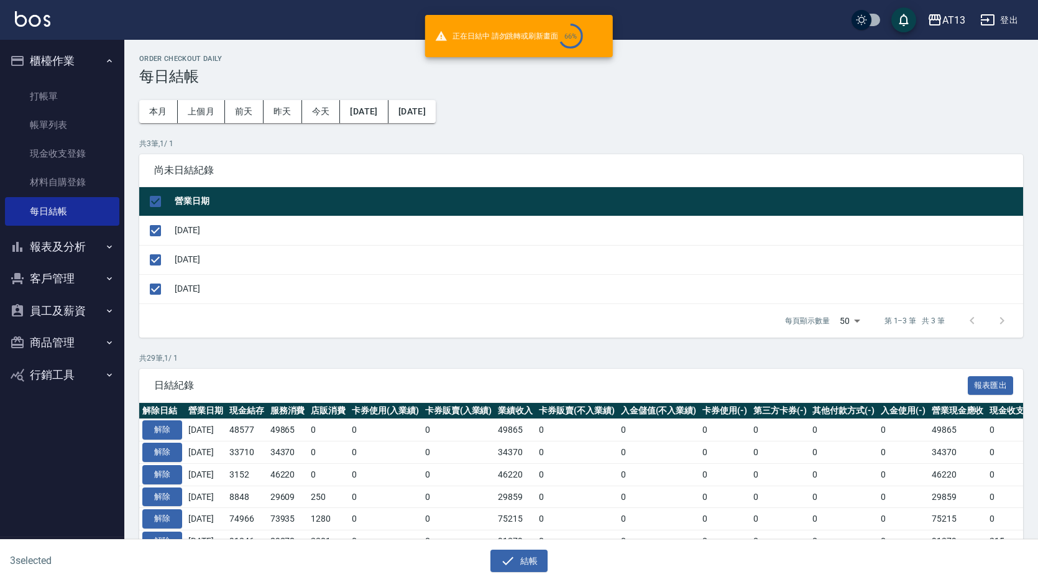
checkbox input "false"
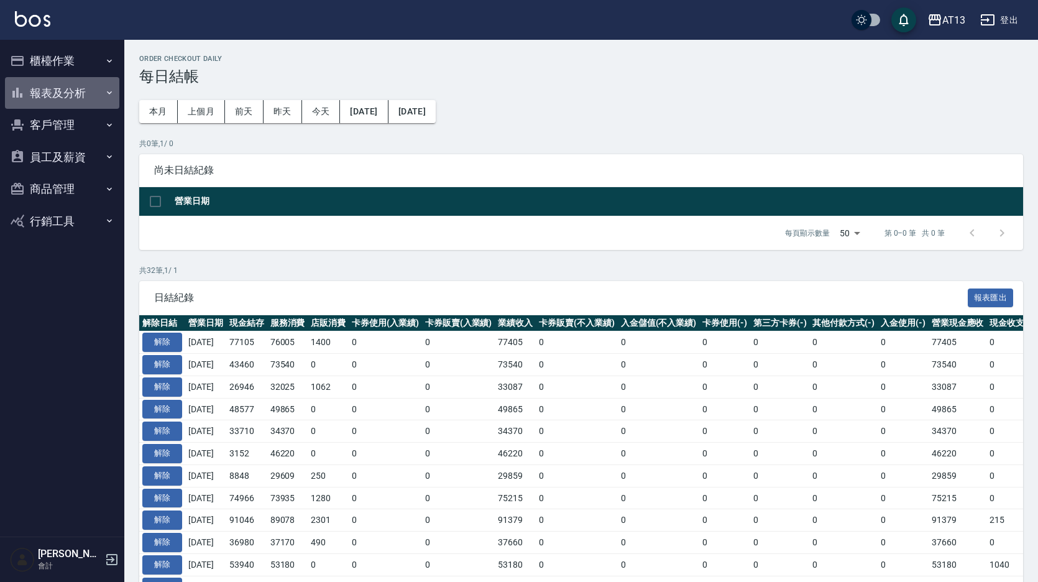
click at [60, 79] on button "報表及分析" at bounding box center [62, 93] width 114 height 32
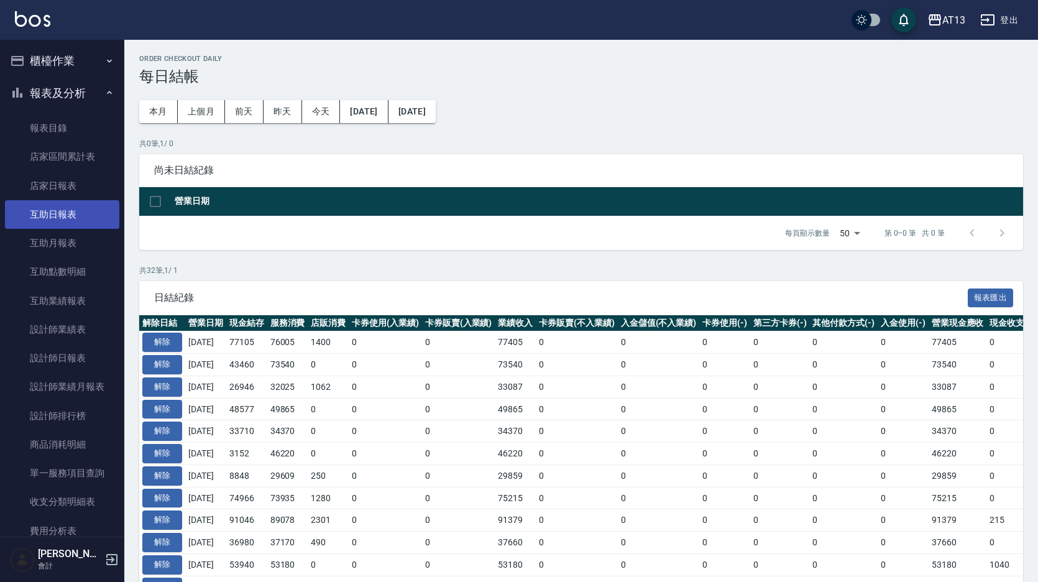
click at [64, 213] on link "互助日報表" at bounding box center [62, 214] width 114 height 29
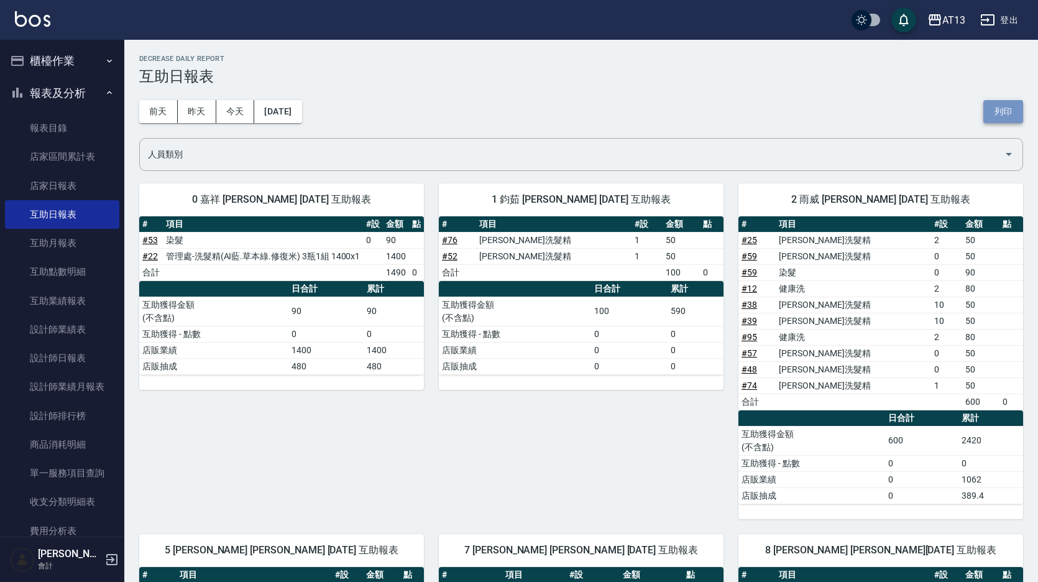
click at [1006, 112] on button "列印" at bounding box center [1003, 111] width 40 height 23
click at [63, 352] on link "設計師日報表" at bounding box center [62, 358] width 114 height 29
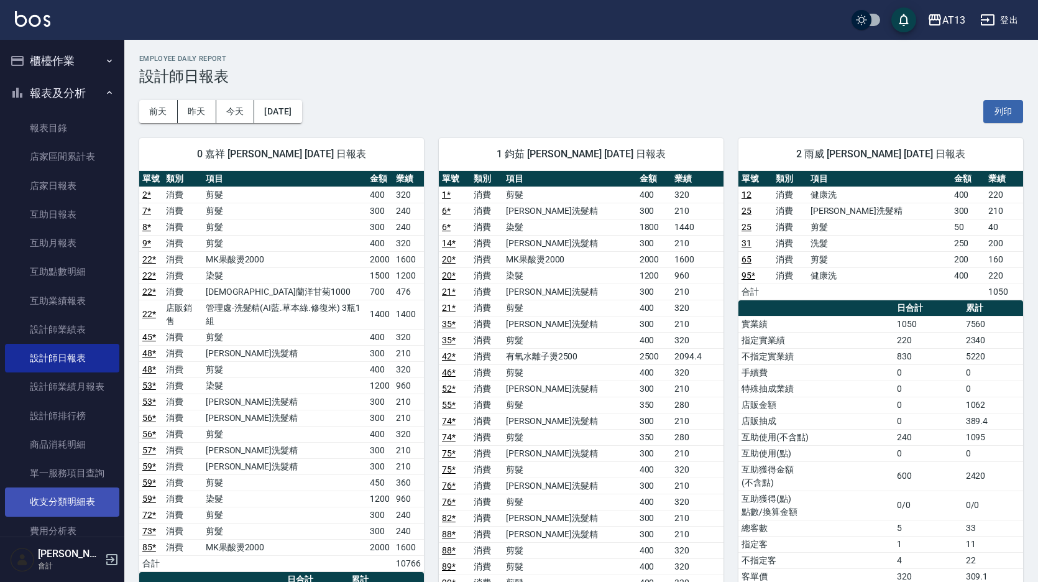
drag, startPoint x: 1018, startPoint y: 114, endPoint x: 91, endPoint y: 510, distance: 1008.0
click at [1018, 114] on button "列印" at bounding box center [1003, 111] width 40 height 23
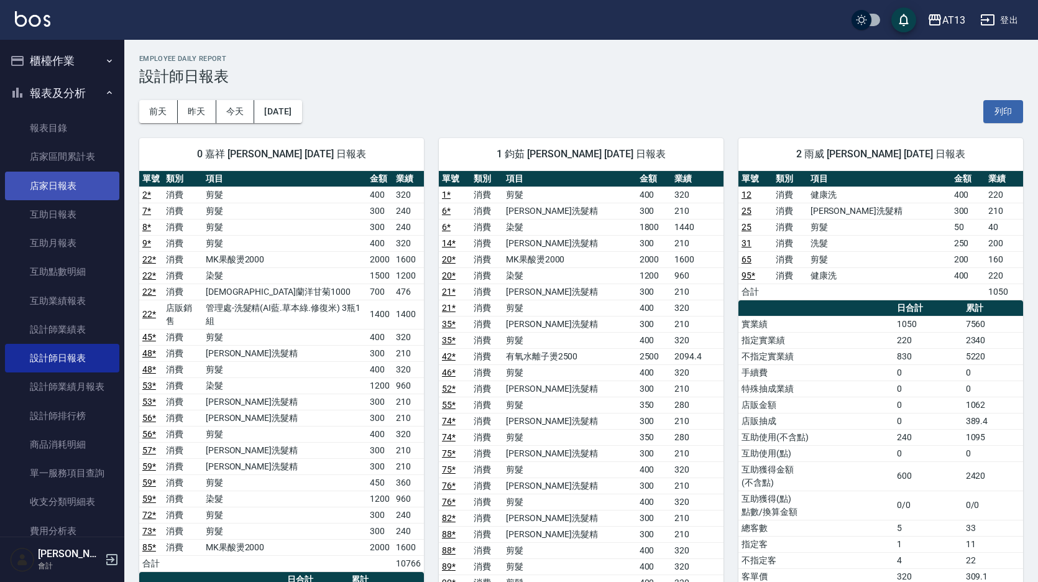
click at [65, 188] on link "店家日報表" at bounding box center [62, 185] width 114 height 29
